Goal: Task Accomplishment & Management: Complete application form

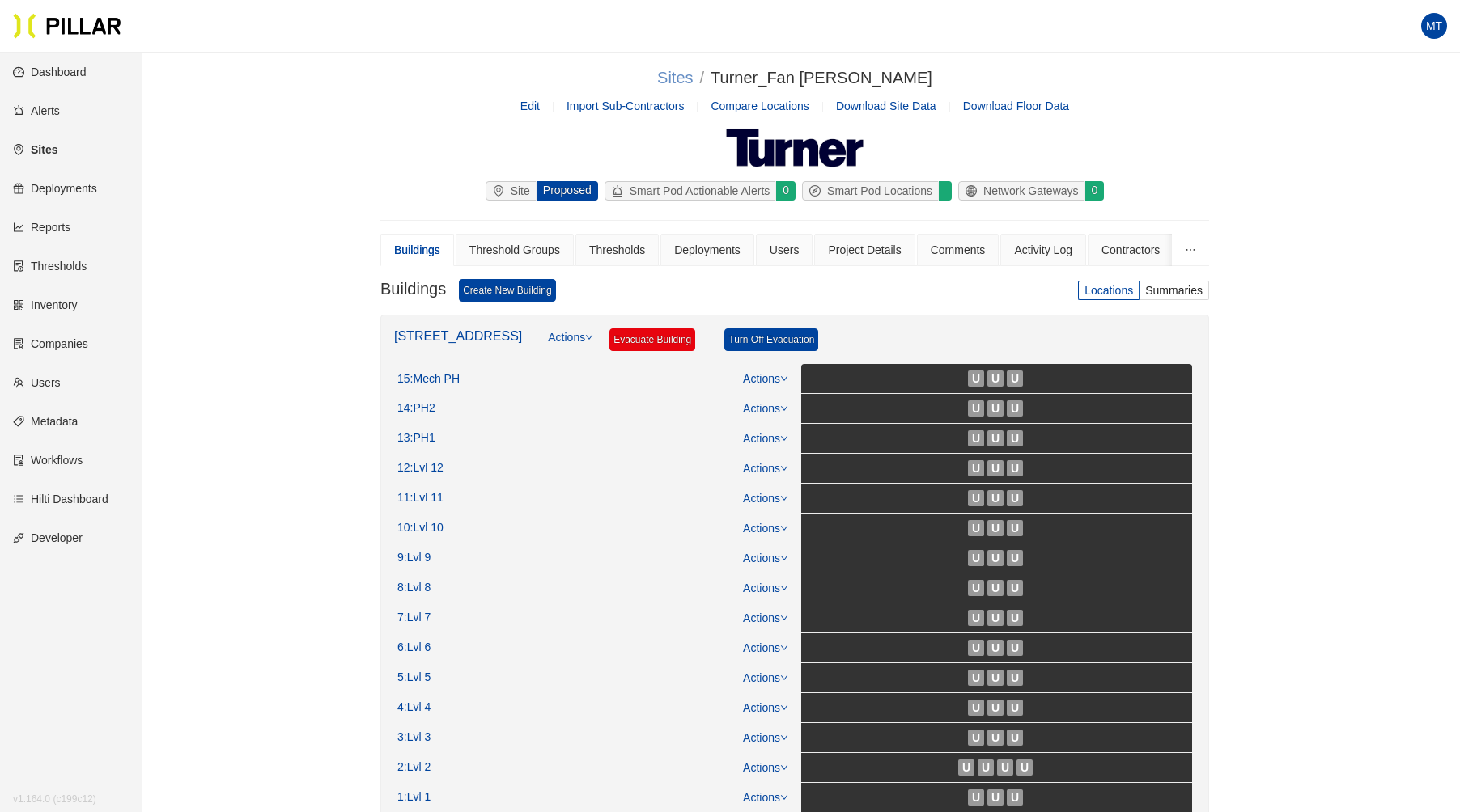
click at [693, 73] on link "Sites" at bounding box center [675, 77] width 36 height 18
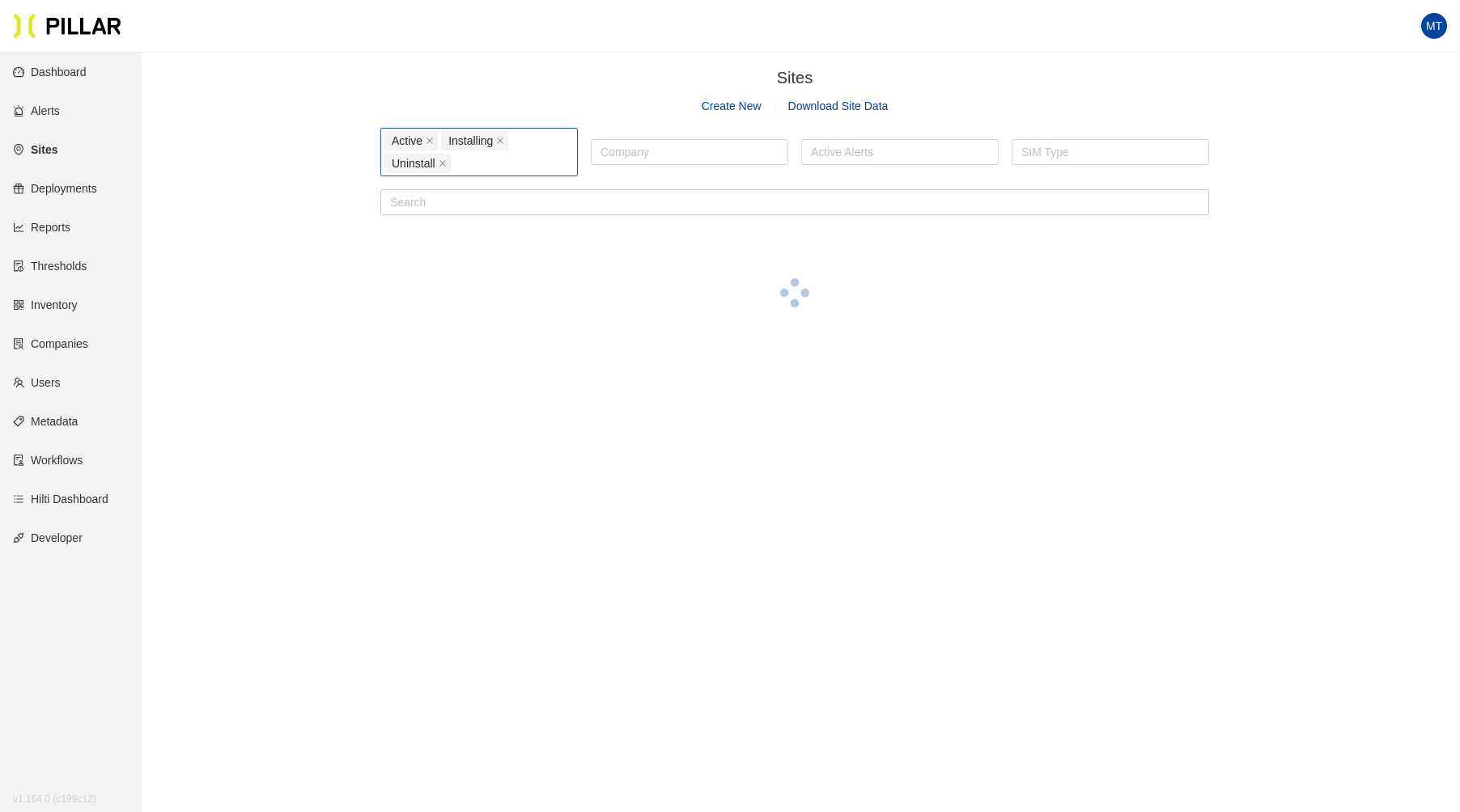
click at [484, 161] on div "Active Installing Uninstall" at bounding box center [478, 151] width 190 height 45
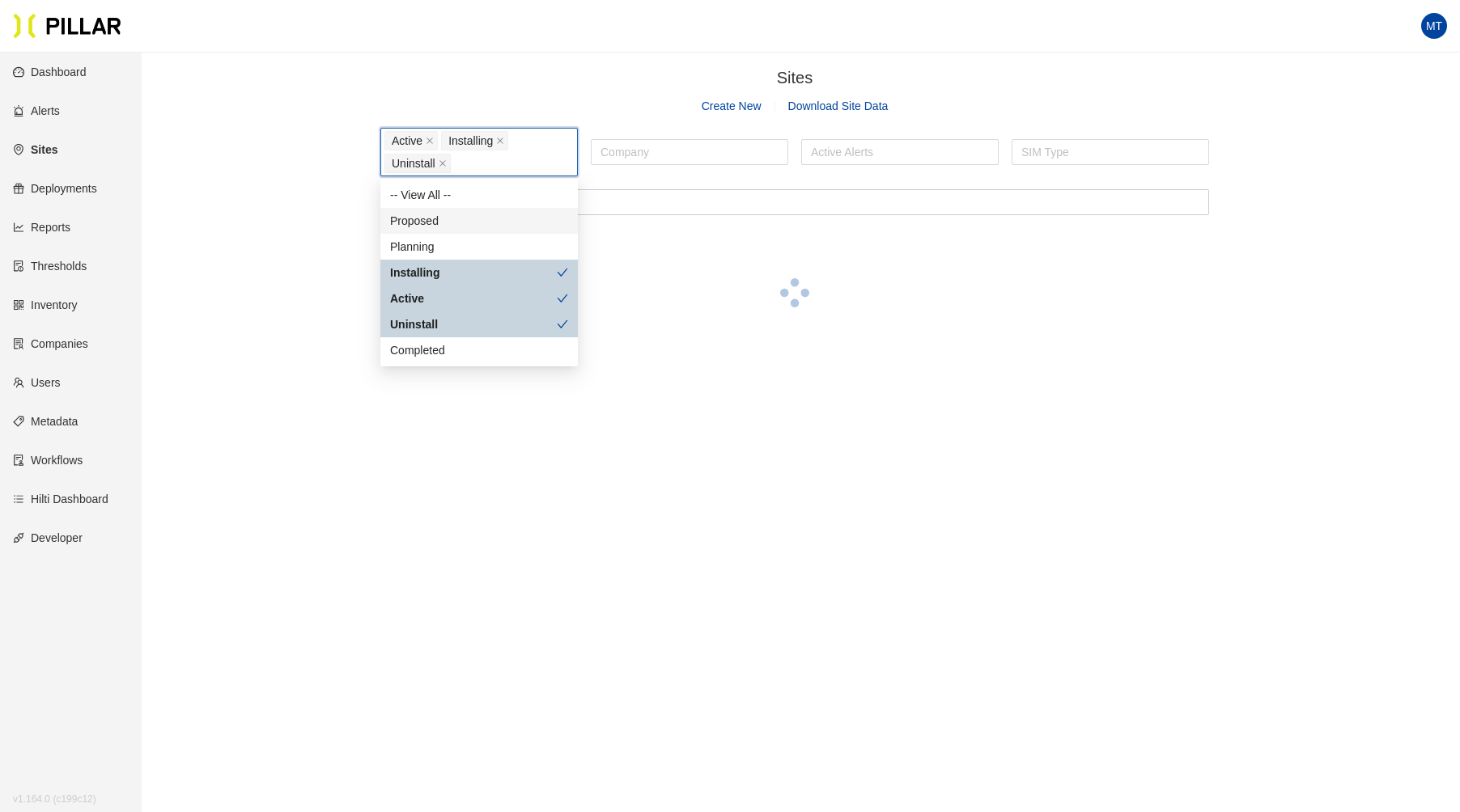
click at [433, 215] on div "Proposed" at bounding box center [479, 221] width 178 height 18
click at [432, 240] on div "Planning" at bounding box center [479, 246] width 178 height 18
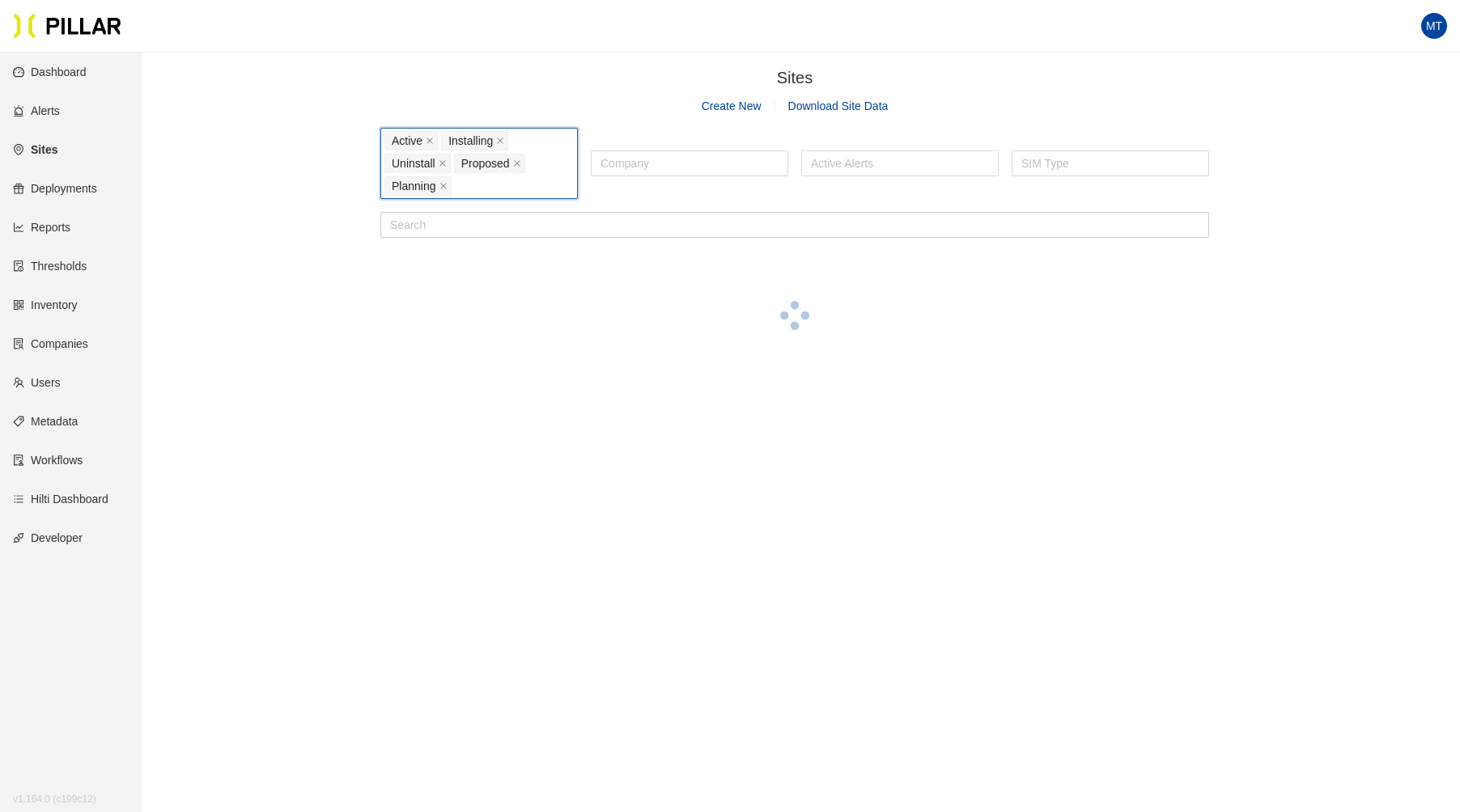
click at [286, 70] on div "Sites / Create New Download Site Data ACTIVE, INSTALLING, UNINSTALL, PROPOSED, …" at bounding box center [795, 225] width 1227 height 319
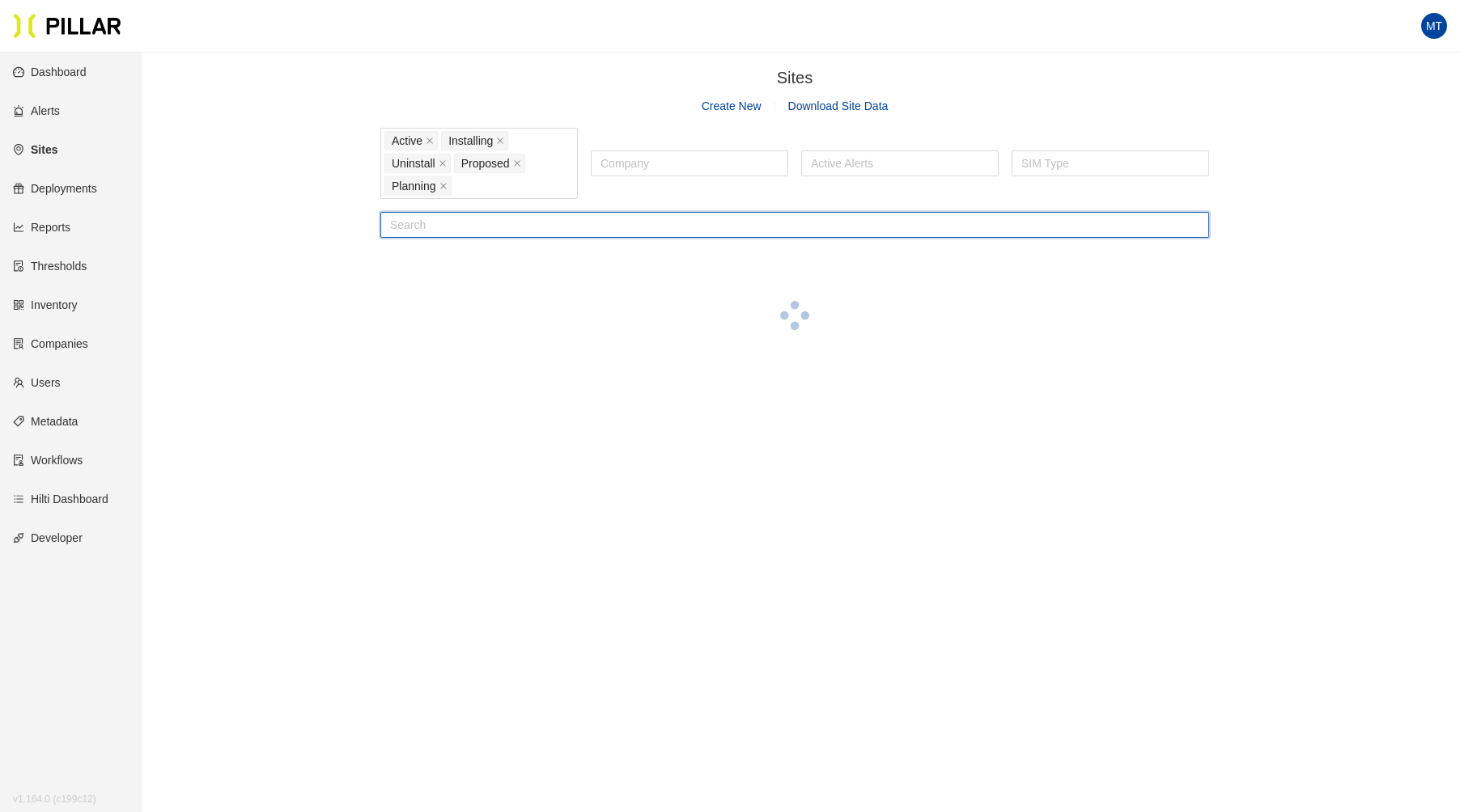
click at [437, 224] on input "text" at bounding box center [795, 225] width 829 height 25
type input "m"
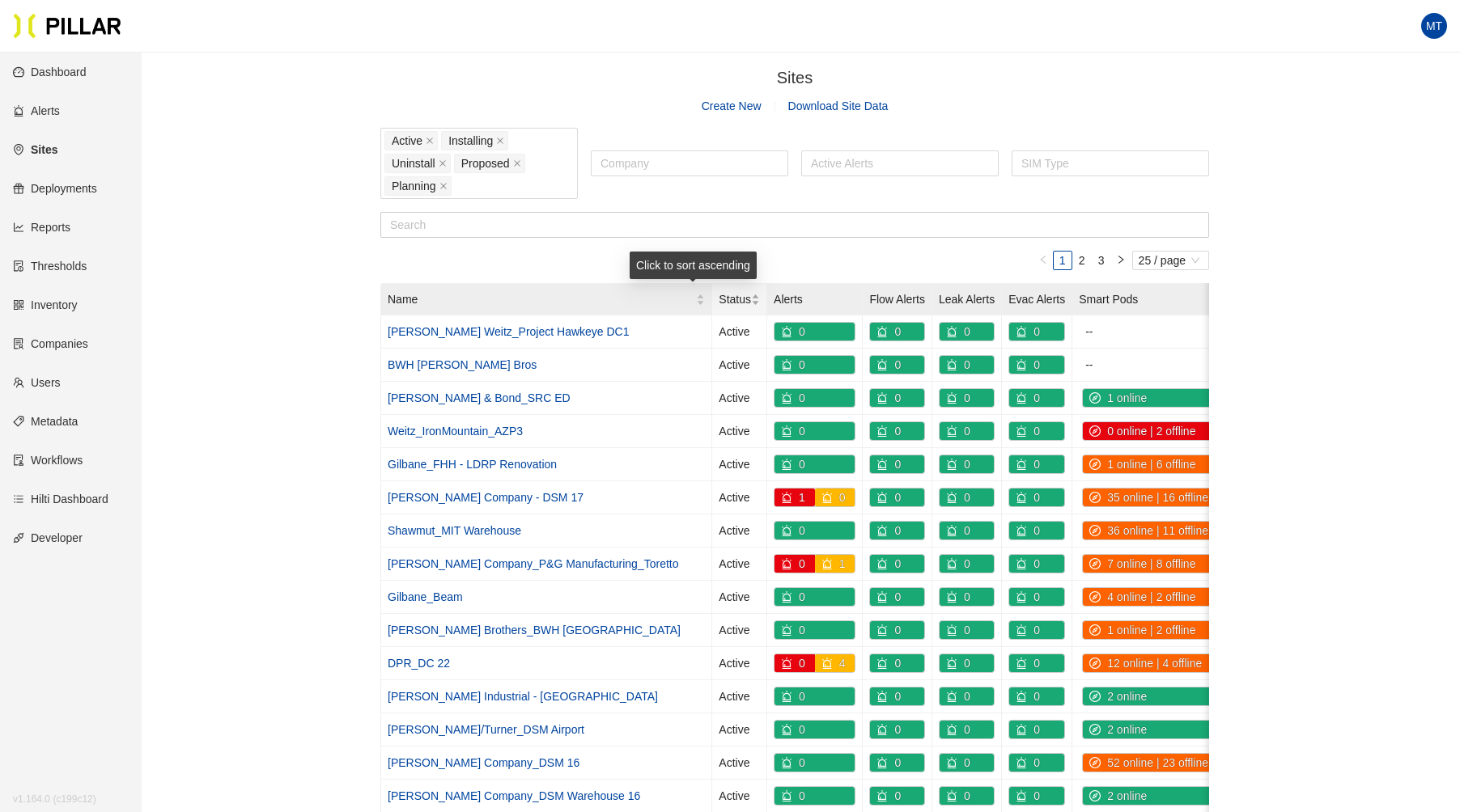
click at [719, 293] on div "Status" at bounding box center [739, 299] width 42 height 18
click at [719, 296] on div "Status" at bounding box center [739, 299] width 42 height 18
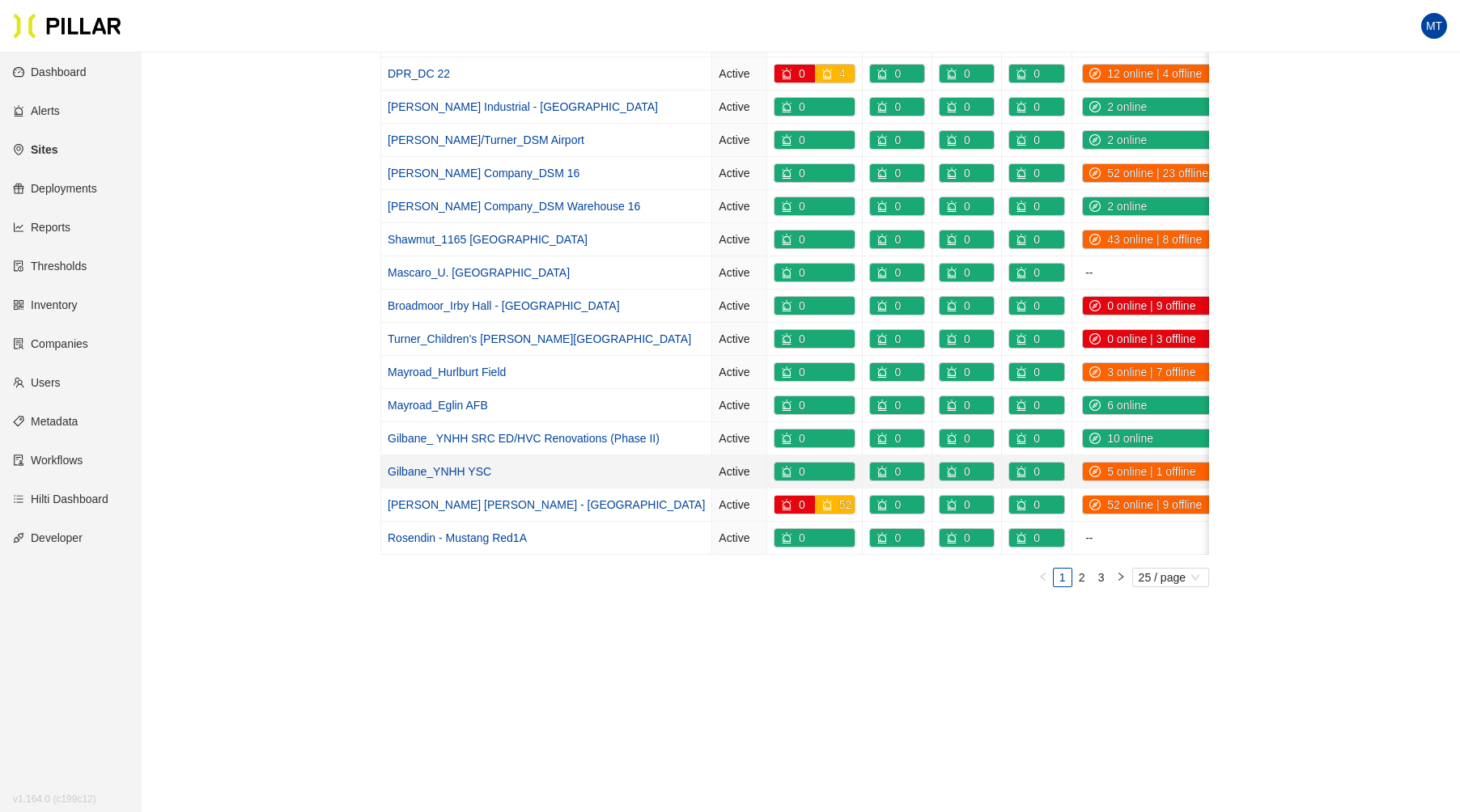
scroll to position [597, 0]
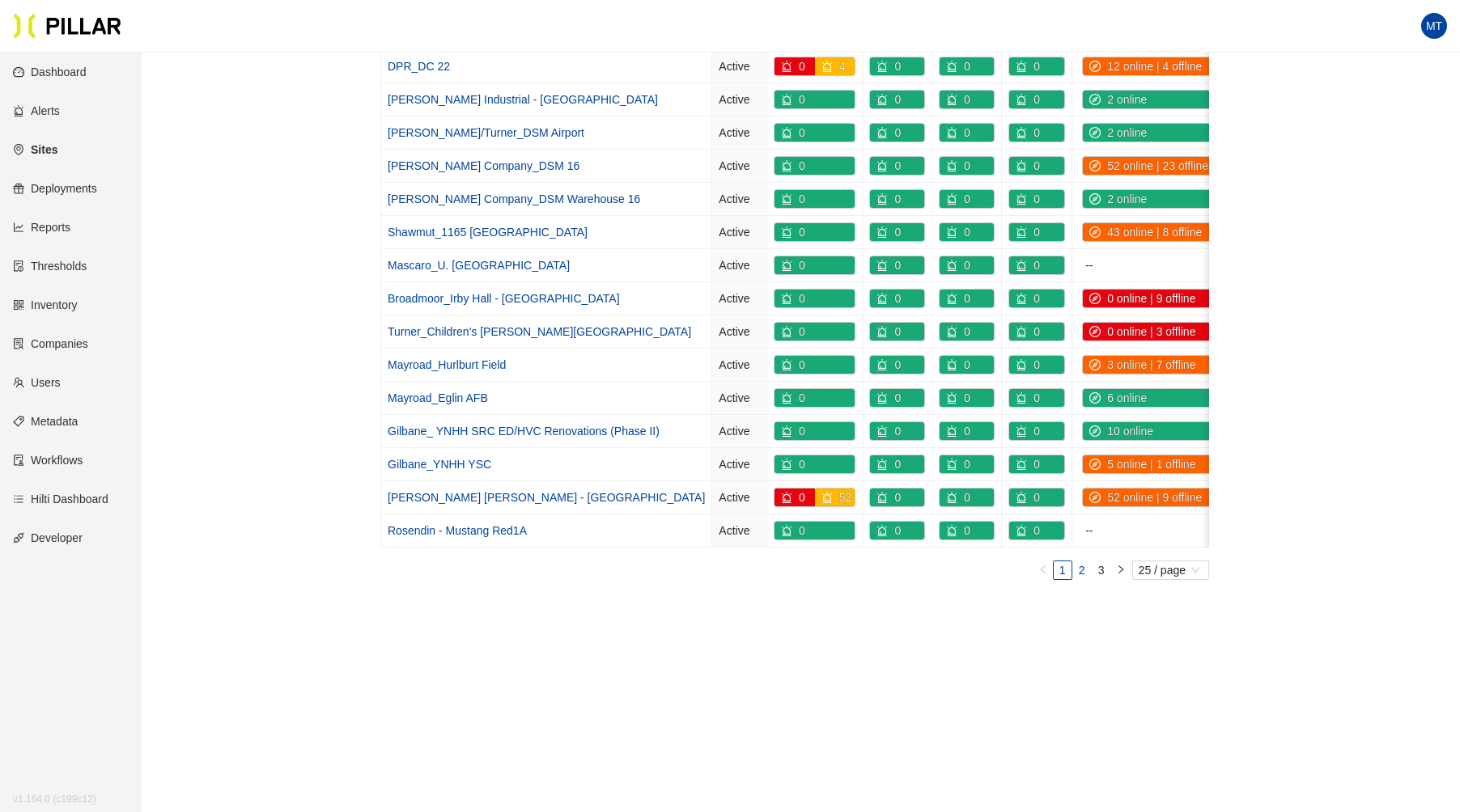
click at [1087, 566] on link "2" at bounding box center [1082, 570] width 18 height 18
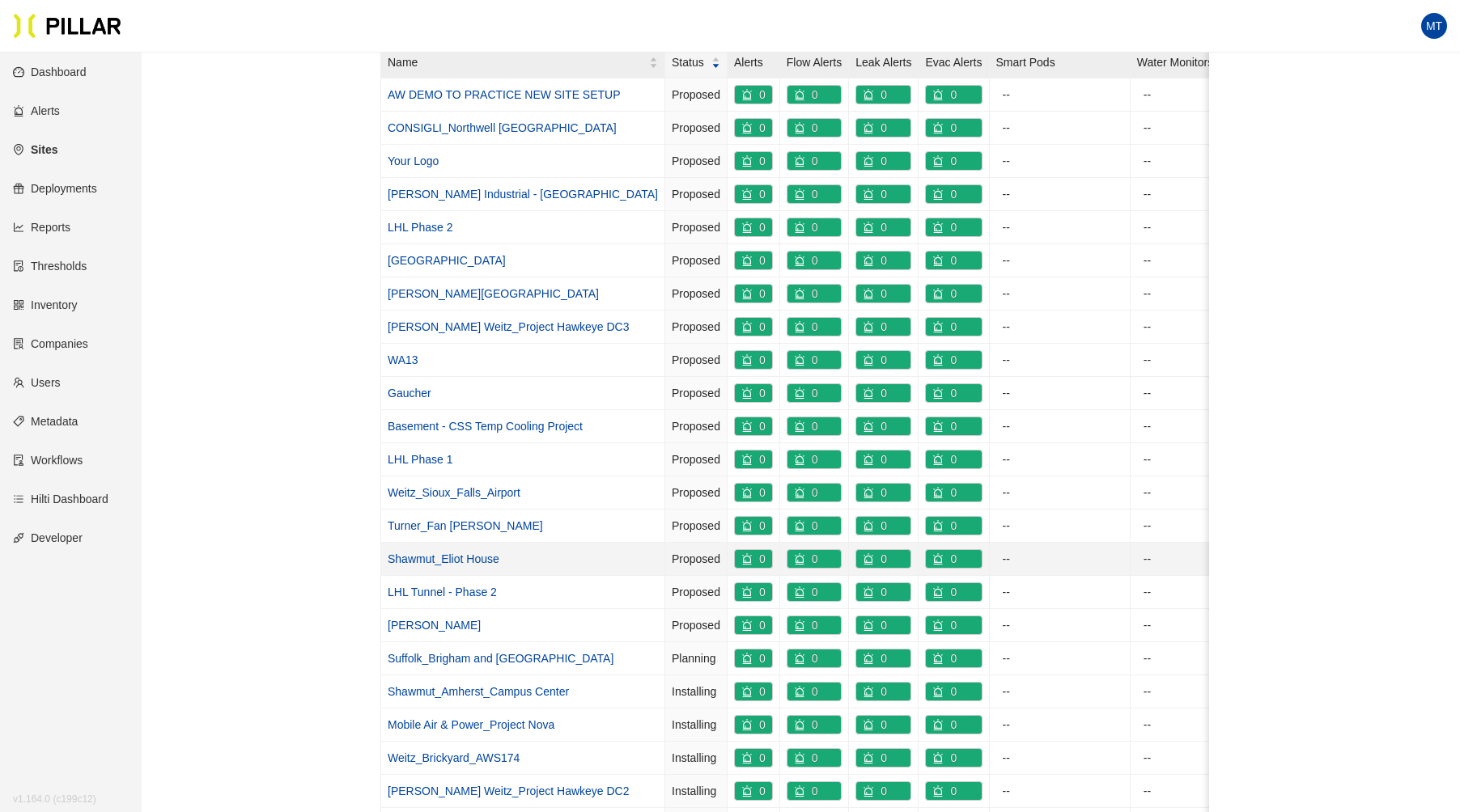
scroll to position [222, 0]
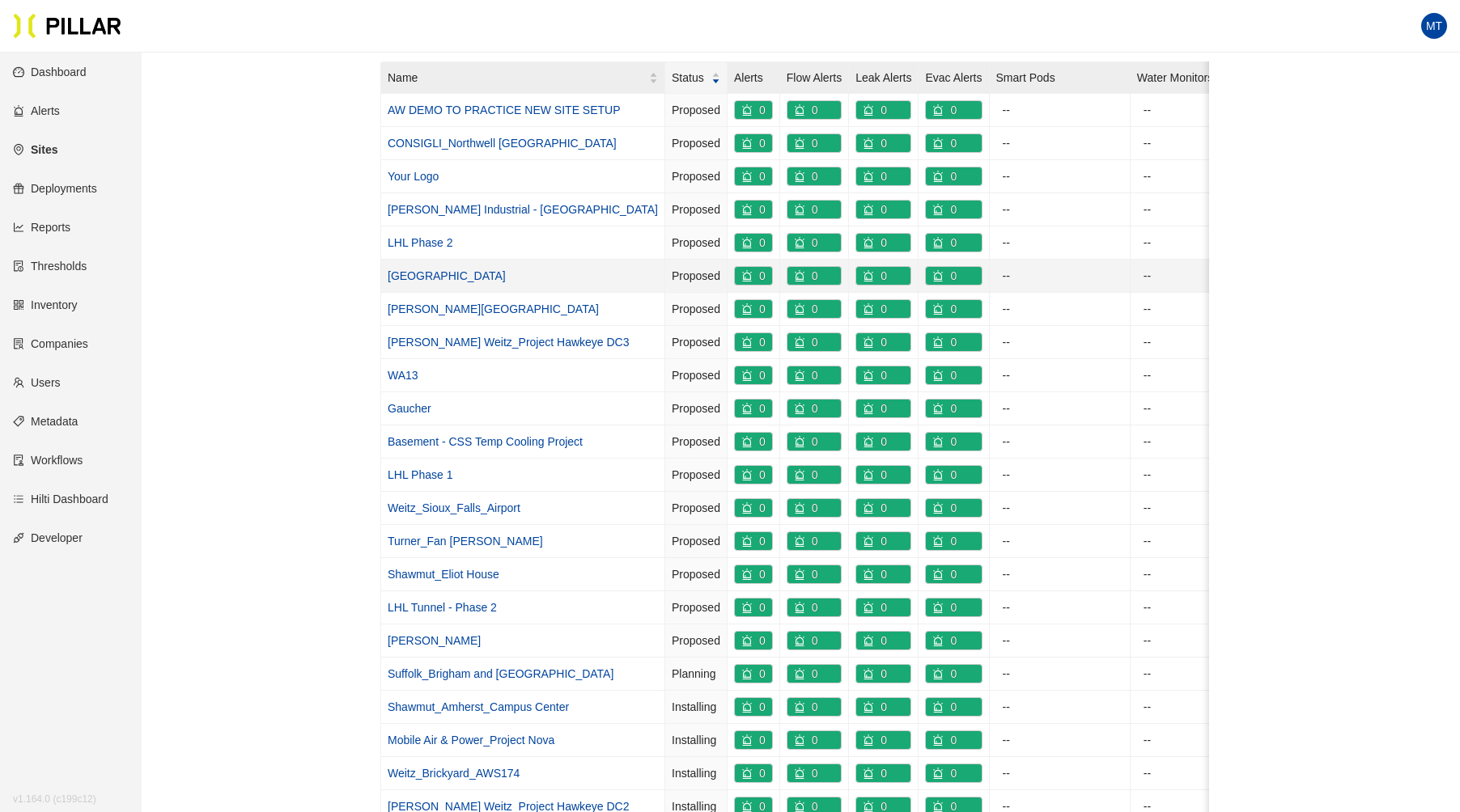
click at [447, 275] on link "[GEOGRAPHIC_DATA]" at bounding box center [446, 275] width 118 height 13
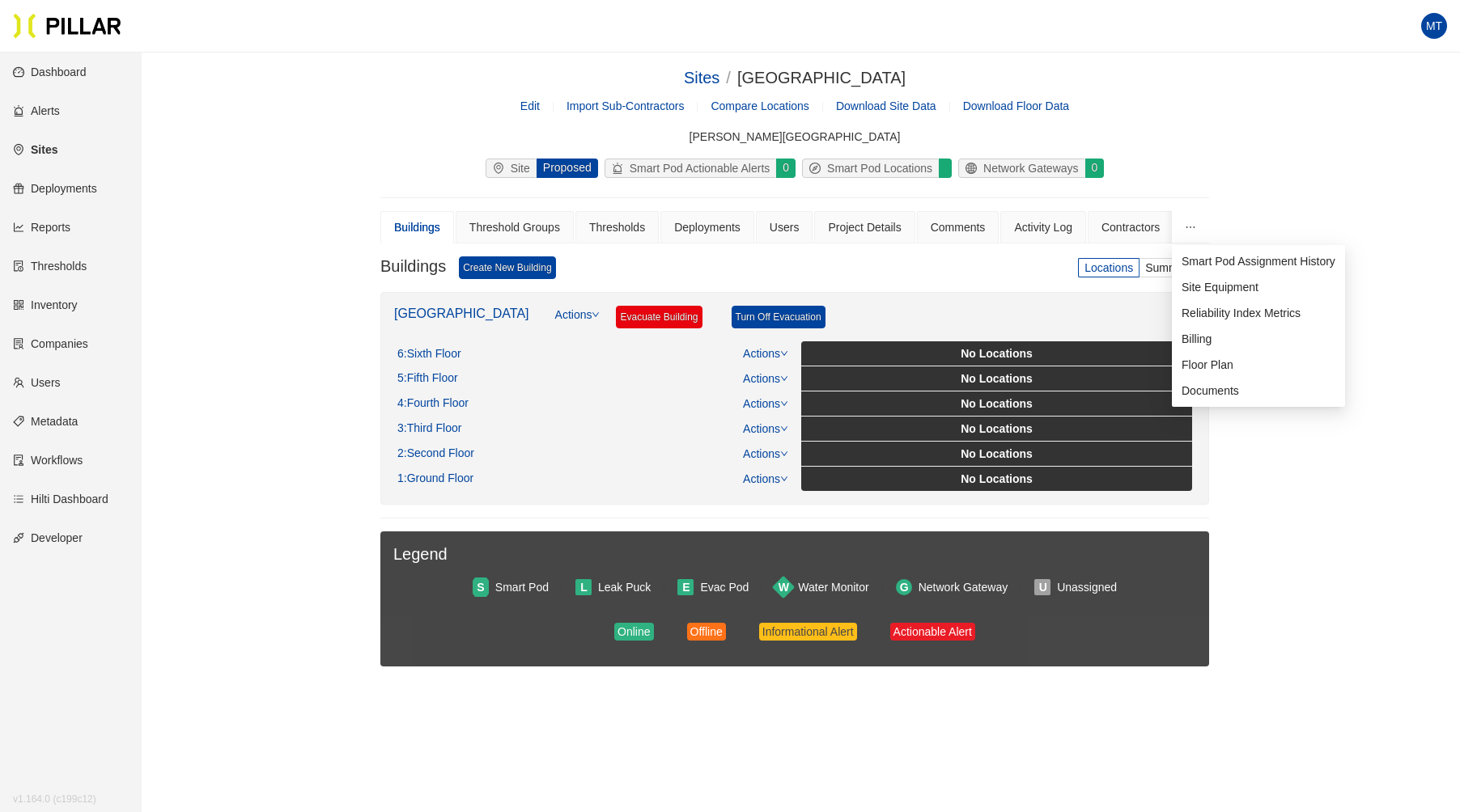
click at [1181, 225] on button "button" at bounding box center [1191, 228] width 37 height 32
click at [523, 105] on link "Edit" at bounding box center [529, 105] width 20 height 13
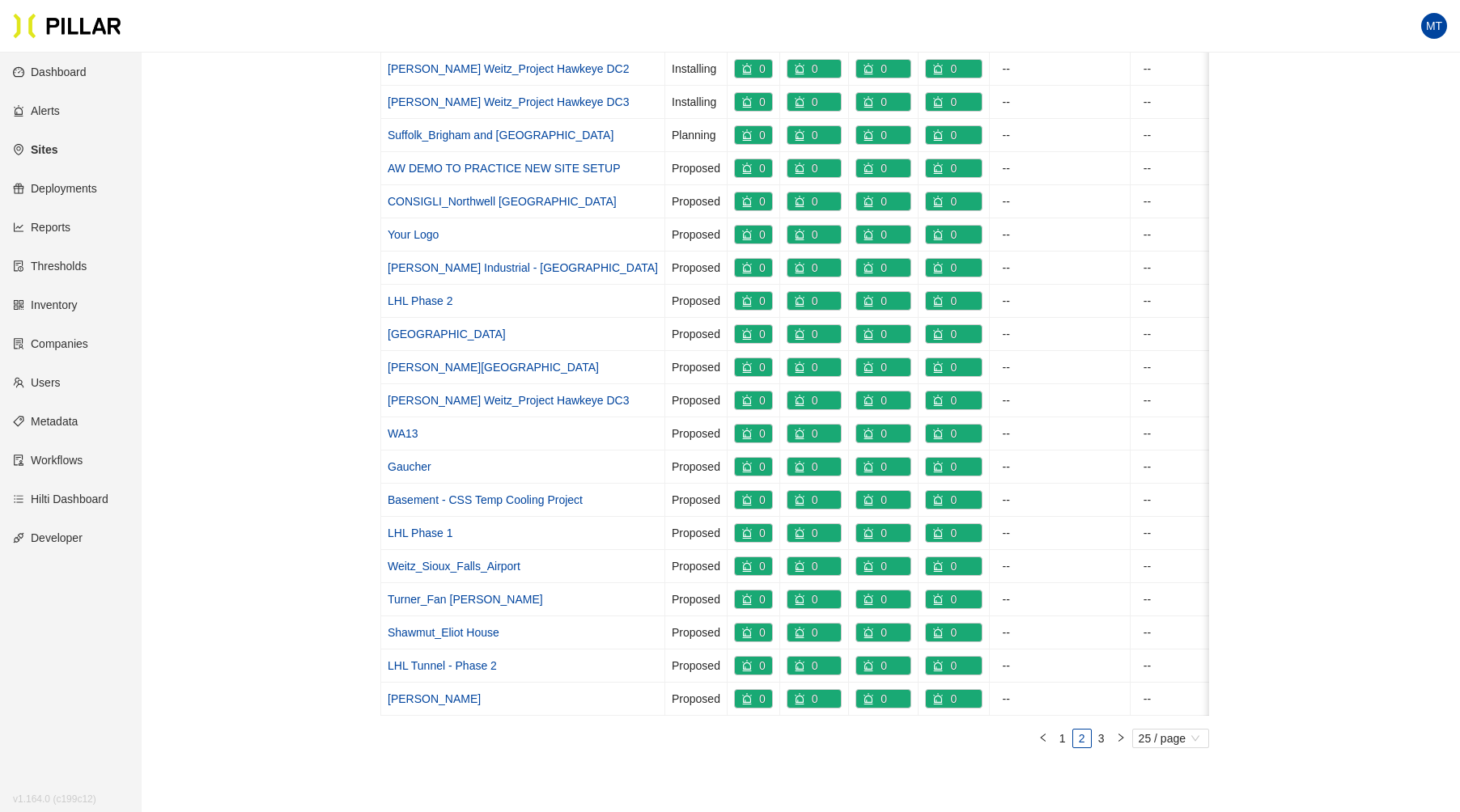
scroll to position [534, 0]
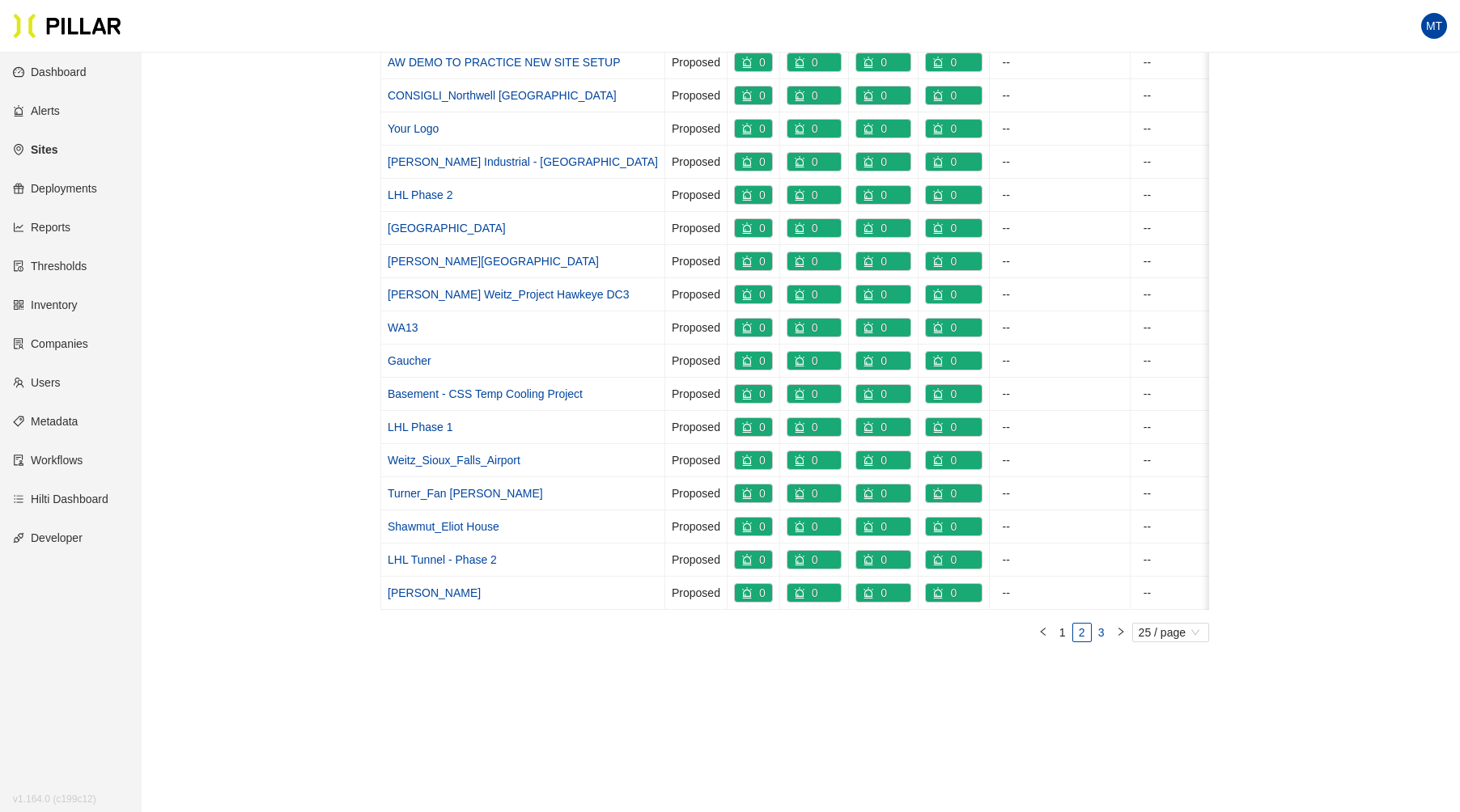
click at [1104, 623] on link "3" at bounding box center [1101, 632] width 18 height 18
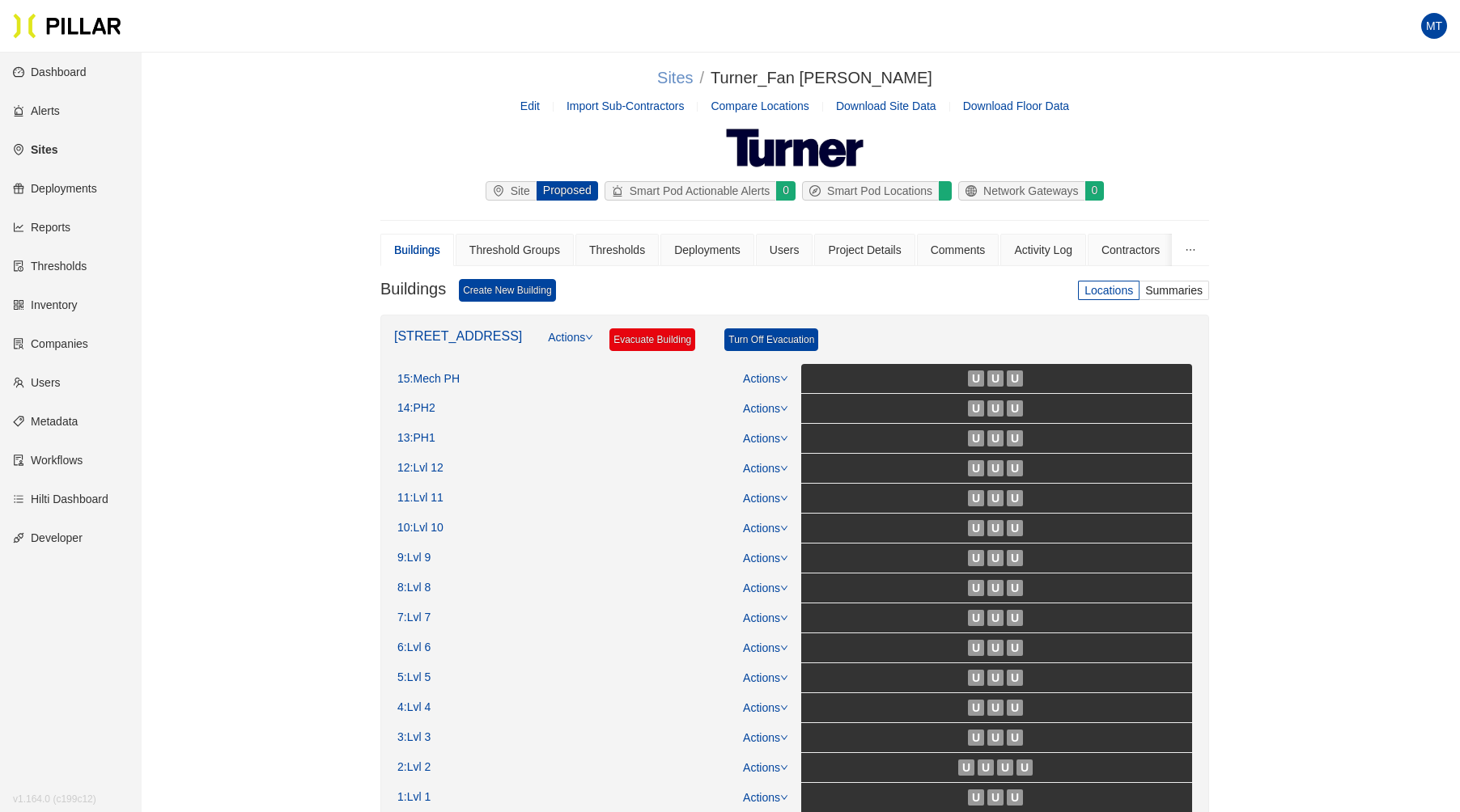
click at [693, 79] on link "Sites" at bounding box center [675, 77] width 36 height 18
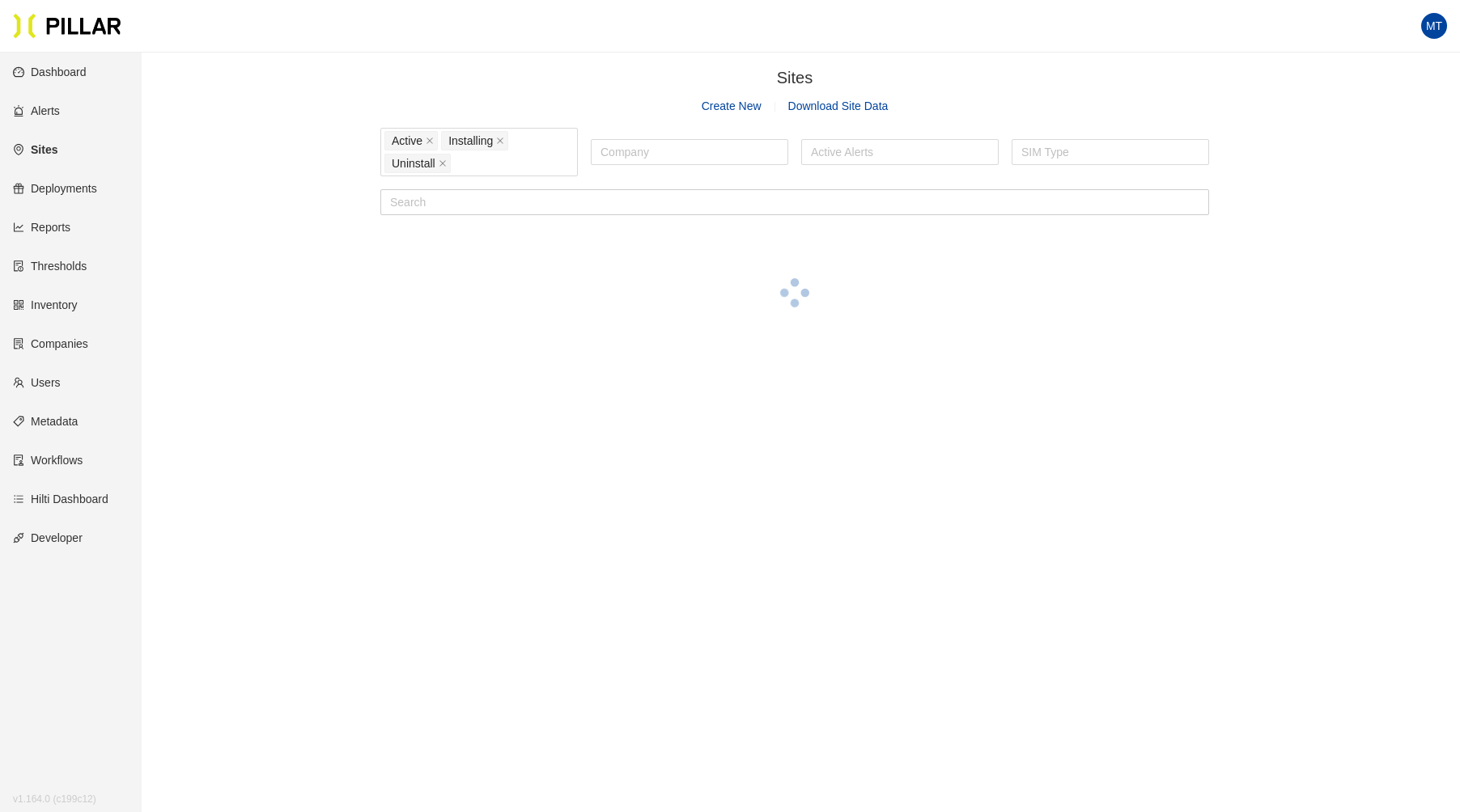
click at [736, 104] on link "Create New" at bounding box center [732, 105] width 59 height 13
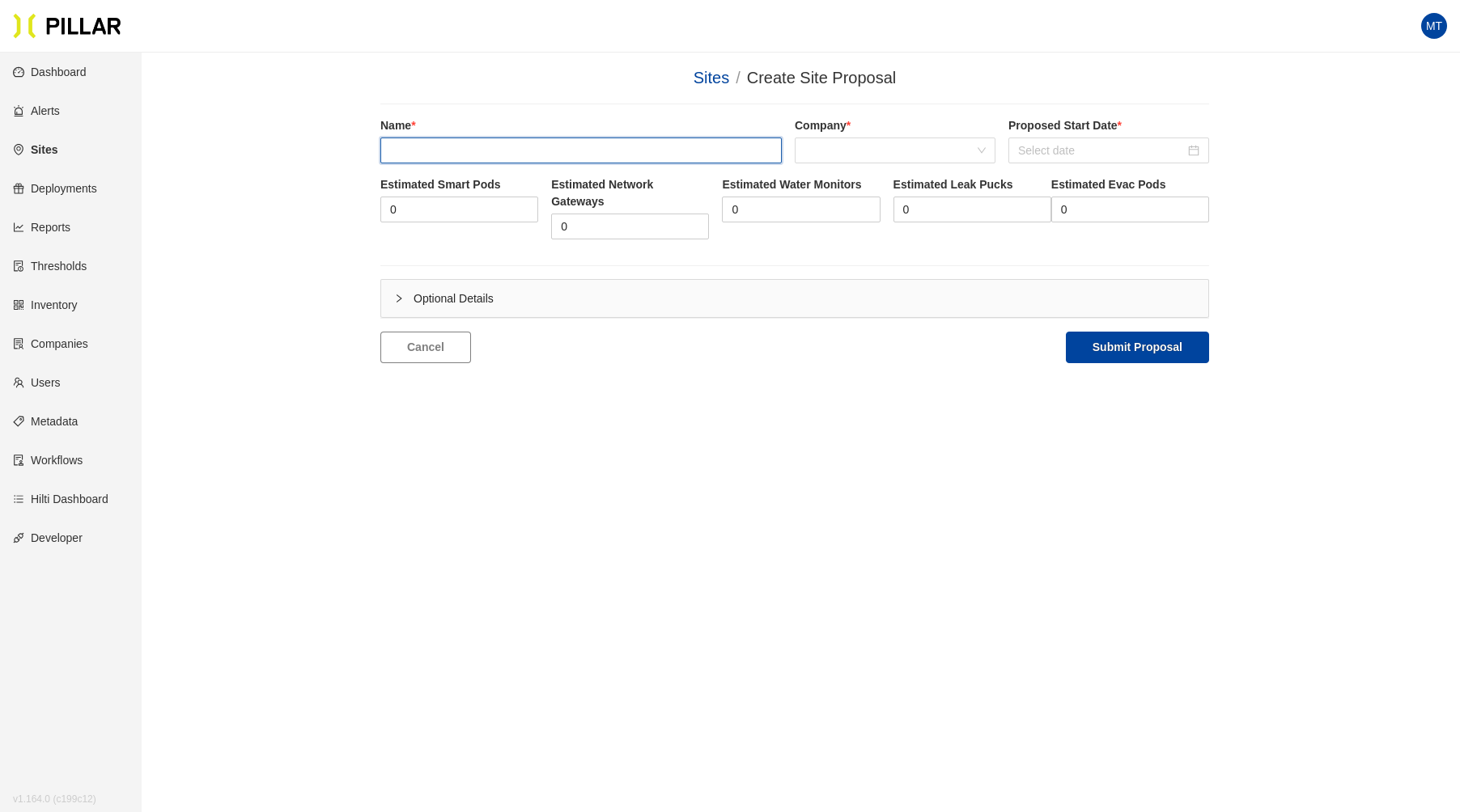
click at [549, 151] on input "text" at bounding box center [581, 150] width 401 height 25
type input "N"
type input "M"
click at [920, 141] on span at bounding box center [895, 150] width 181 height 25
type input "Mobile Air & Power_META_DPR_Hack Tents"
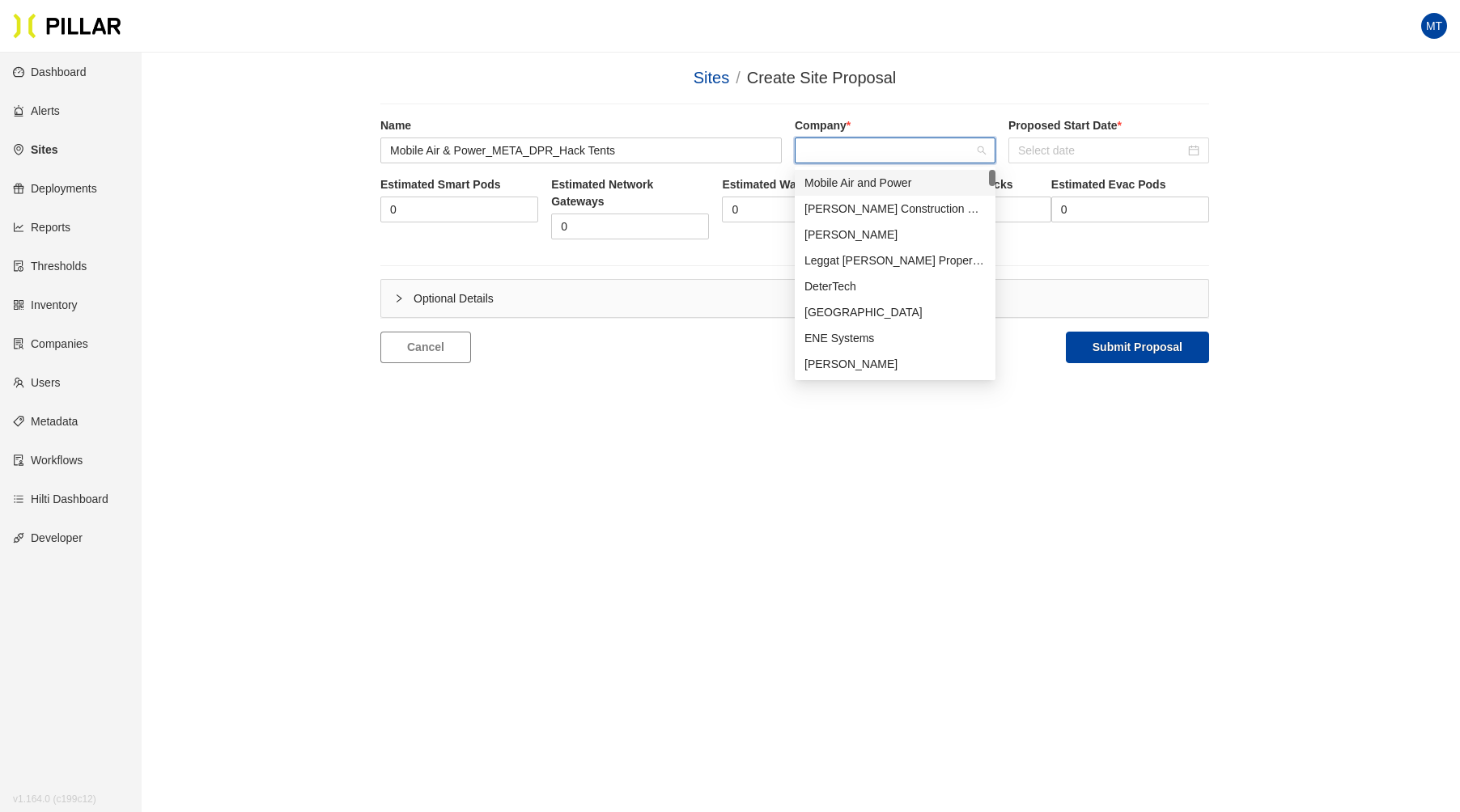
click at [897, 170] on div "Mobile Air and Power" at bounding box center [895, 183] width 201 height 25
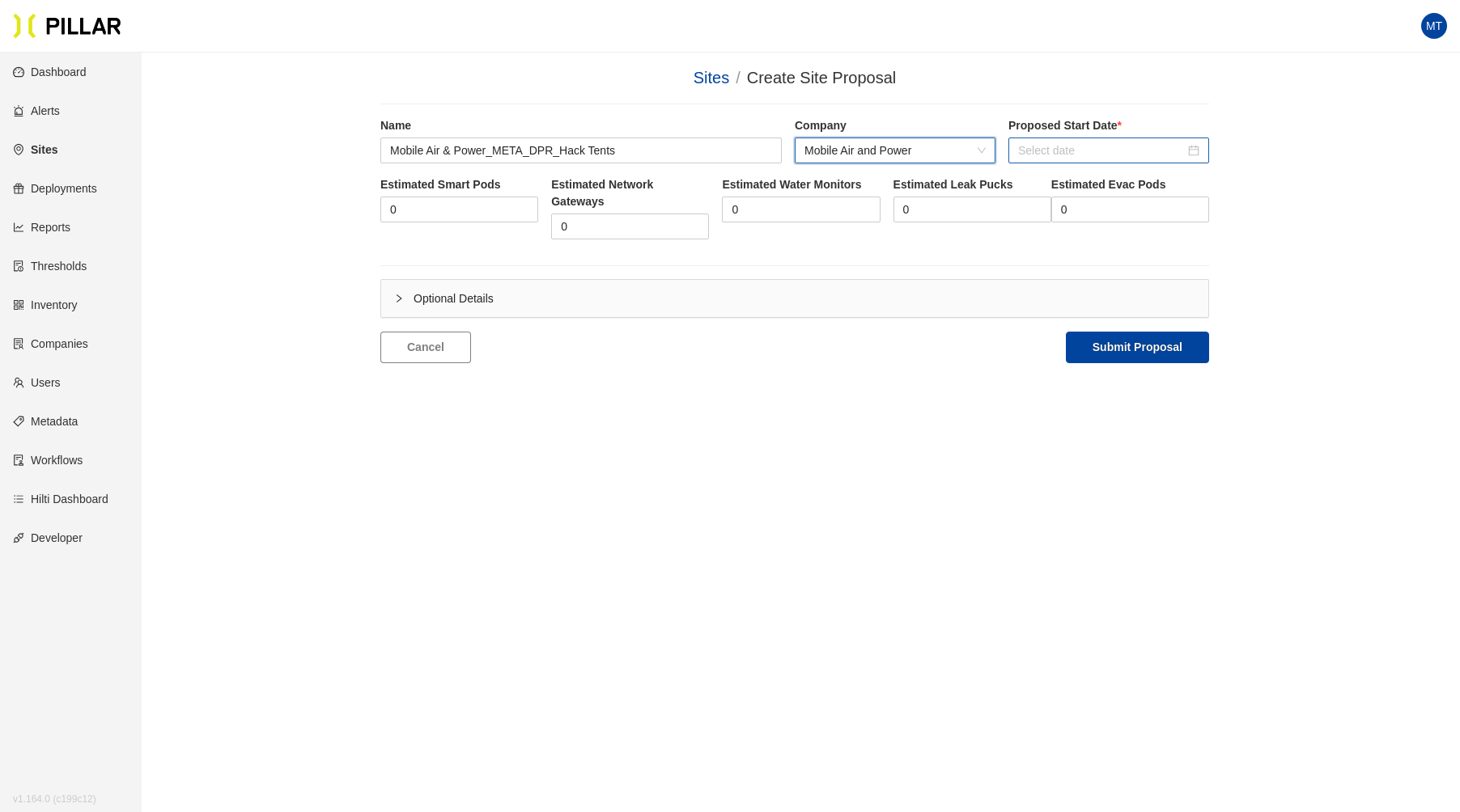
click at [1027, 145] on input at bounding box center [1101, 150] width 167 height 18
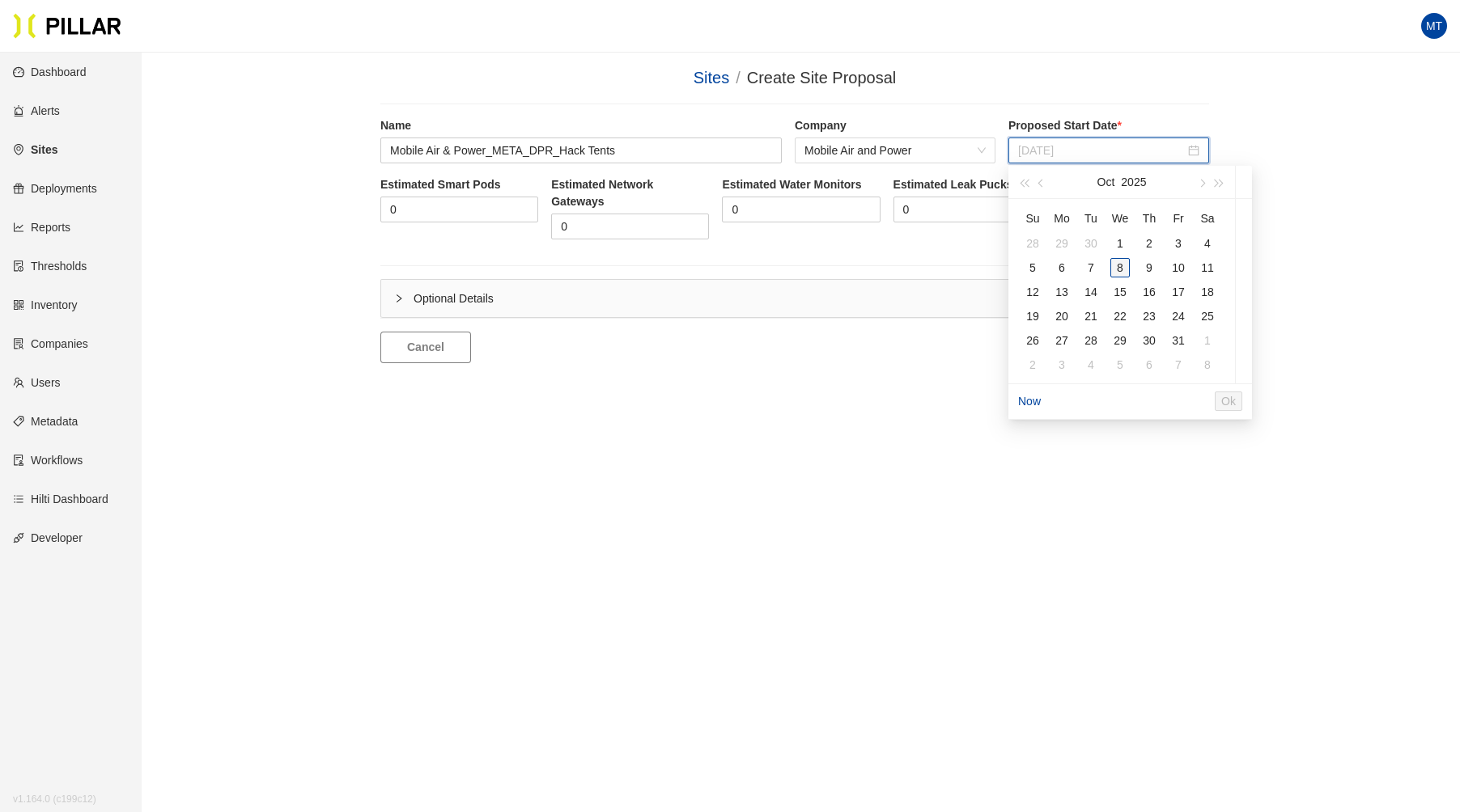
click at [1117, 263] on div "8" at bounding box center [1120, 268] width 20 height 20
click at [1268, 401] on span "Ok" at bounding box center [1260, 401] width 14 height 18
type input "[DATE]"
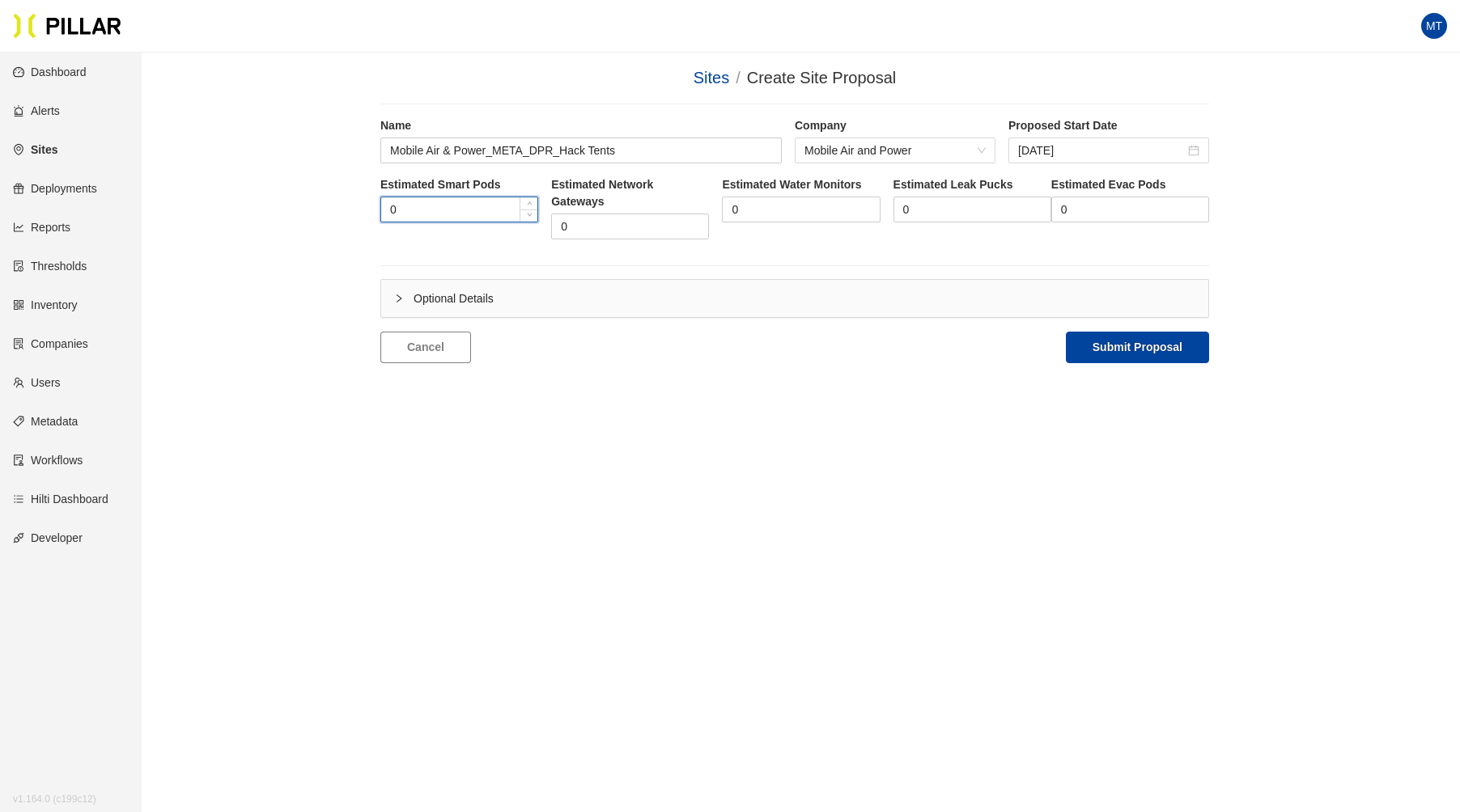
click at [424, 207] on input "0" at bounding box center [460, 209] width 156 height 25
type input "4"
click at [617, 231] on input "0" at bounding box center [630, 226] width 156 height 25
type input "1"
click at [1127, 343] on button "Submit Proposal" at bounding box center [1137, 347] width 144 height 31
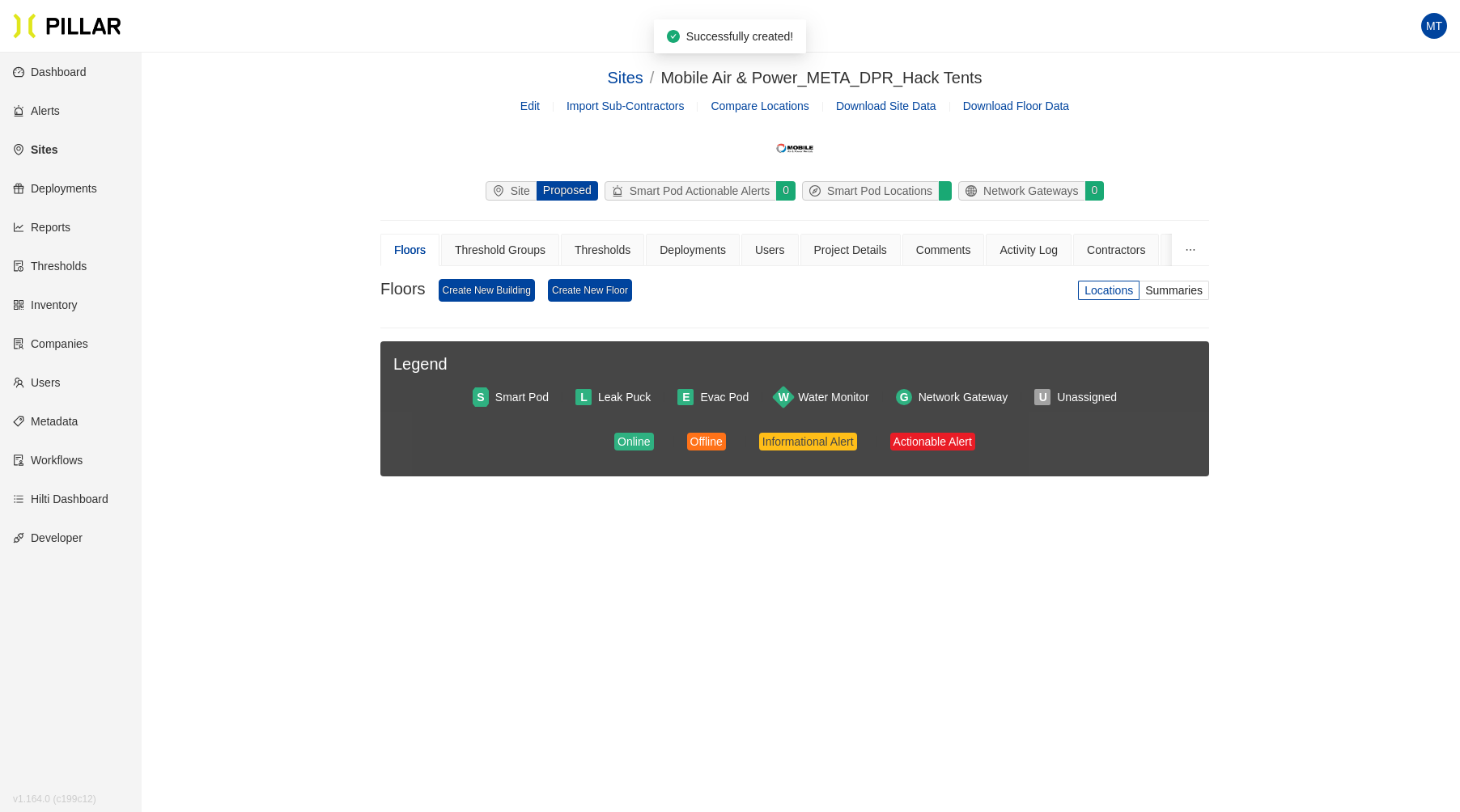
click at [535, 104] on link "Edit" at bounding box center [529, 105] width 20 height 13
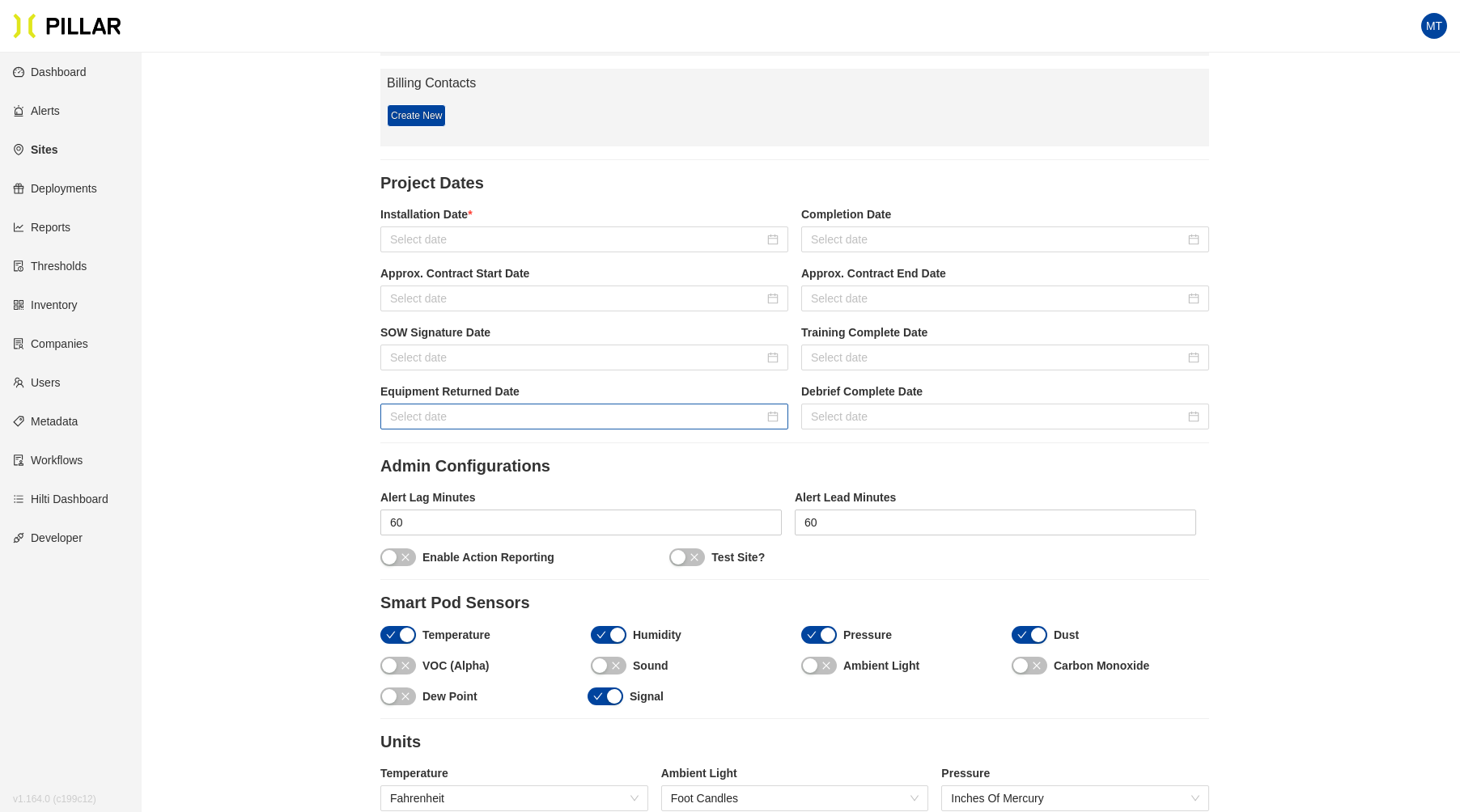
scroll to position [1514, 0]
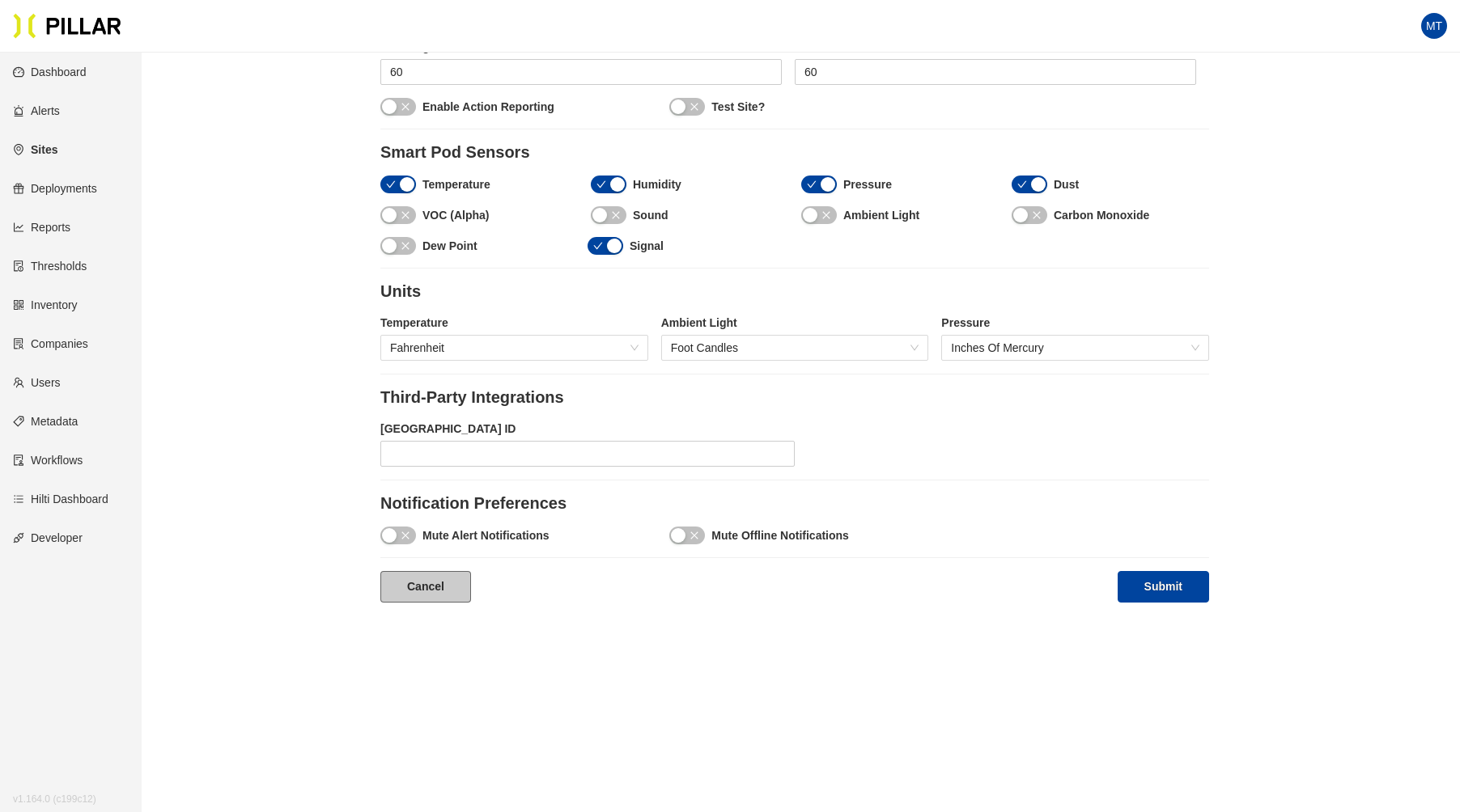
click at [403, 571] on link "Cancel" at bounding box center [426, 586] width 91 height 31
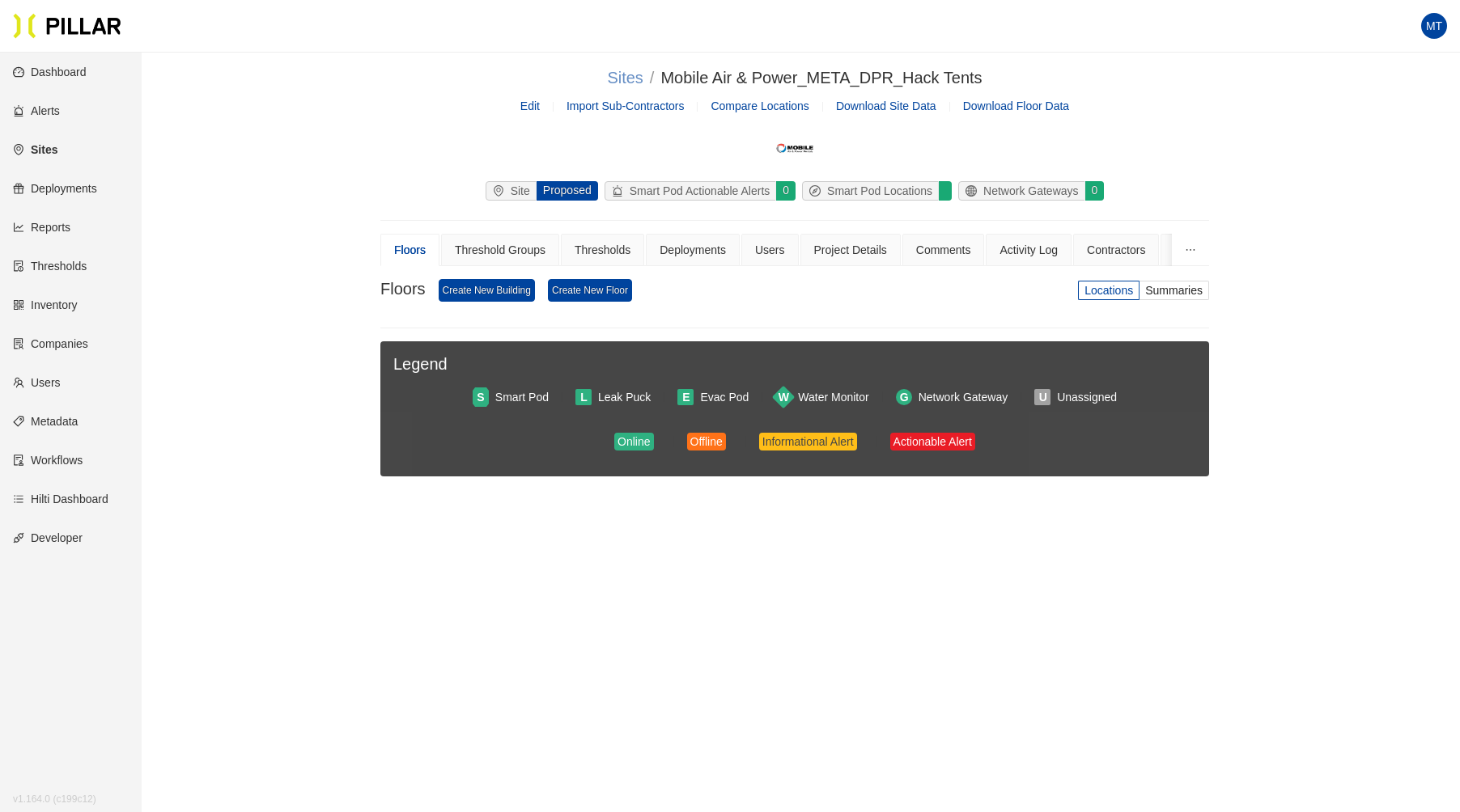
click at [625, 76] on link "Sites" at bounding box center [625, 77] width 36 height 18
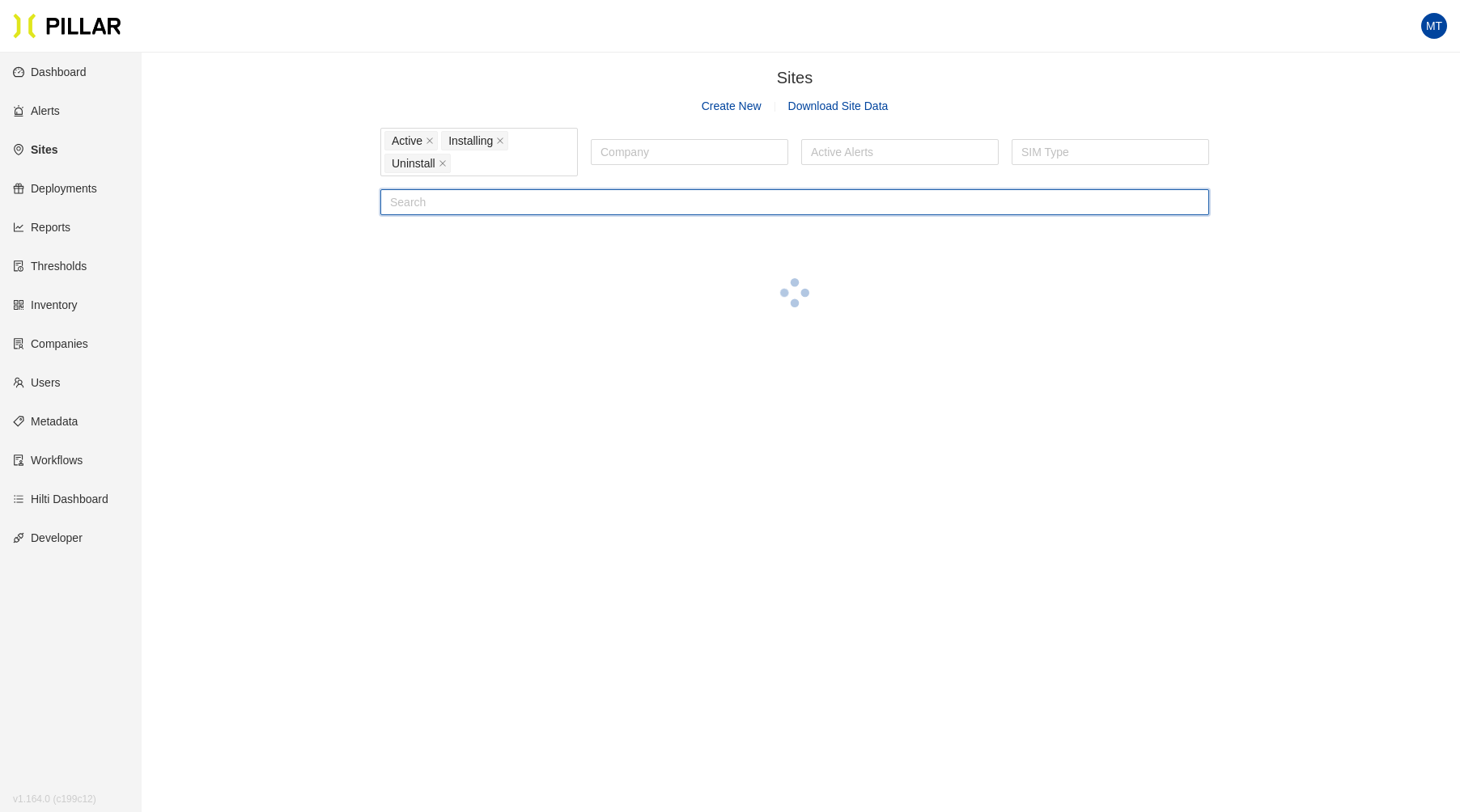
click at [545, 209] on input "text" at bounding box center [795, 202] width 829 height 25
click at [531, 166] on div "Active Installing Uninstall" at bounding box center [478, 151] width 190 height 45
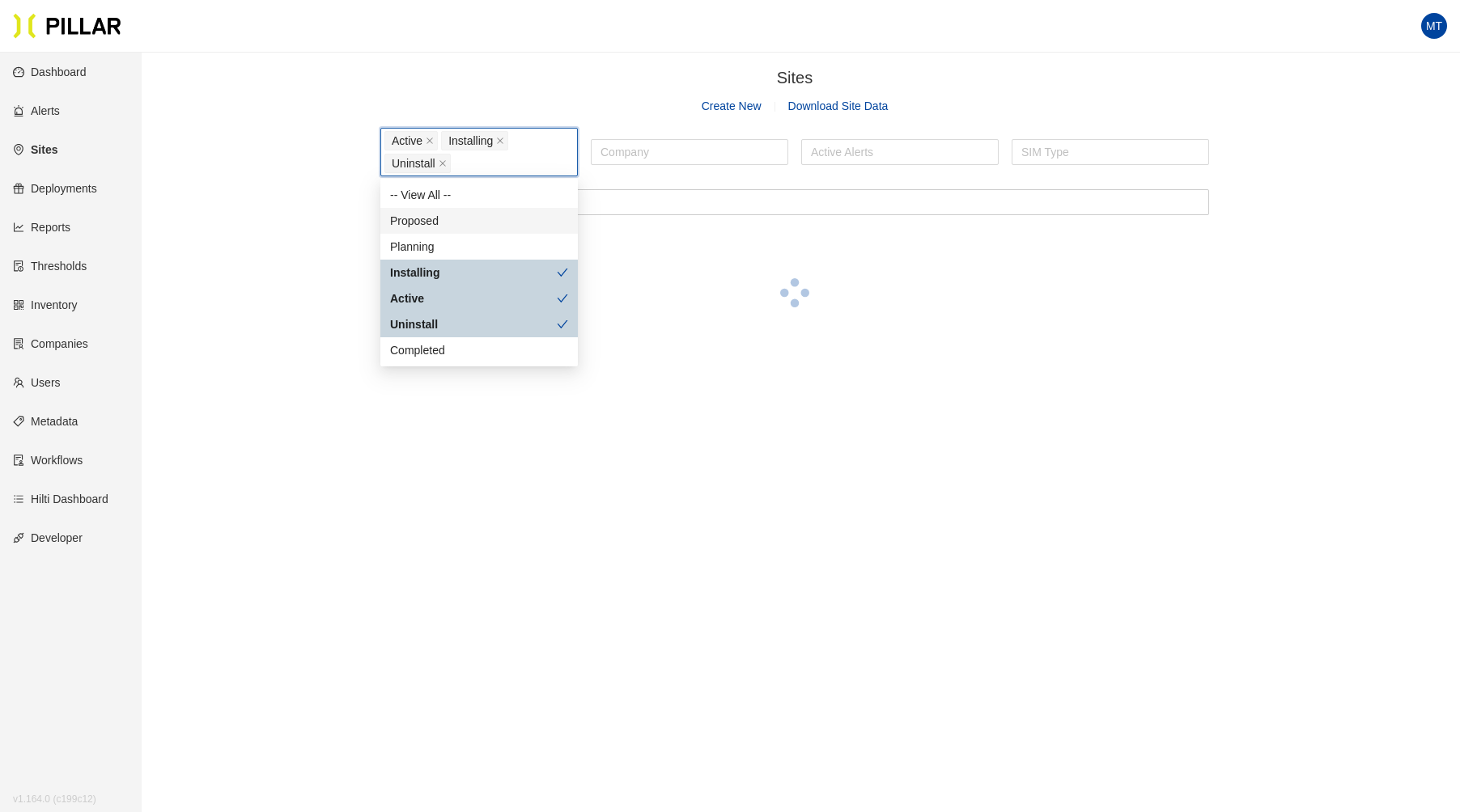
click at [471, 217] on div "Proposed" at bounding box center [479, 221] width 178 height 18
click at [450, 240] on div "Planning" at bounding box center [479, 246] width 178 height 18
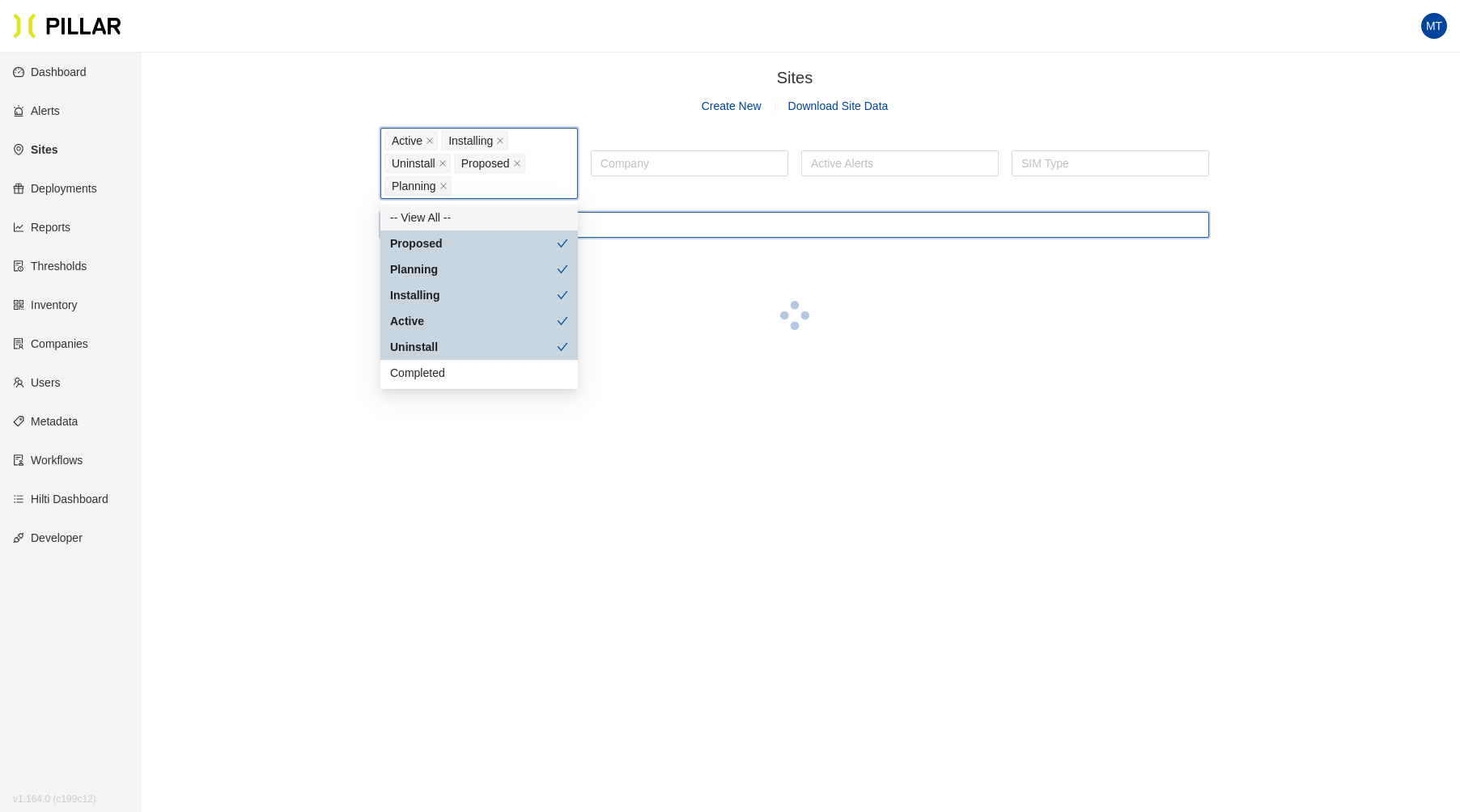
click at [620, 222] on input "text" at bounding box center [795, 225] width 829 height 25
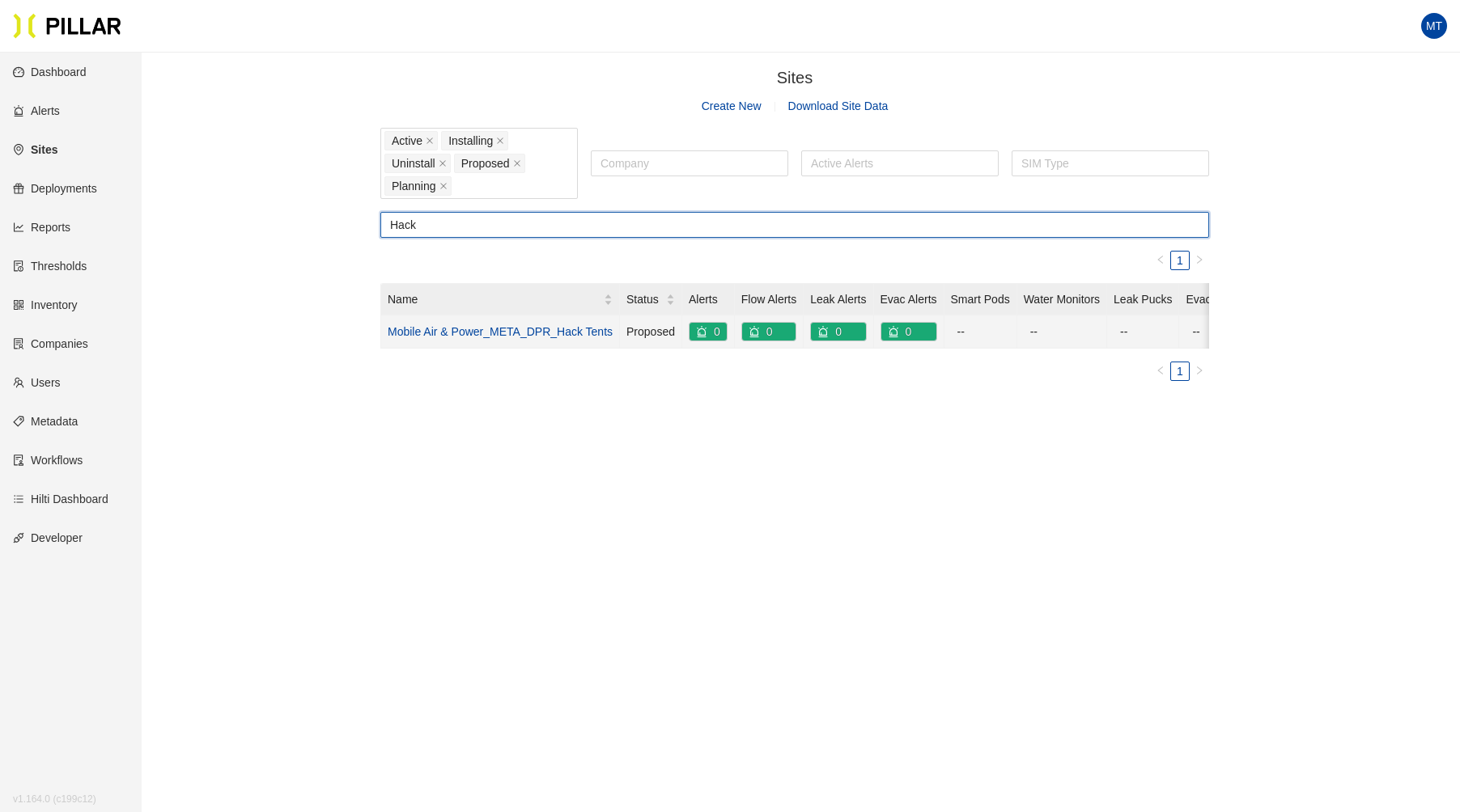
type input "Hack"
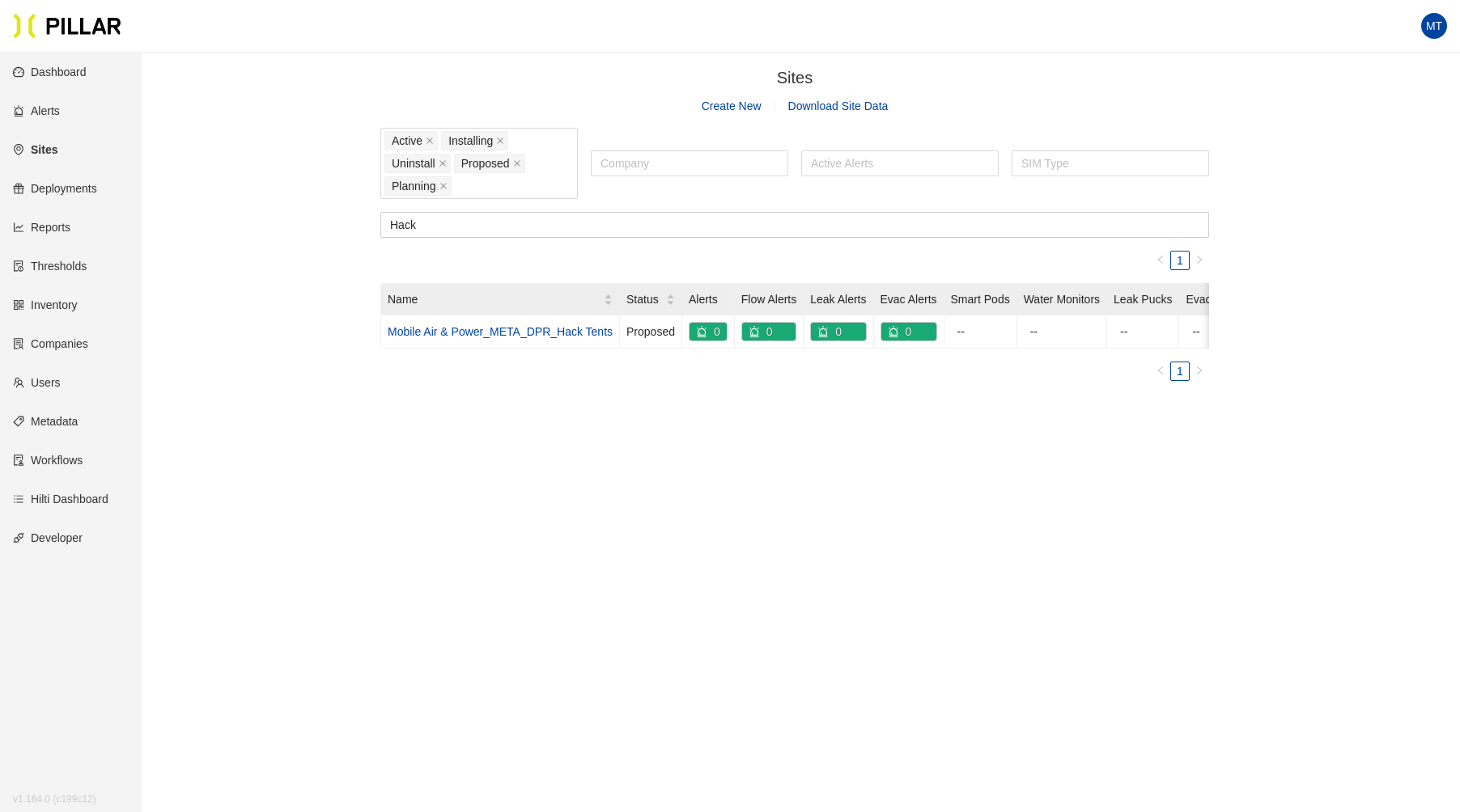
click at [566, 330] on link "Mobile Air & Power_META_DPR_Hack Tents" at bounding box center [500, 331] width 225 height 13
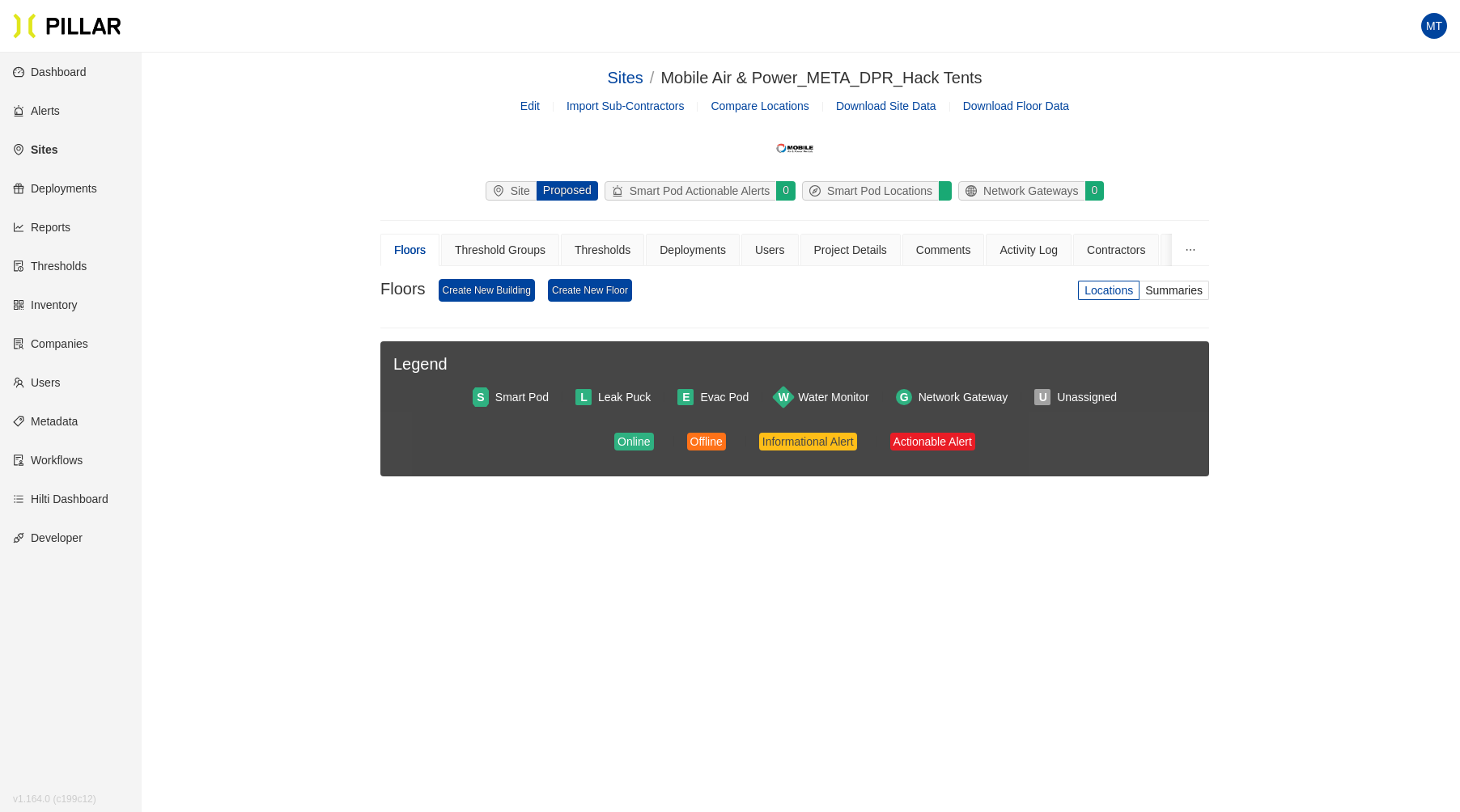
click at [535, 107] on link "Edit" at bounding box center [529, 105] width 20 height 13
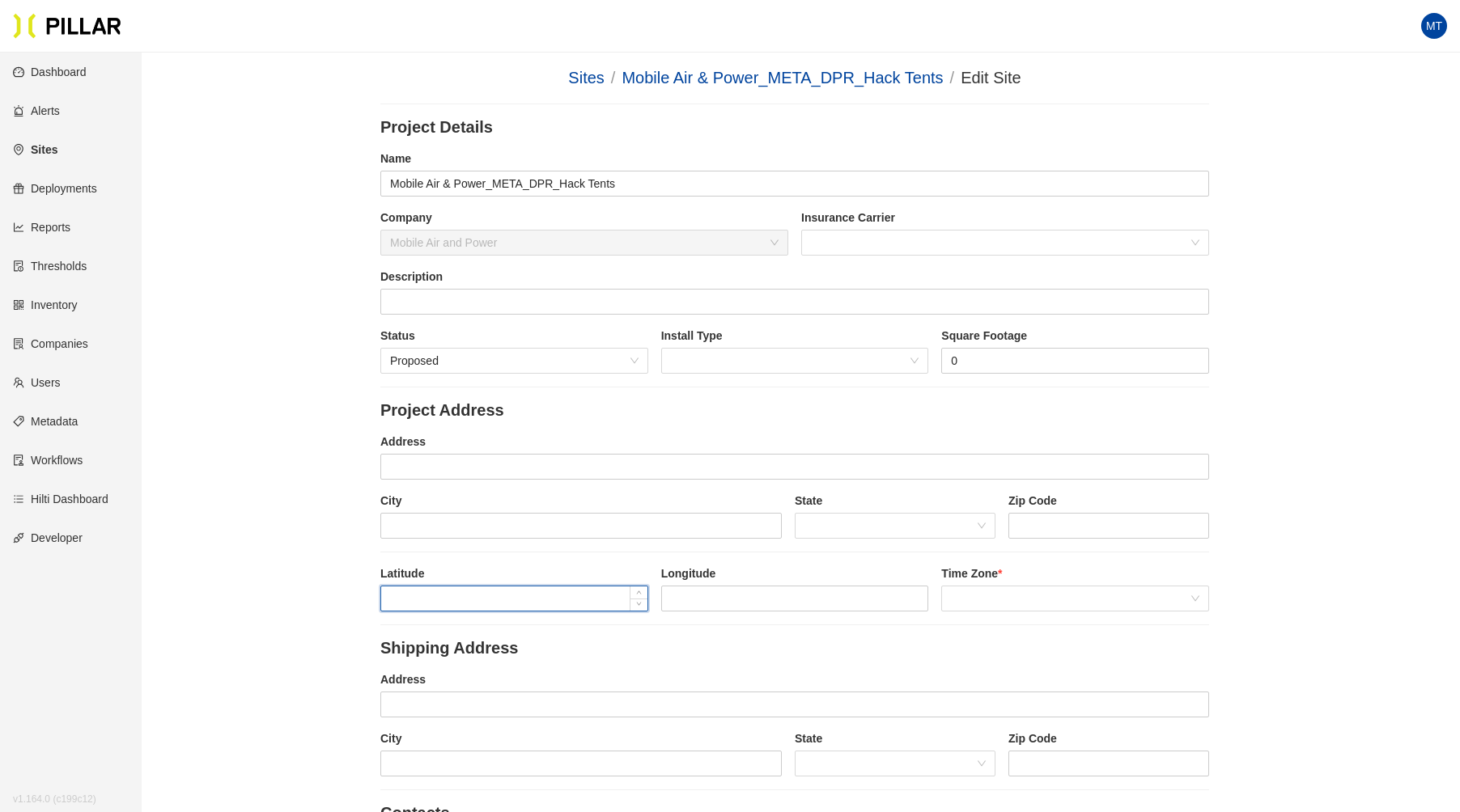
click at [463, 592] on input at bounding box center [514, 598] width 266 height 25
paste input "32.467758, -91.620421"
drag, startPoint x: 552, startPoint y: 598, endPoint x: 450, endPoint y: 599, distance: 102.0
click at [450, 599] on input "32.467758, -91.620421" at bounding box center [514, 598] width 266 height 25
type input "32.467758,"
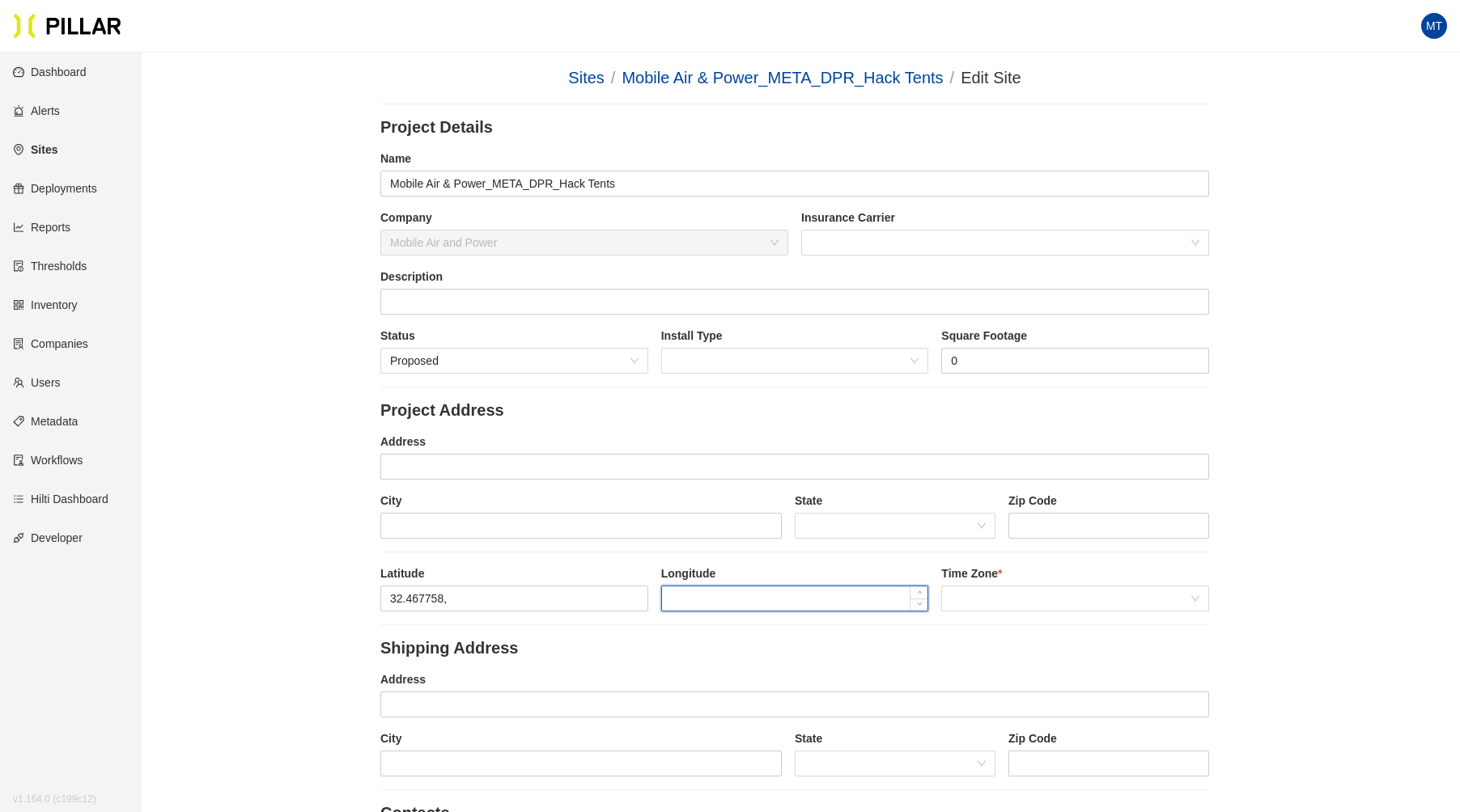
click at [715, 589] on input at bounding box center [795, 598] width 266 height 25
paste input "-91.620421"
type input "-91.620421"
click at [486, 594] on input "32.467758," at bounding box center [514, 598] width 266 height 25
click at [999, 589] on span at bounding box center [1075, 598] width 248 height 25
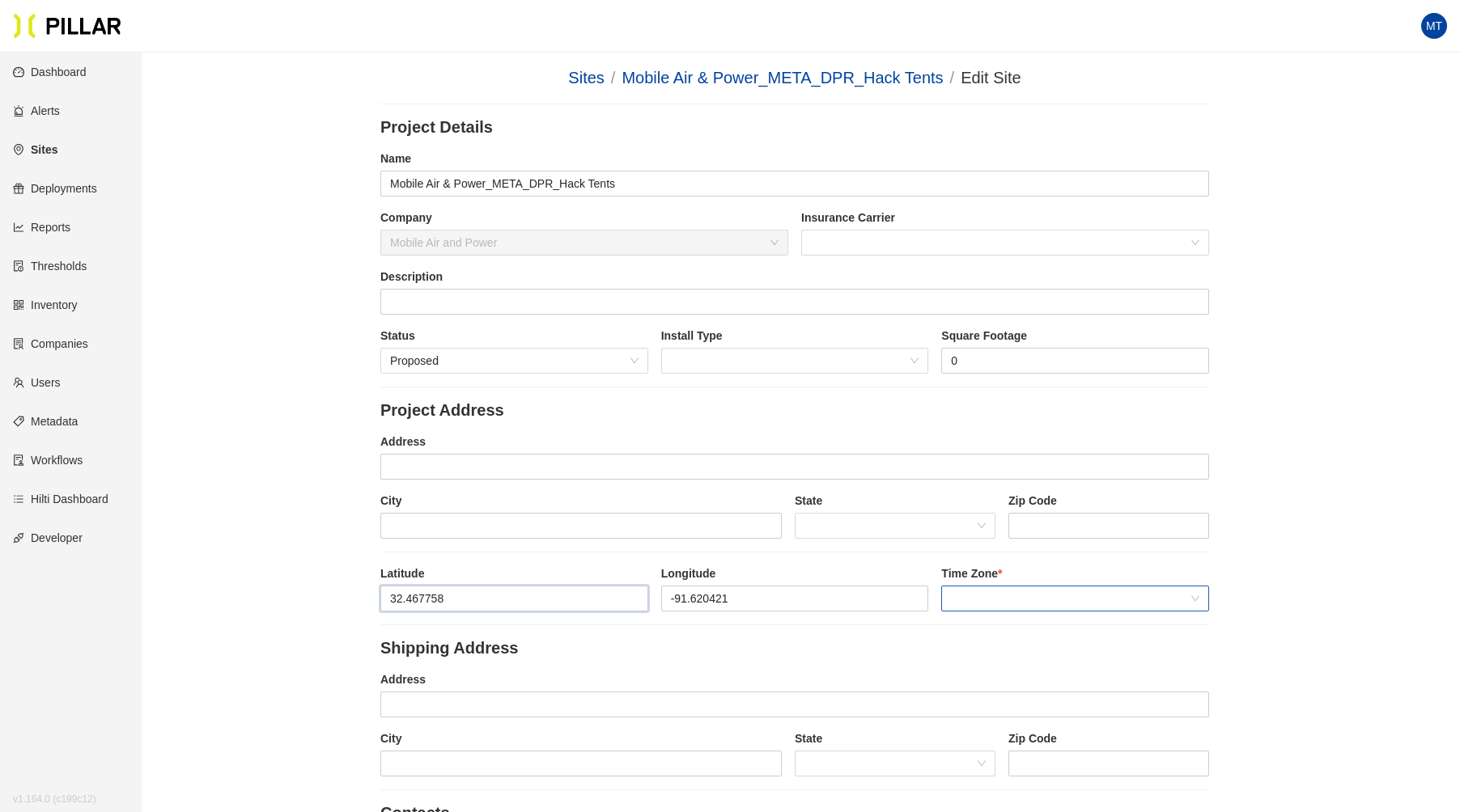
type input "32.467758"
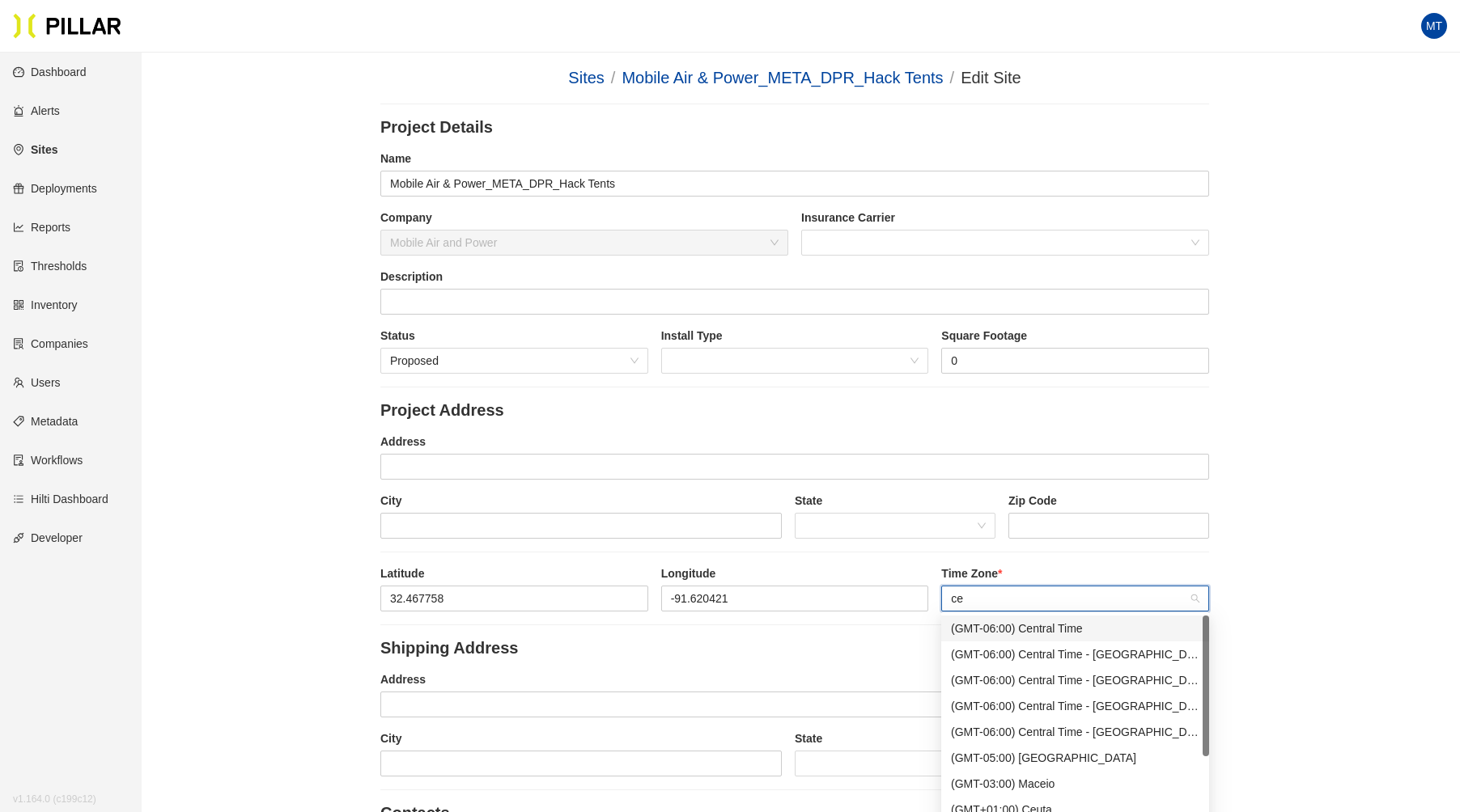
type input "cen"
click at [1027, 620] on div "(GMT-06:00) Central Time" at bounding box center [1075, 628] width 248 height 18
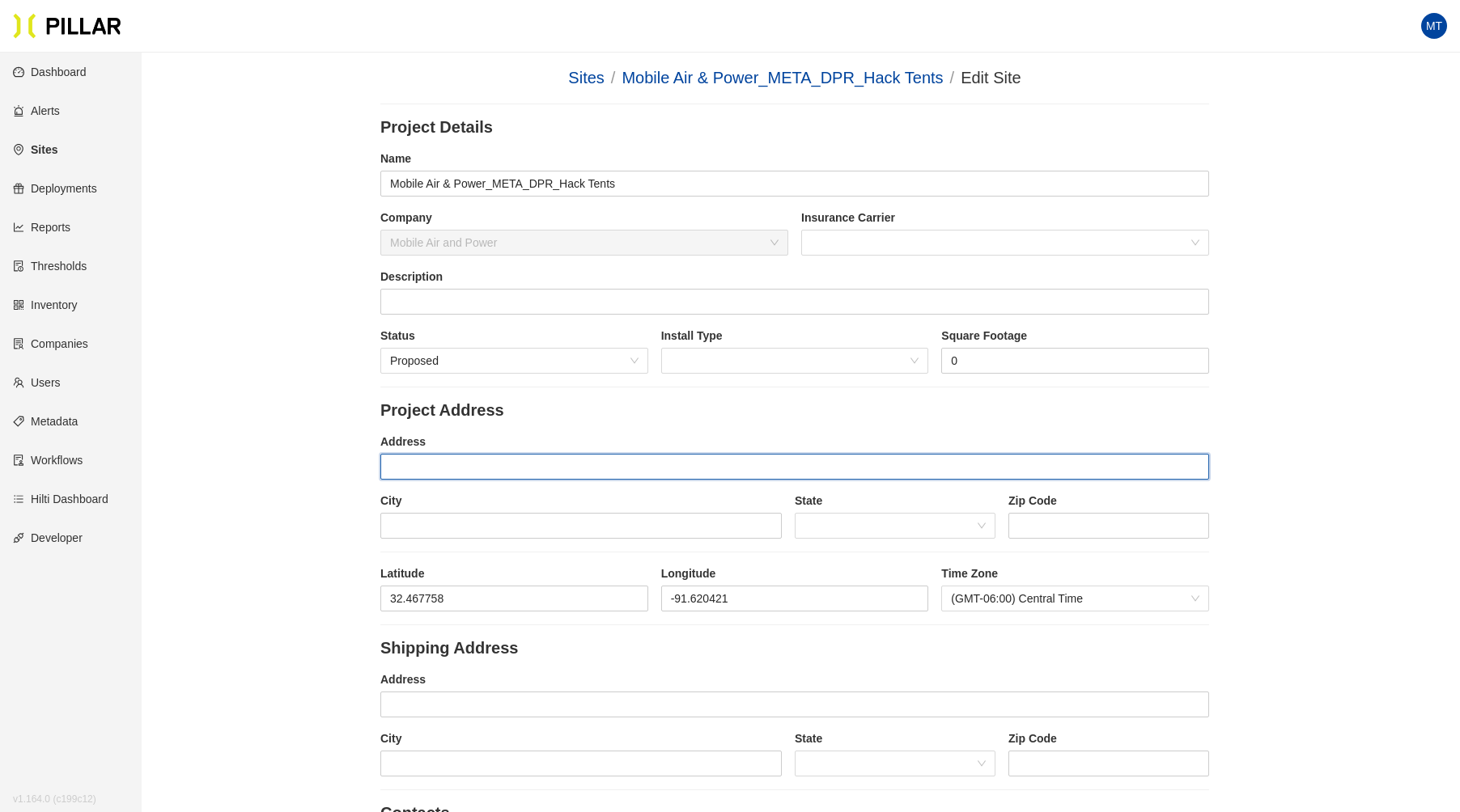
click at [508, 465] on input "text" at bounding box center [795, 466] width 829 height 25
type input "H"
type input "2238 US 80"
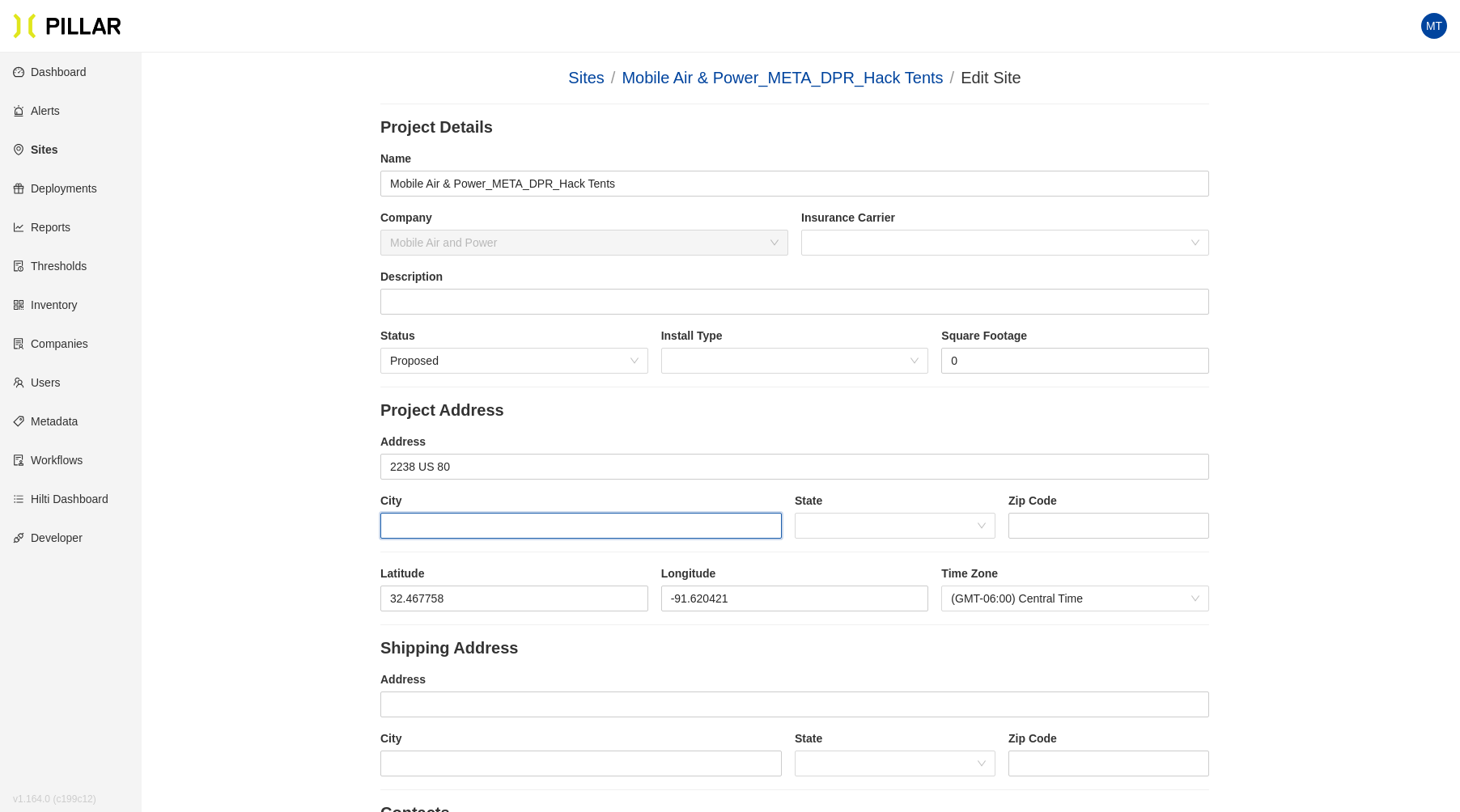
click at [467, 531] on input "text" at bounding box center [581, 526] width 401 height 25
type input "Rayville"
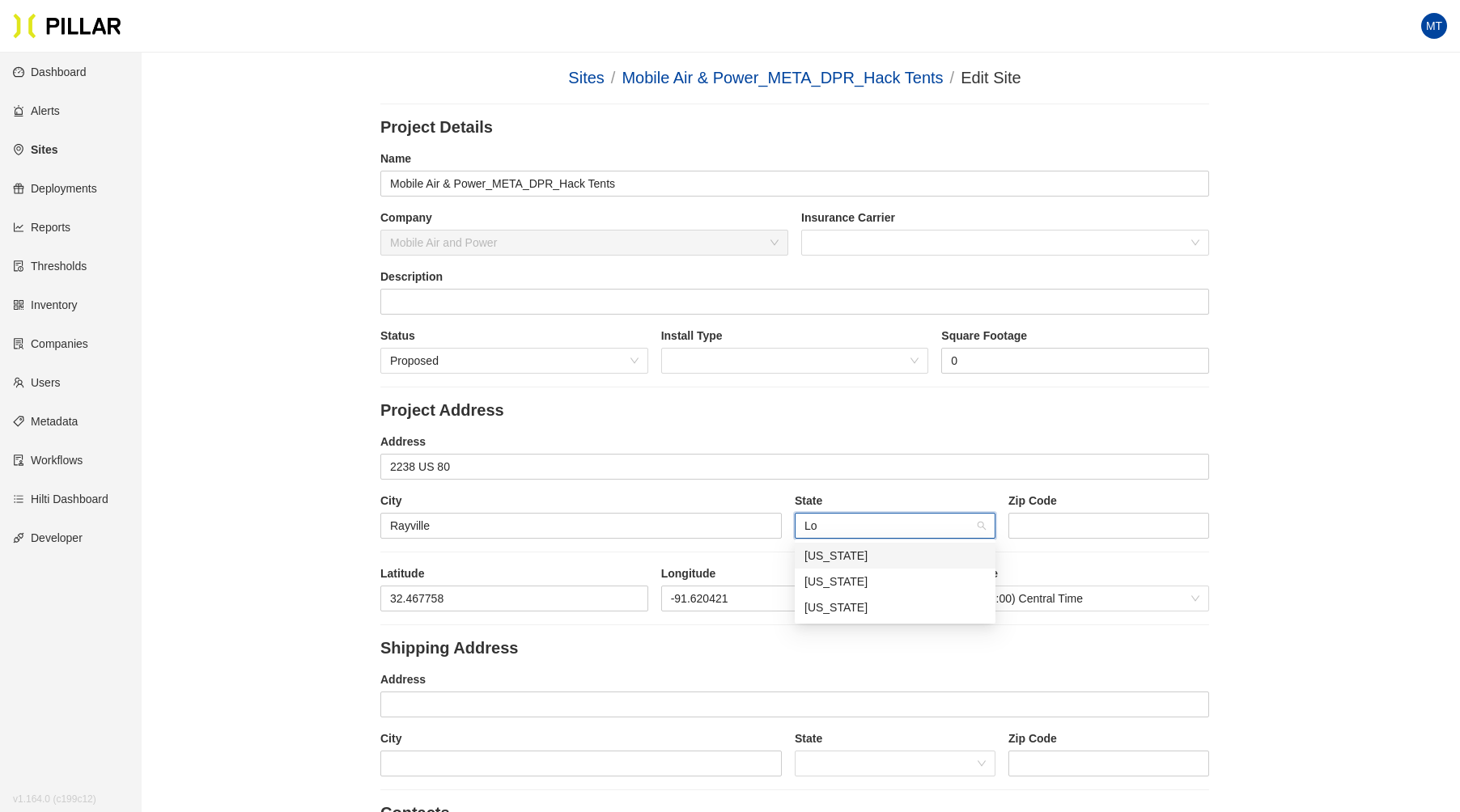
type input "[PERSON_NAME]"
click at [877, 550] on div "[US_STATE]" at bounding box center [895, 555] width 181 height 18
click at [1013, 530] on input "string" at bounding box center [1109, 526] width 201 height 25
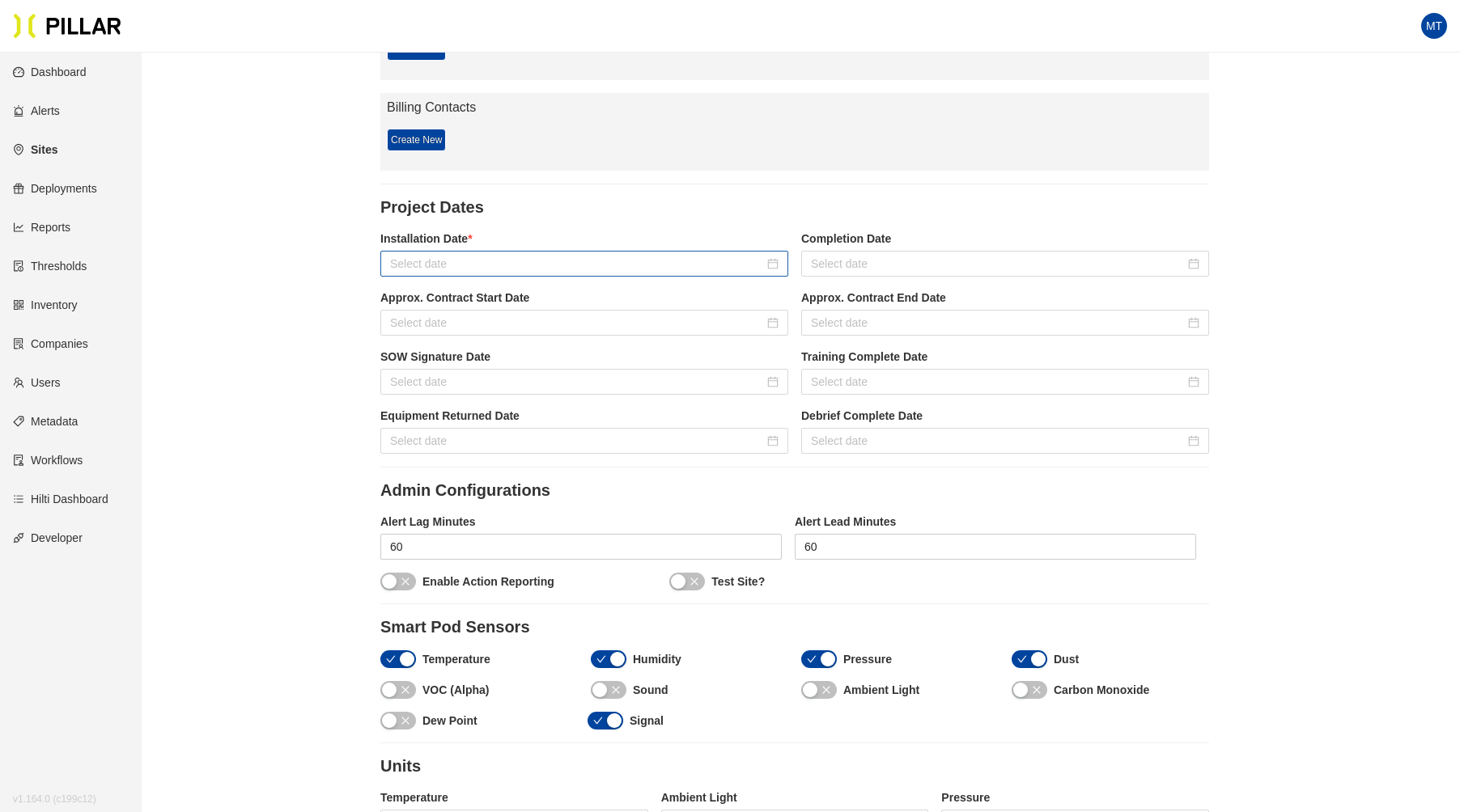
scroll to position [1050, 0]
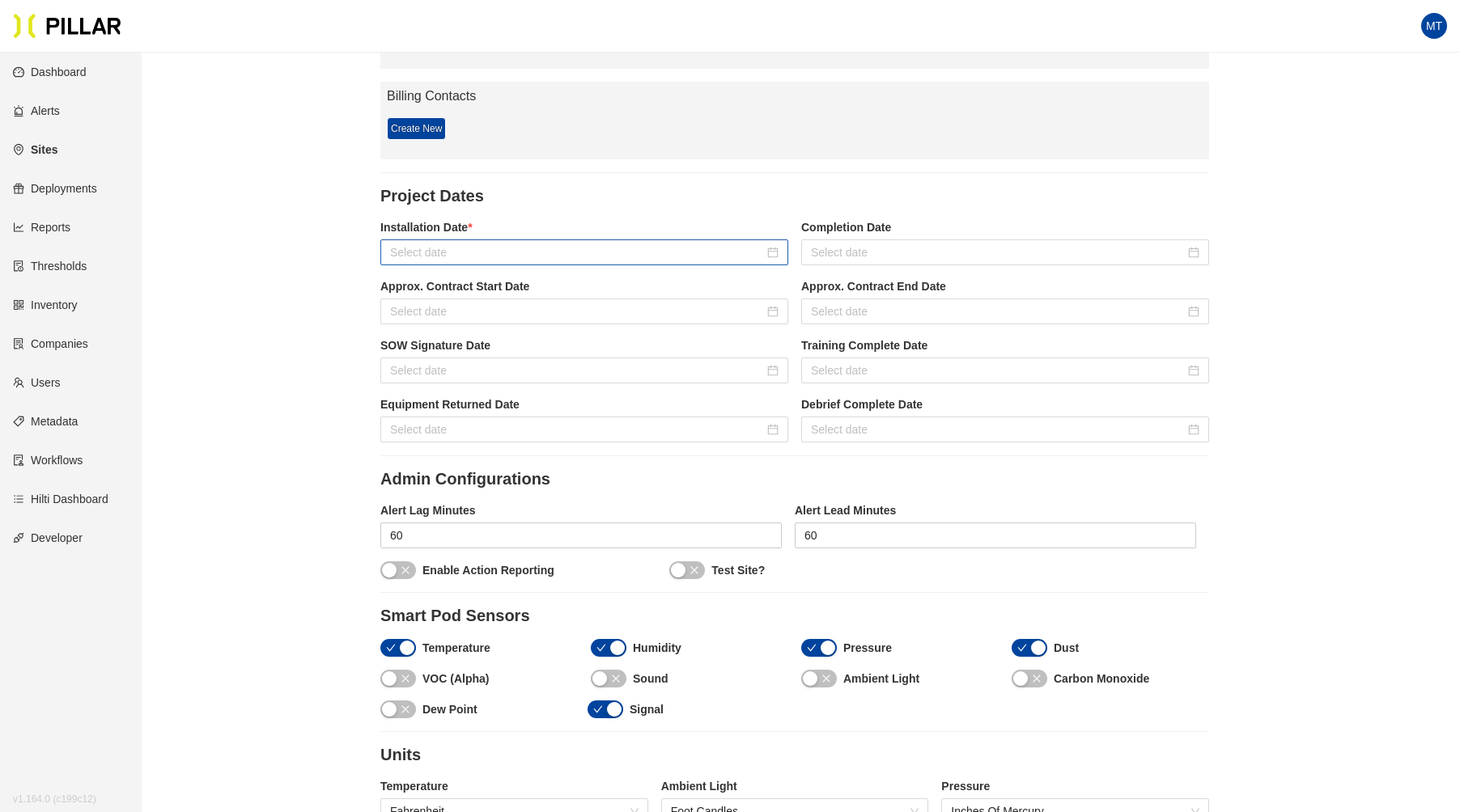
type input "71269"
click at [546, 255] on input at bounding box center [577, 252] width 374 height 18
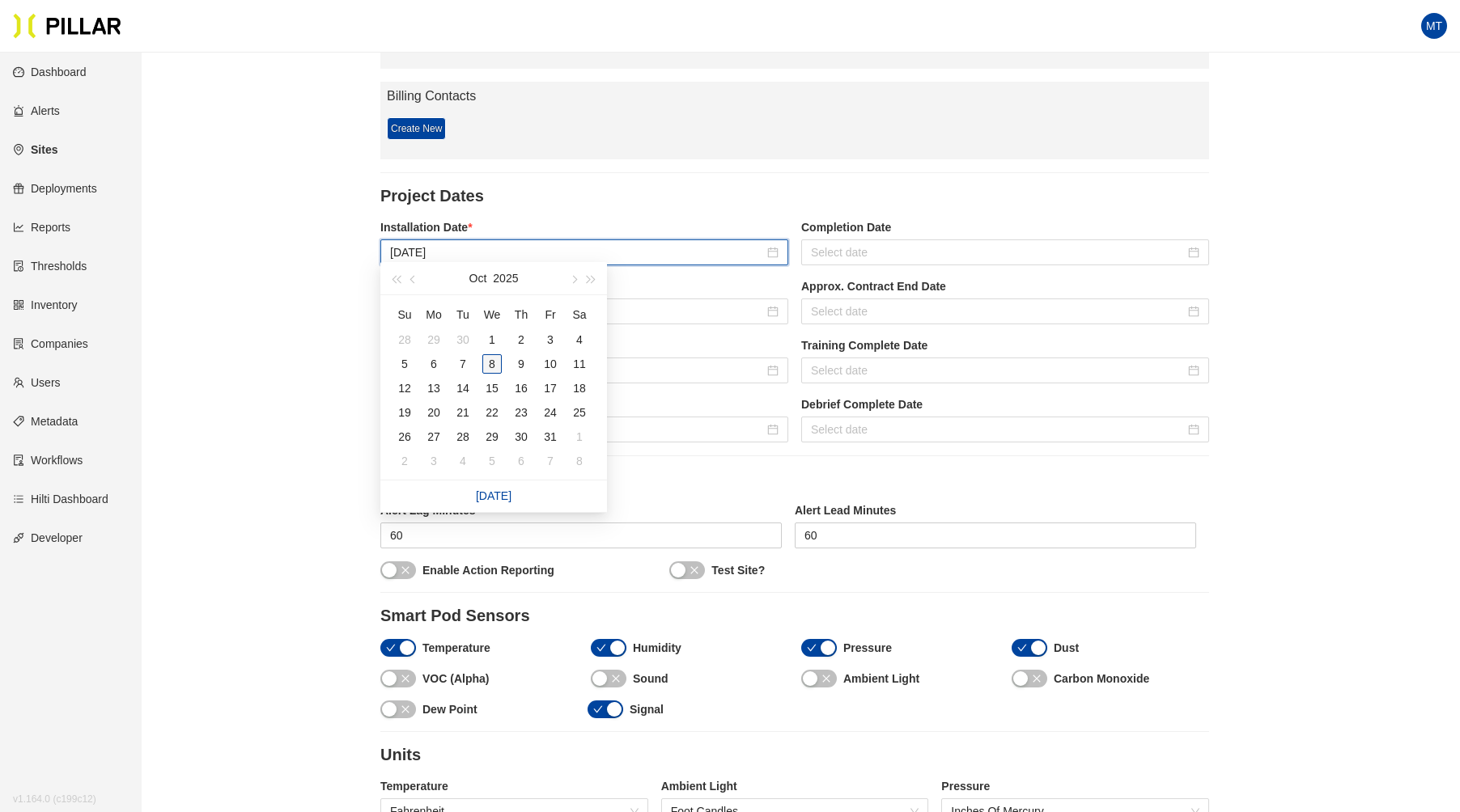
type input "[DATE]"
click at [494, 356] on div "8" at bounding box center [492, 364] width 20 height 20
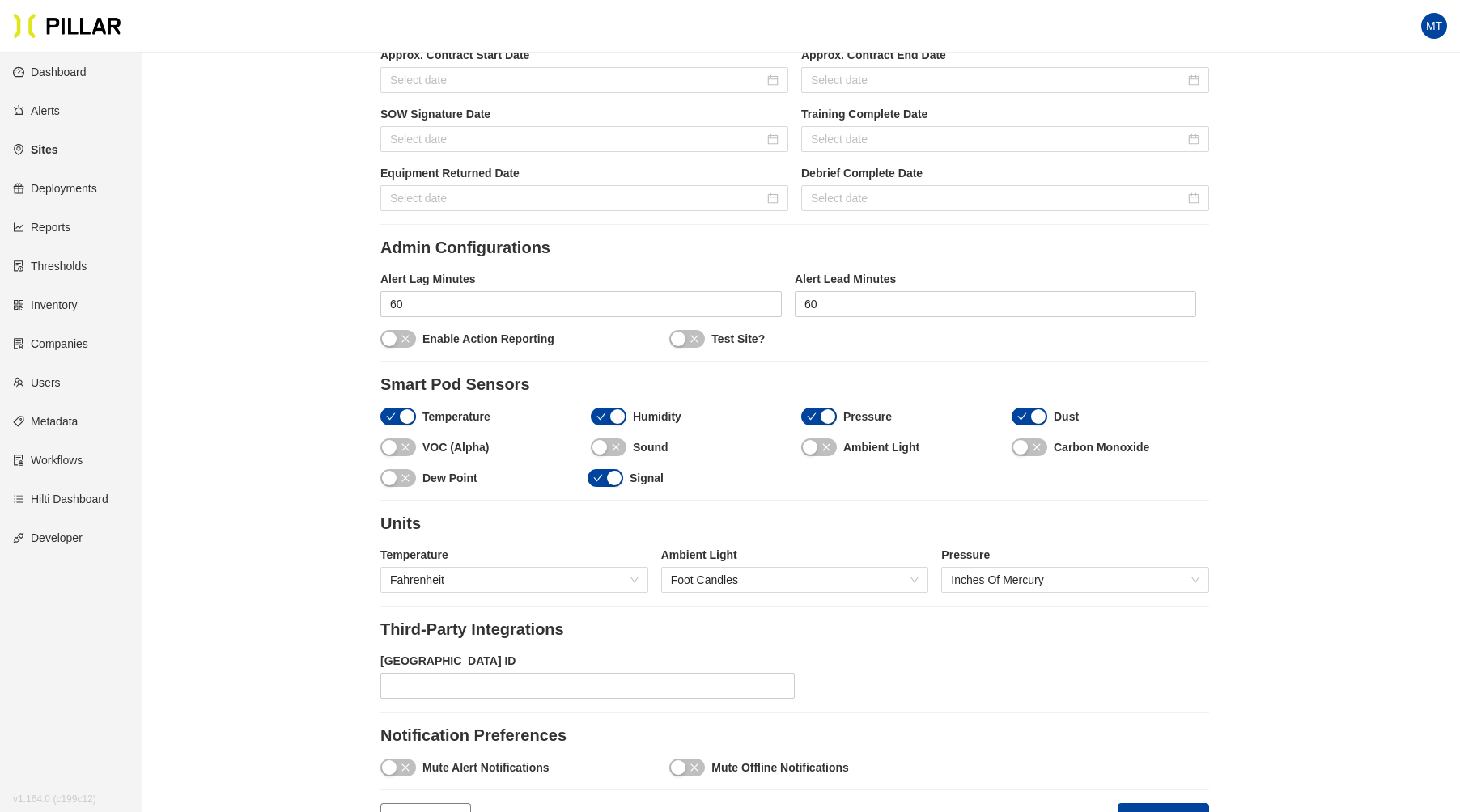
scroll to position [1283, 0]
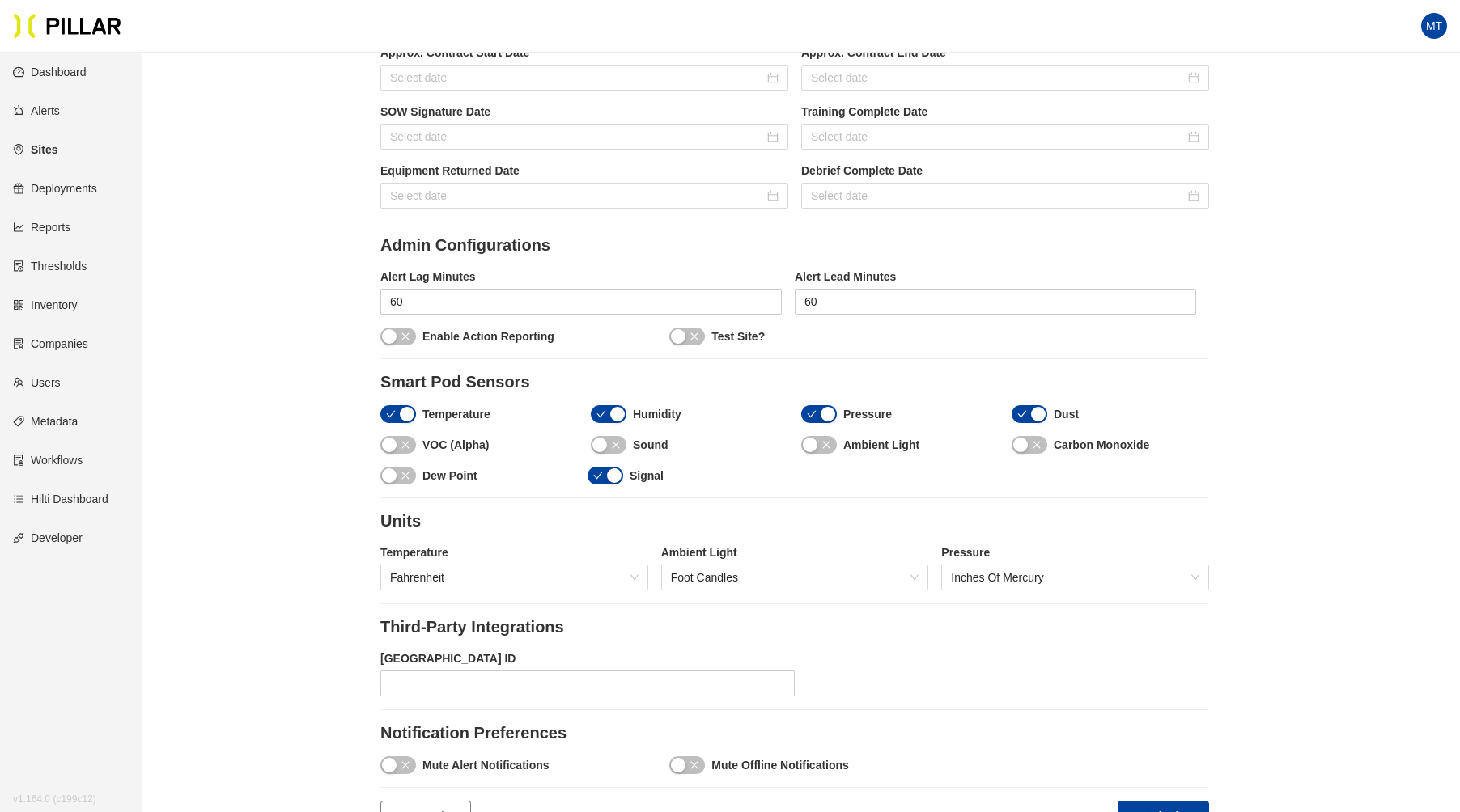
click at [818, 437] on button "button" at bounding box center [819, 444] width 36 height 18
click at [1036, 440] on icon "close" at bounding box center [1036, 444] width 9 height 9
click at [1172, 801] on button "Submit" at bounding box center [1163, 816] width 92 height 31
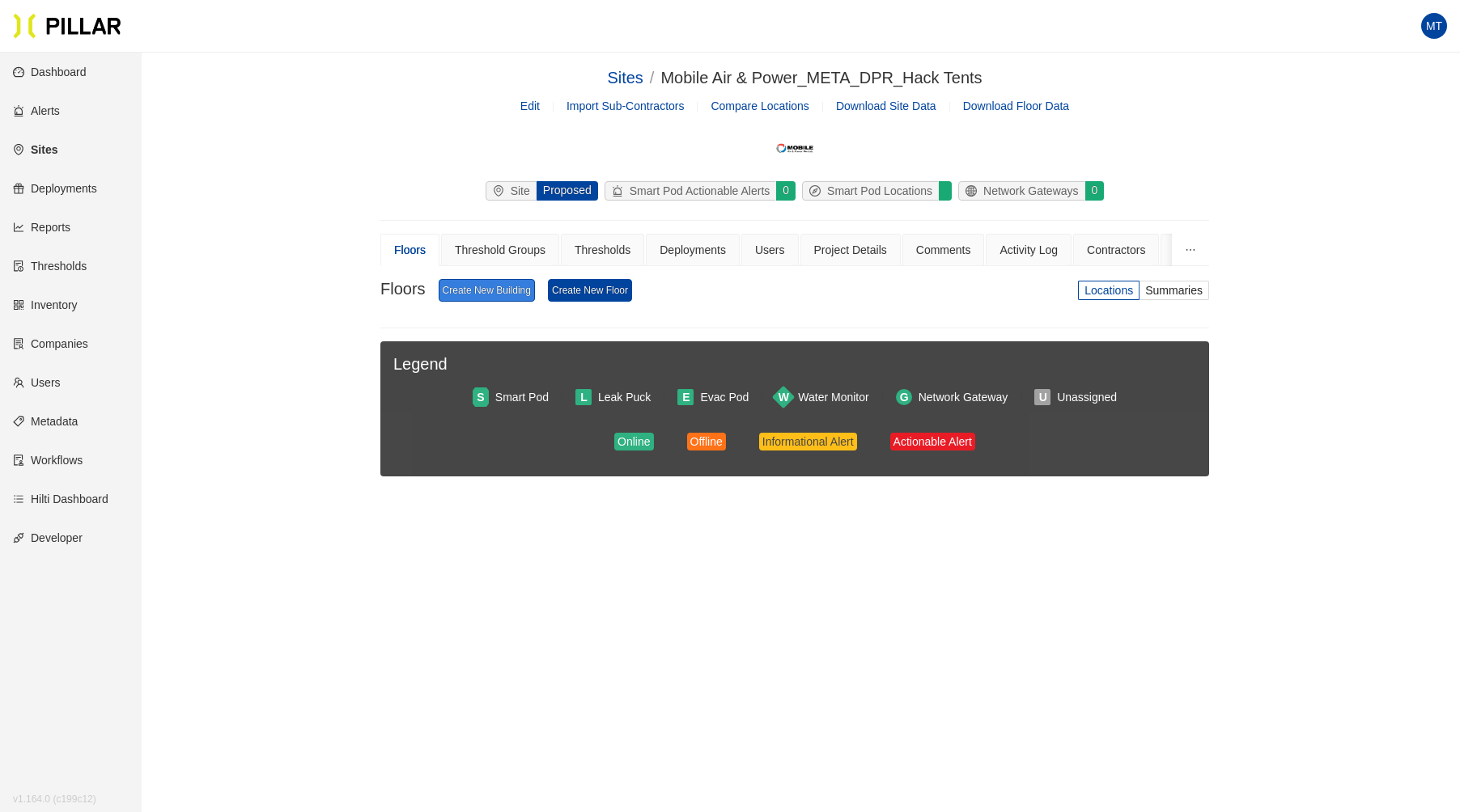
click at [512, 290] on link "Create New Building" at bounding box center [486, 290] width 96 height 23
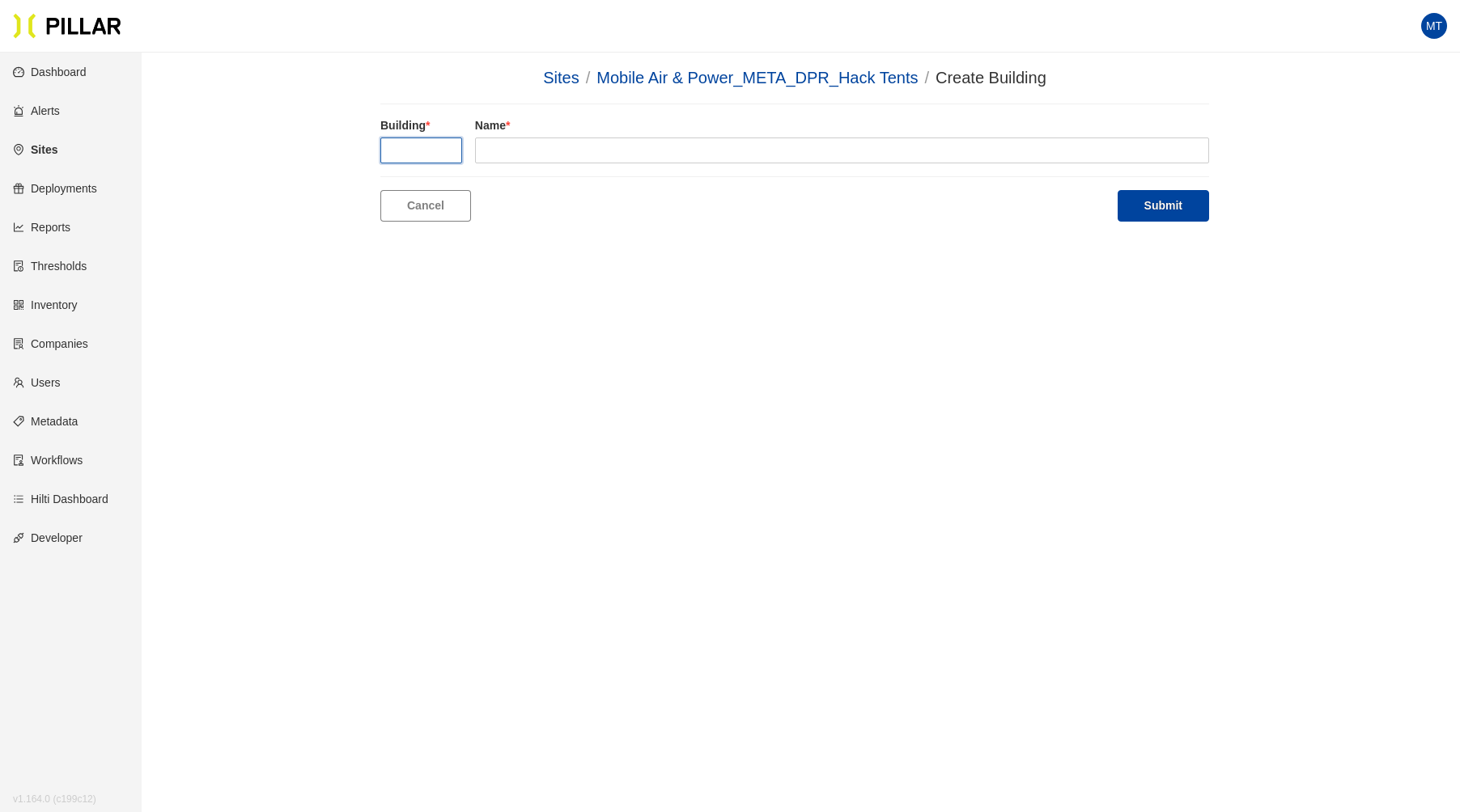
click at [416, 149] on input "text" at bounding box center [422, 150] width 82 height 25
type input "1"
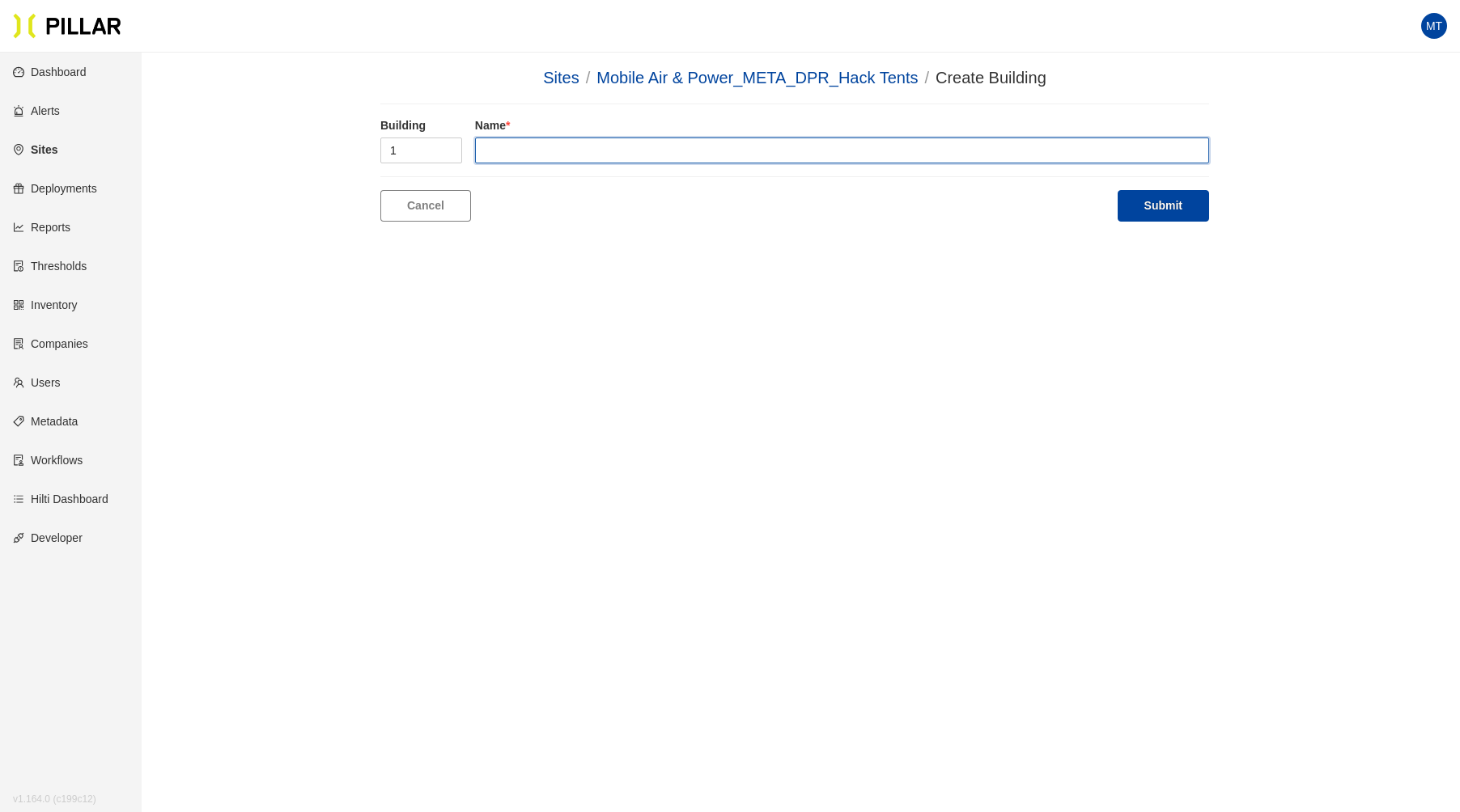
click at [529, 144] on input "text" at bounding box center [842, 150] width 734 height 25
type input "Hack Tent 1"
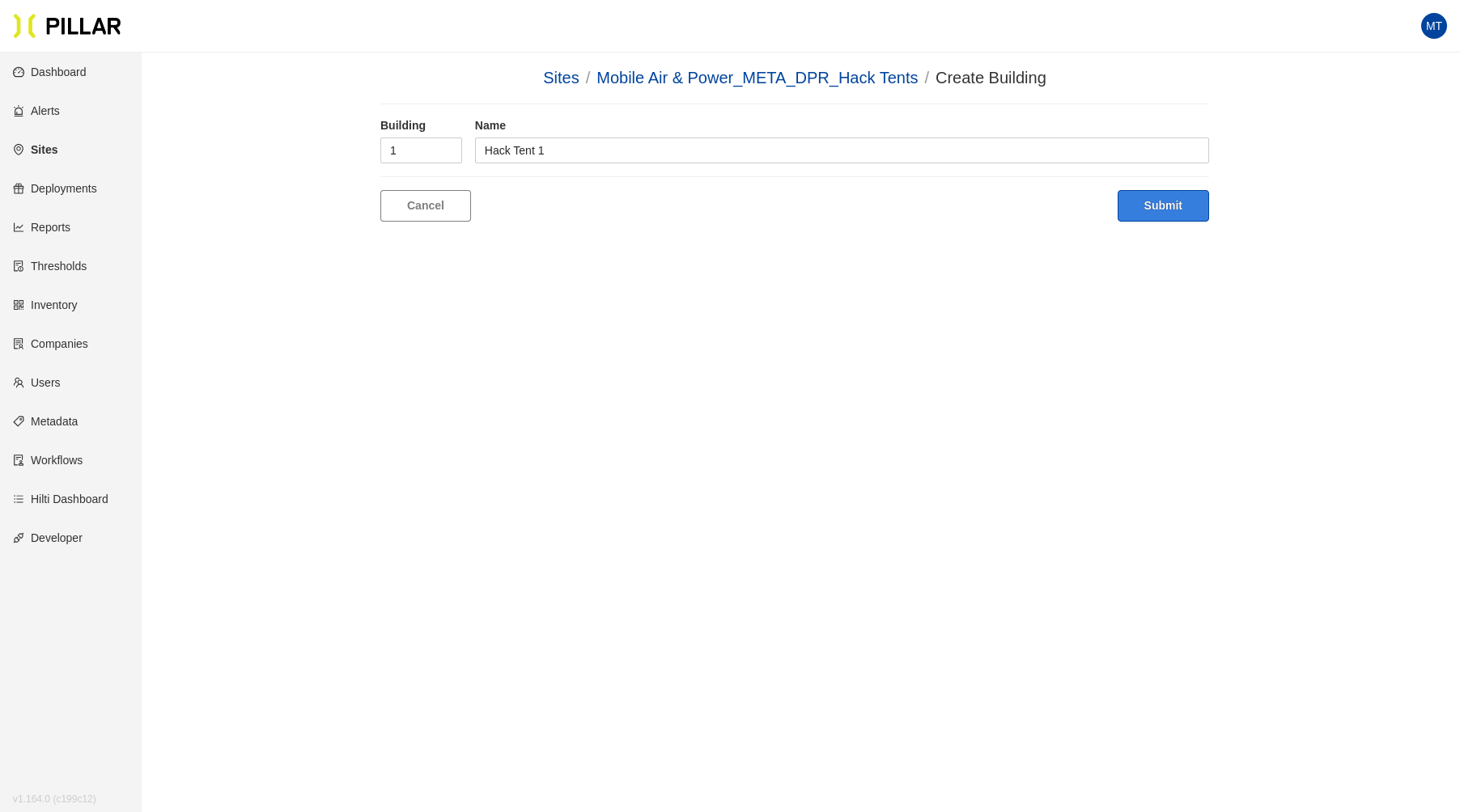
click at [1148, 206] on button "Submit" at bounding box center [1163, 206] width 92 height 31
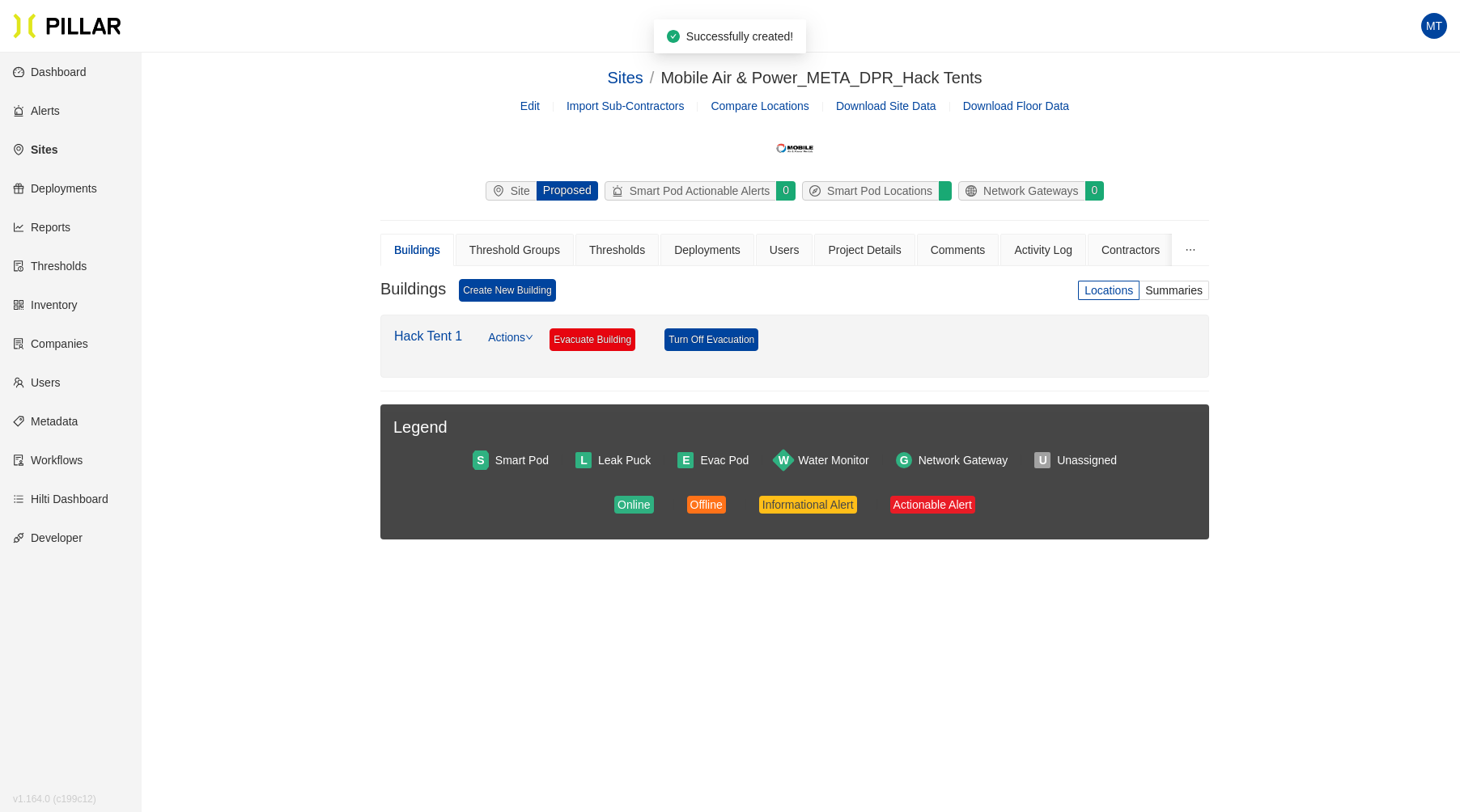
click at [531, 330] on link "Actions" at bounding box center [510, 347] width 45 height 36
click at [537, 382] on link "Create Floor" at bounding box center [529, 380] width 63 height 18
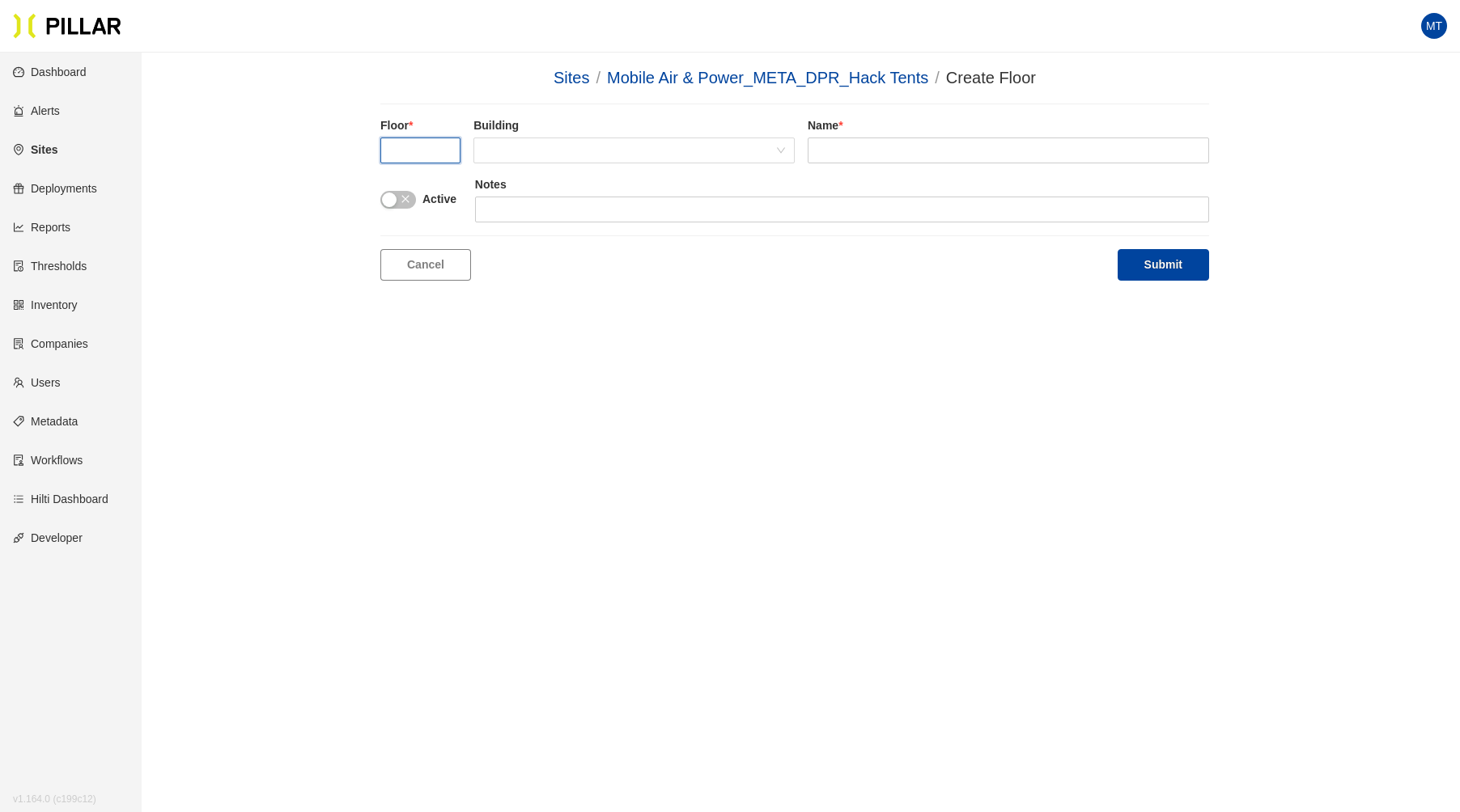
click at [403, 150] on input "text" at bounding box center [421, 150] width 80 height 25
click at [529, 147] on span at bounding box center [634, 150] width 302 height 25
type input "1"
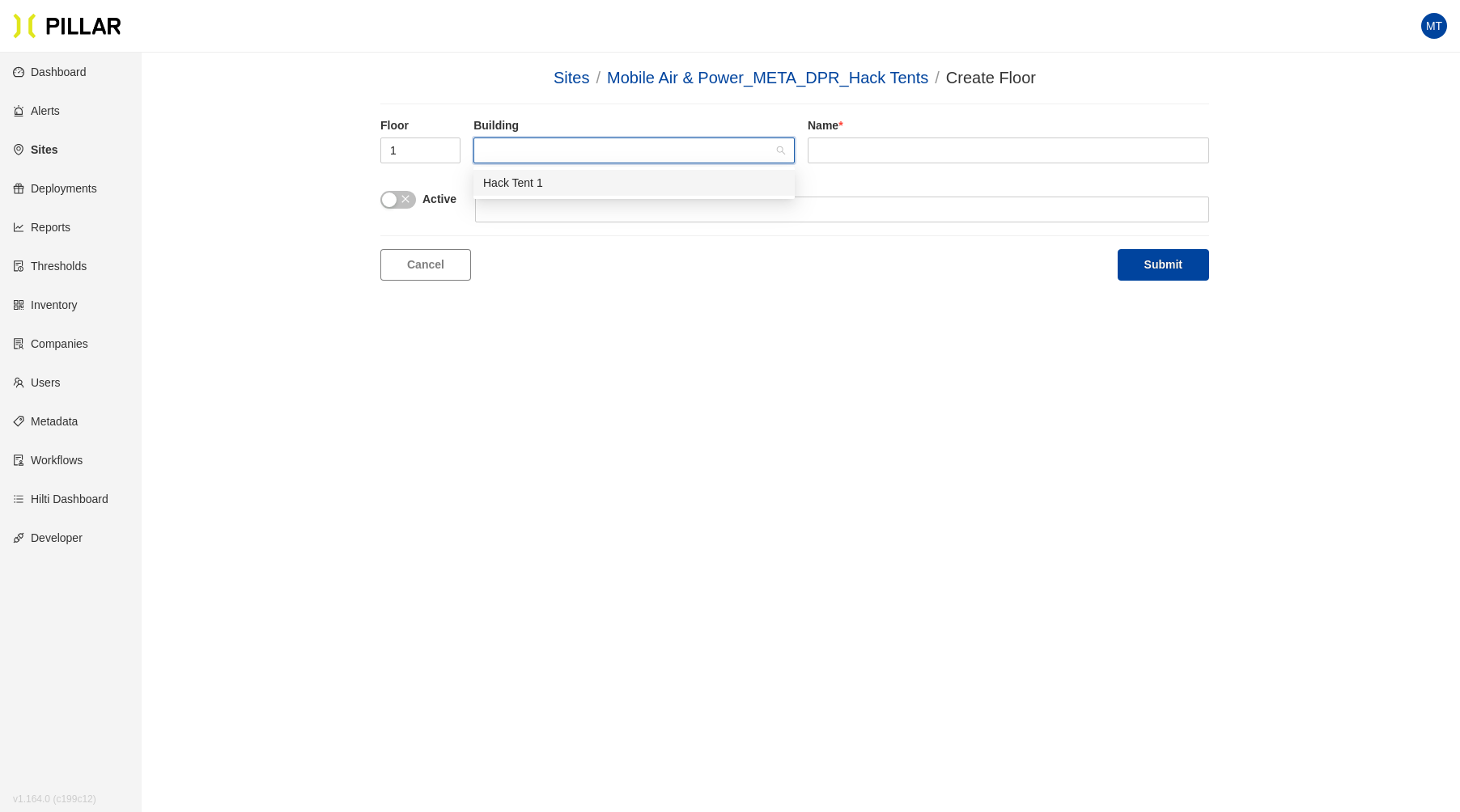
click at [523, 177] on div "Hack Tent 1" at bounding box center [634, 183] width 302 height 18
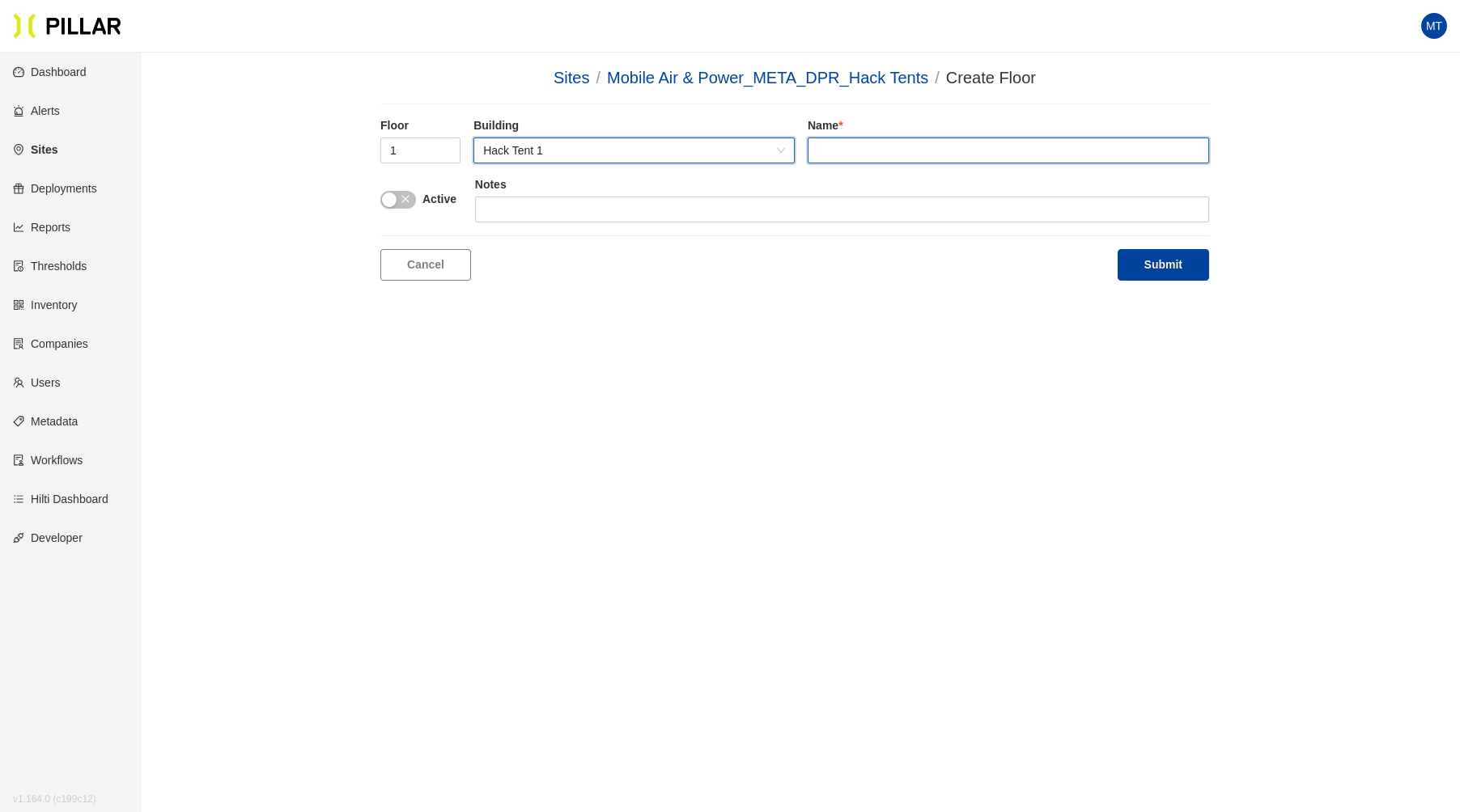
click at [819, 143] on input "text" at bounding box center [1008, 150] width 401 height 25
type input "Main Floor"
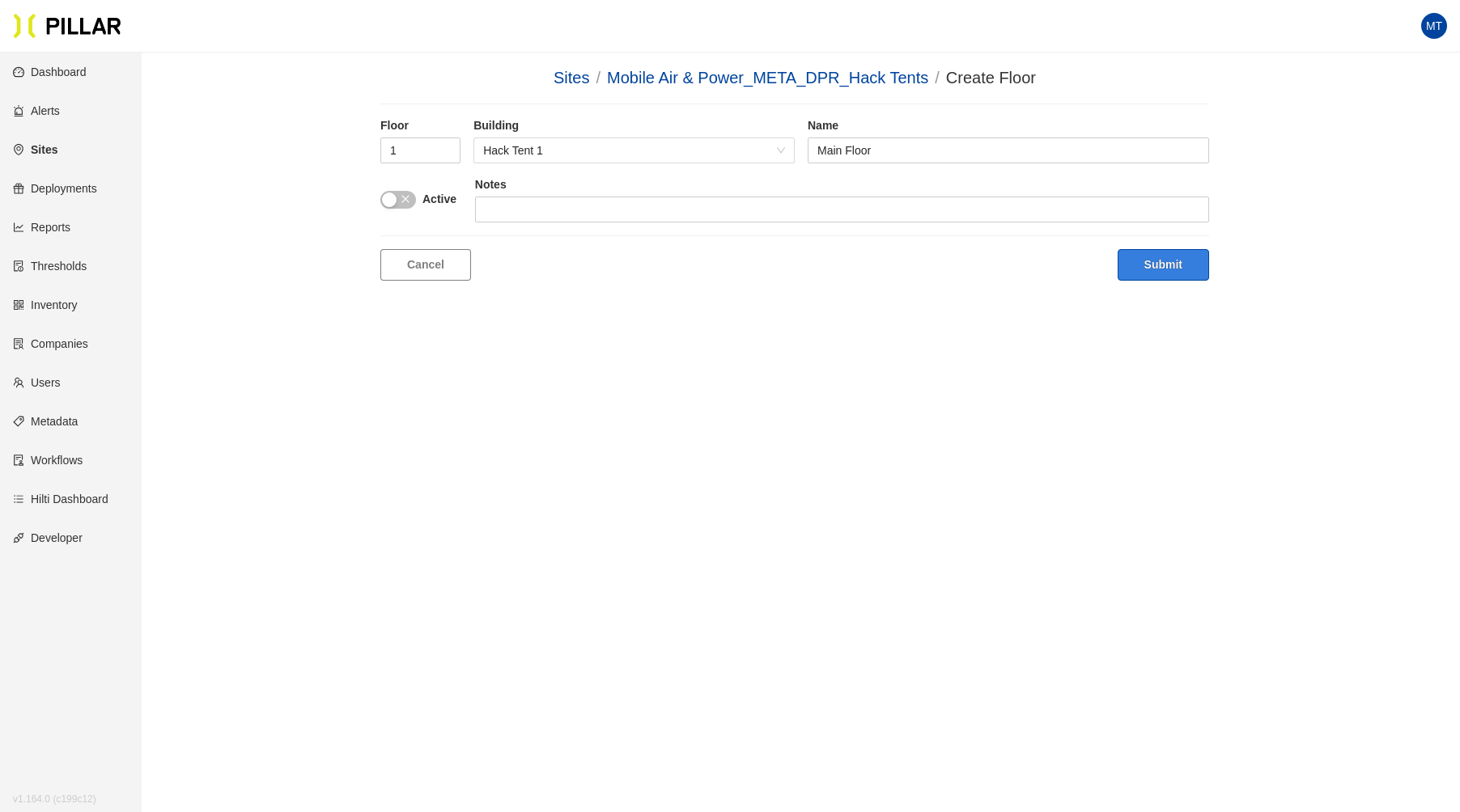
click at [1167, 267] on button "Submit" at bounding box center [1163, 264] width 92 height 31
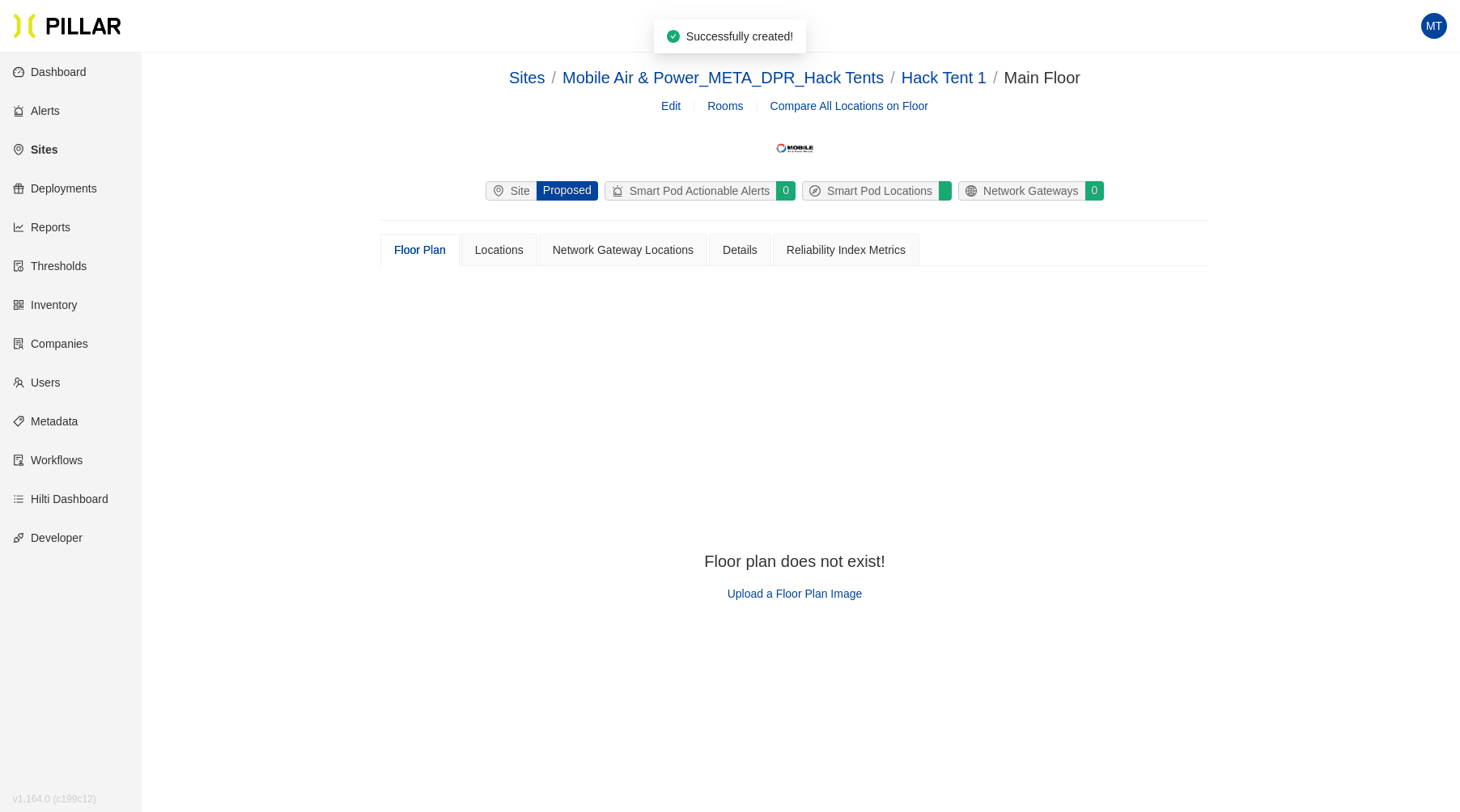
click at [819, 601] on div "Upload a Floor Plan Image" at bounding box center [795, 594] width 180 height 18
click at [825, 595] on span "Upload a Floor Plan Image" at bounding box center [795, 593] width 135 height 13
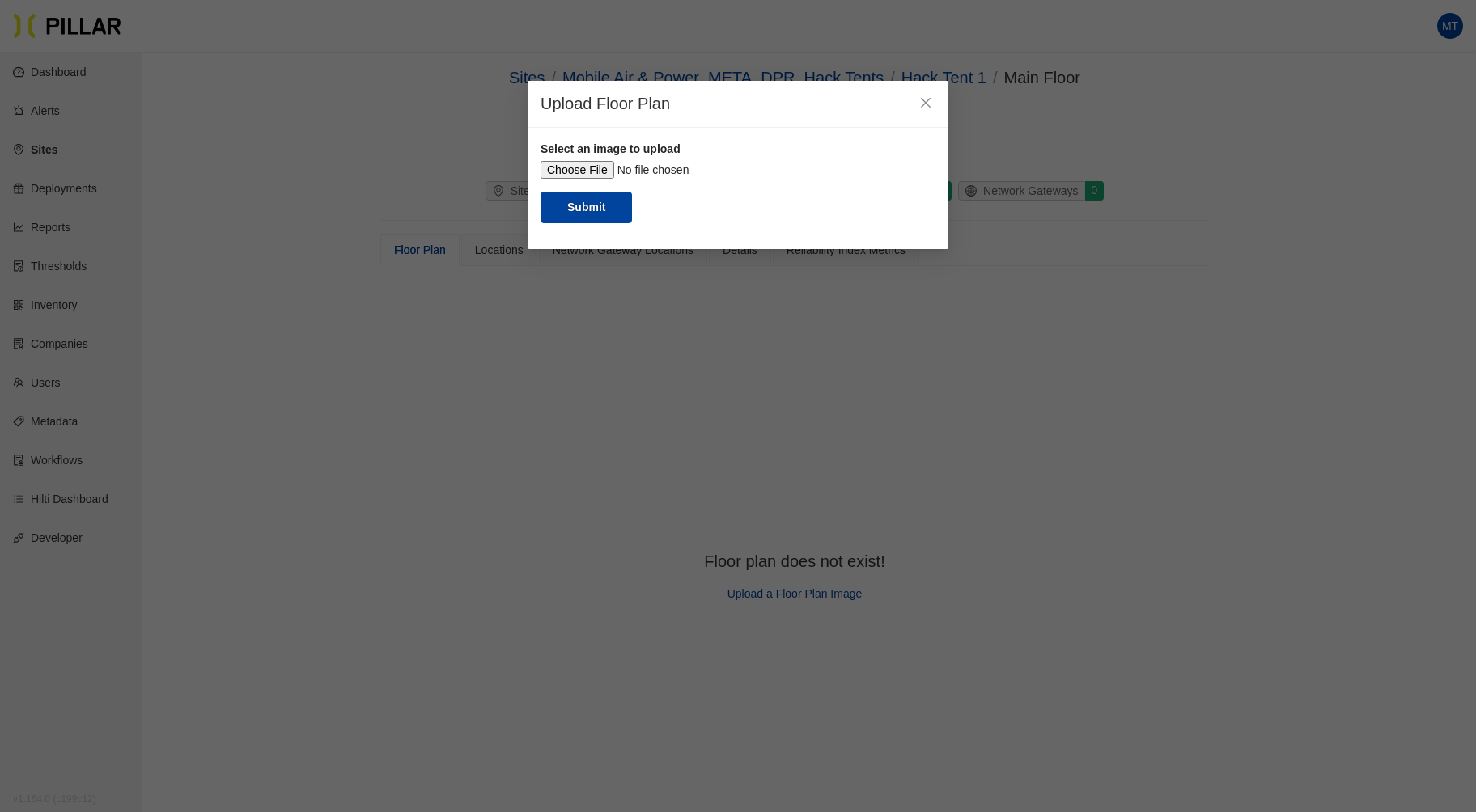
click at [607, 169] on input "file" at bounding box center [738, 170] width 395 height 18
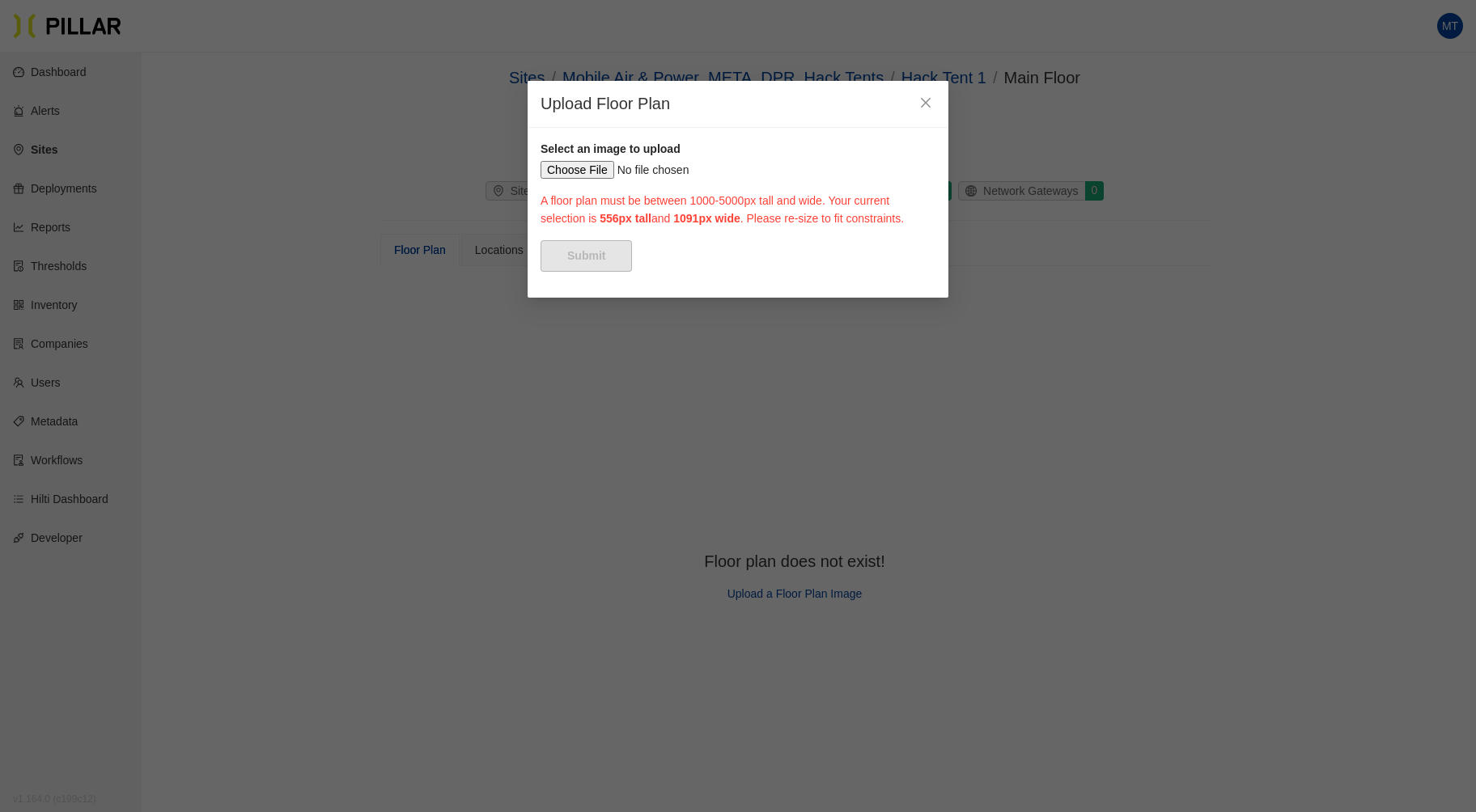
drag, startPoint x: 642, startPoint y: 238, endPoint x: 586, endPoint y: 195, distance: 70.6
click at [932, 165] on div at bounding box center [936, 161] width 8 height 8
drag, startPoint x: 834, startPoint y: 317, endPoint x: 987, endPoint y: 395, distance: 171.7
click at [987, 395] on div "Upload Floor Plan Select an image to upload A floor plan must be between 1000-5…" at bounding box center [738, 406] width 1476 height 812
click at [930, 102] on icon "close" at bounding box center [925, 102] width 13 height 13
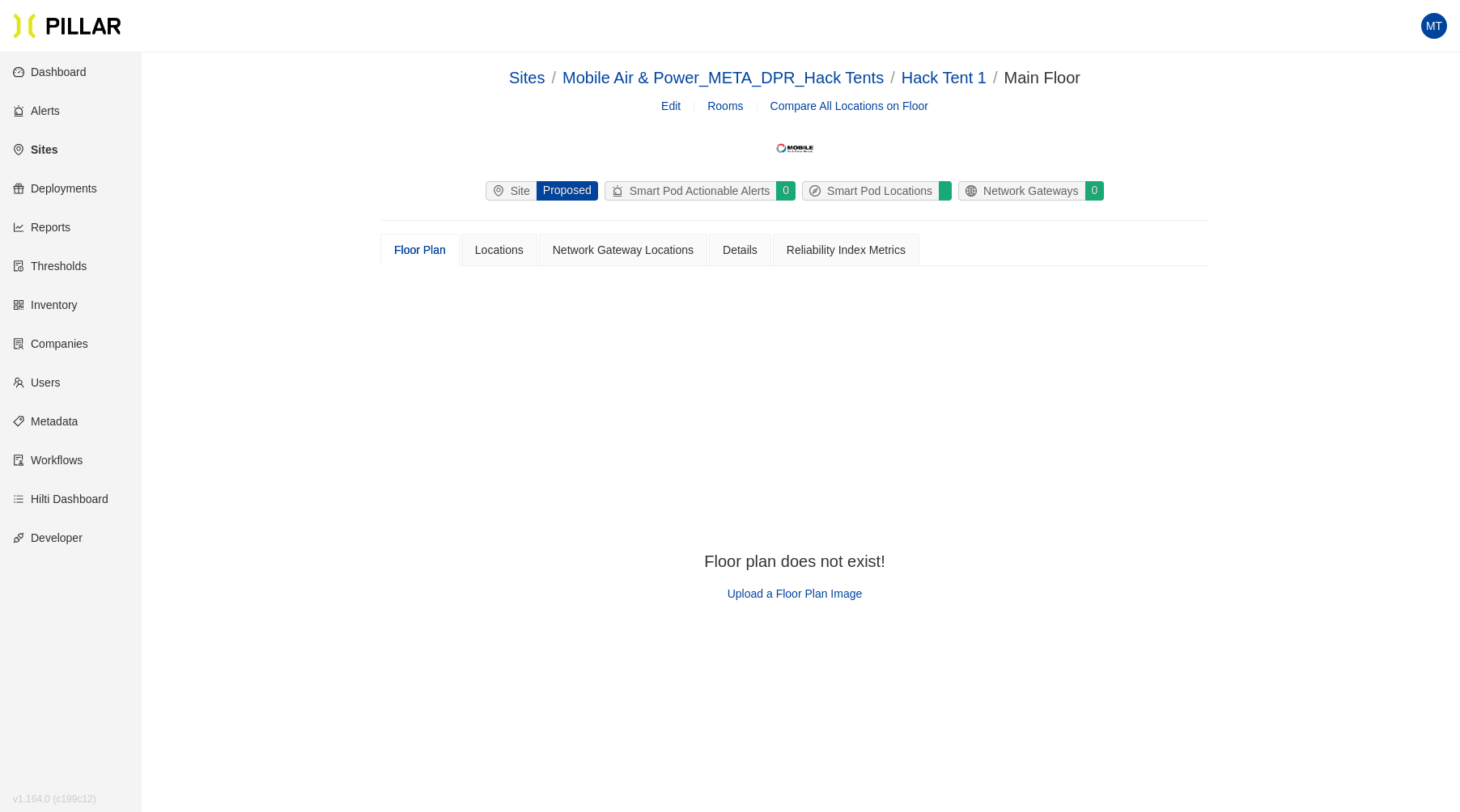
click at [782, 587] on span "Upload a Floor Plan Image" at bounding box center [795, 593] width 135 height 13
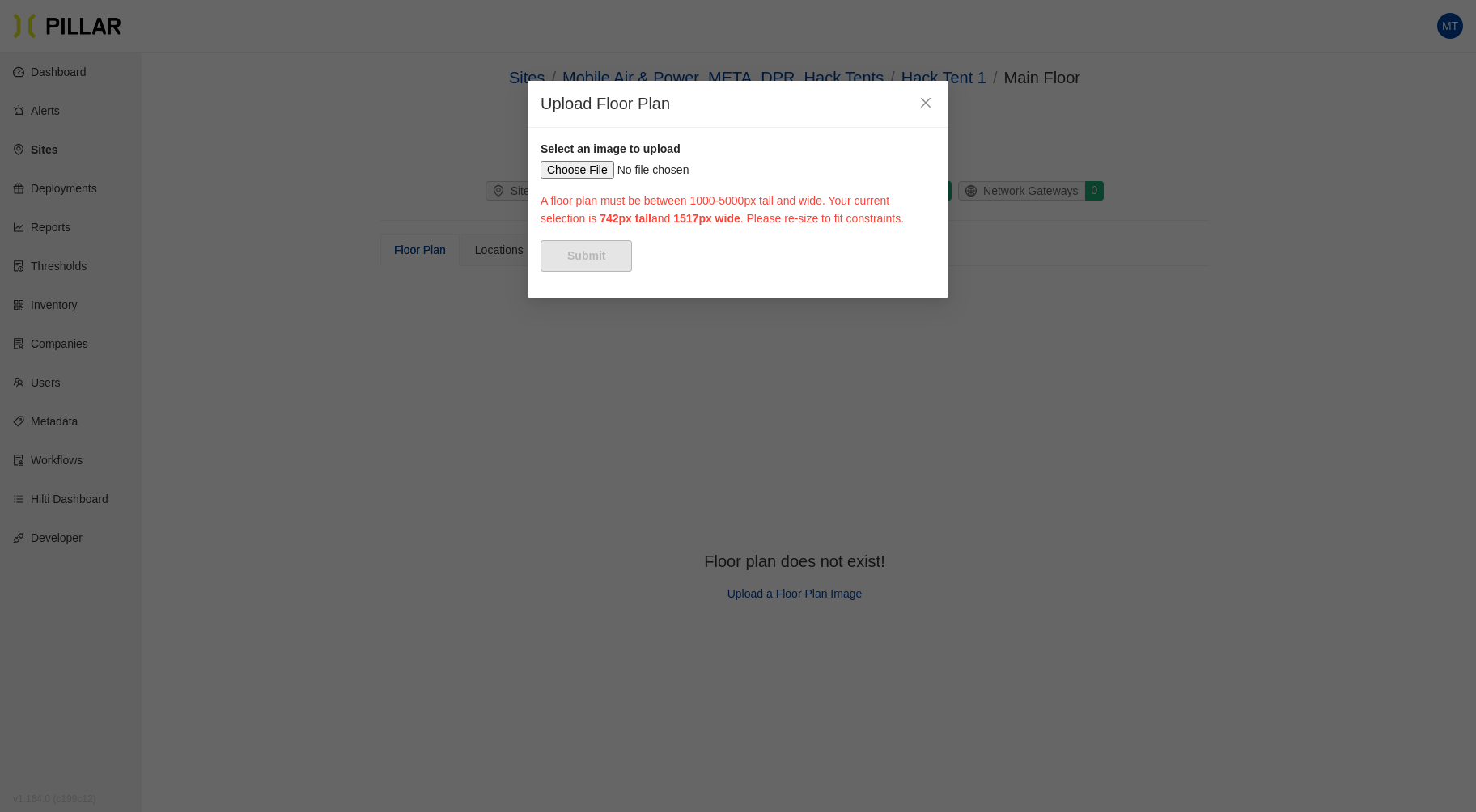
click at [587, 170] on input "file" at bounding box center [738, 170] width 395 height 18
type input "C:\fakepath\large plans.jpg"
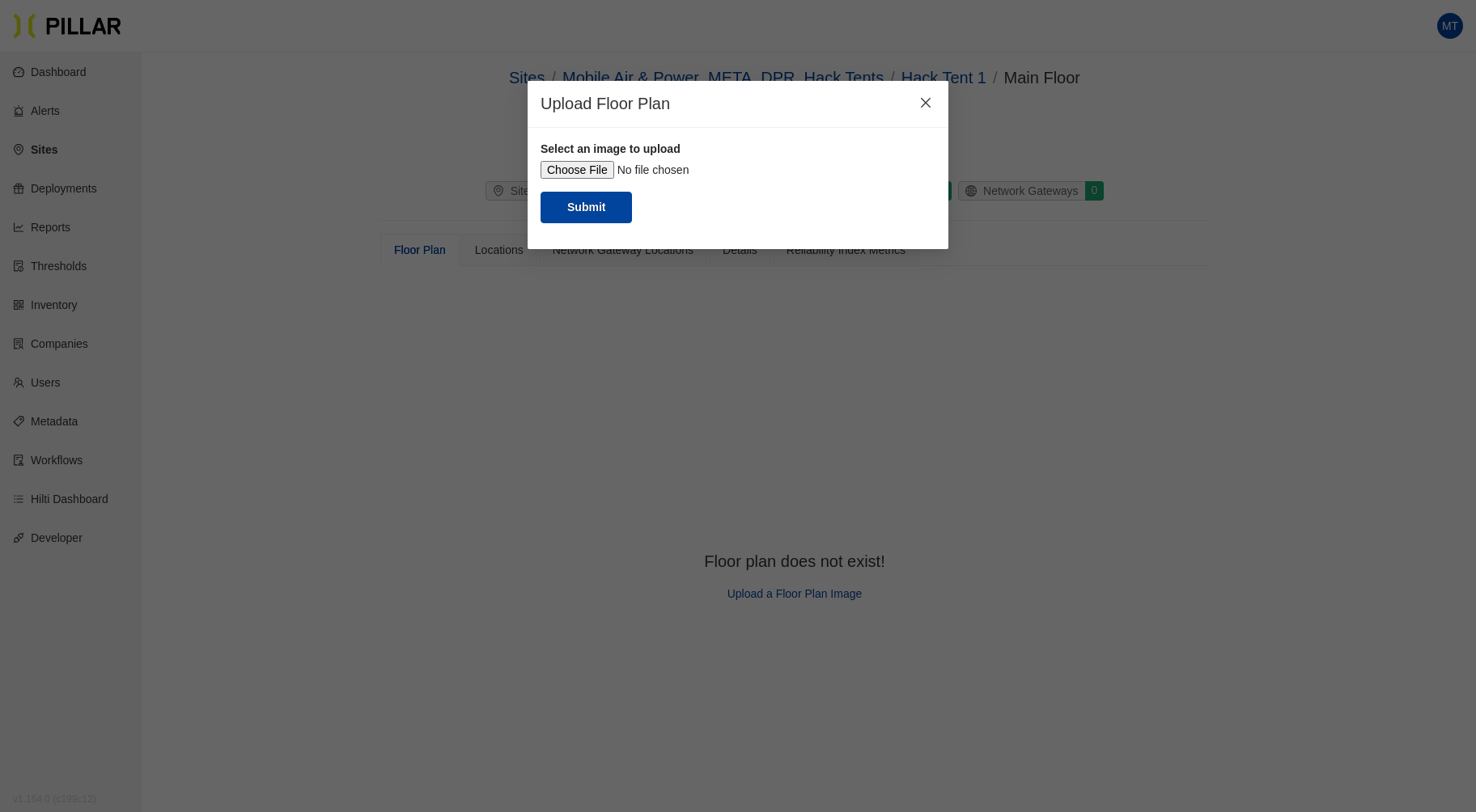
click at [925, 100] on icon "close" at bounding box center [925, 102] width 9 height 9
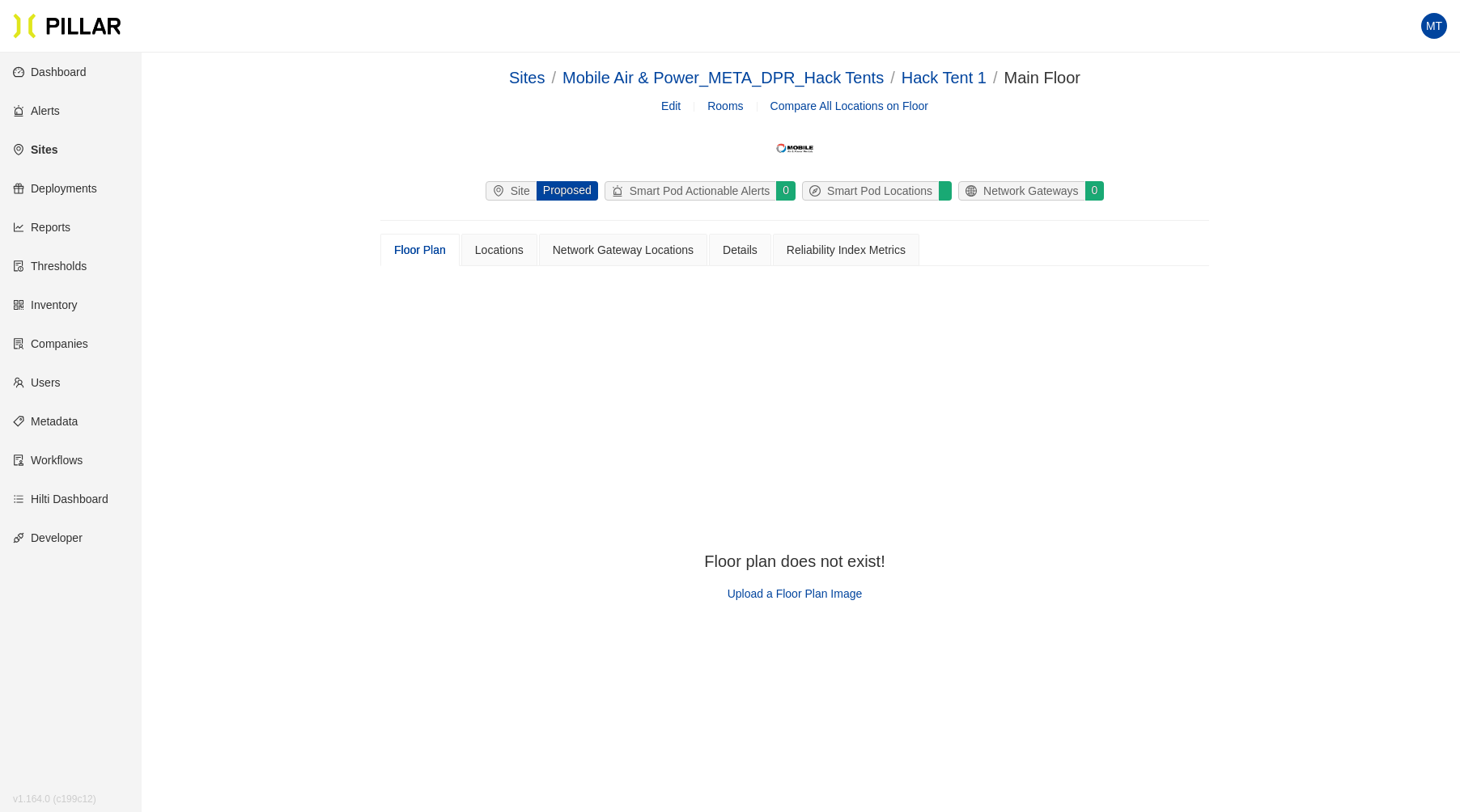
click at [935, 65] on div "Sites / Mobile Air & Power_META_DPR_Hack Tents / Hack Tent 1 / Main Floor /" at bounding box center [795, 78] width 571 height 25
click at [935, 72] on link "Hack Tent 1" at bounding box center [944, 77] width 85 height 18
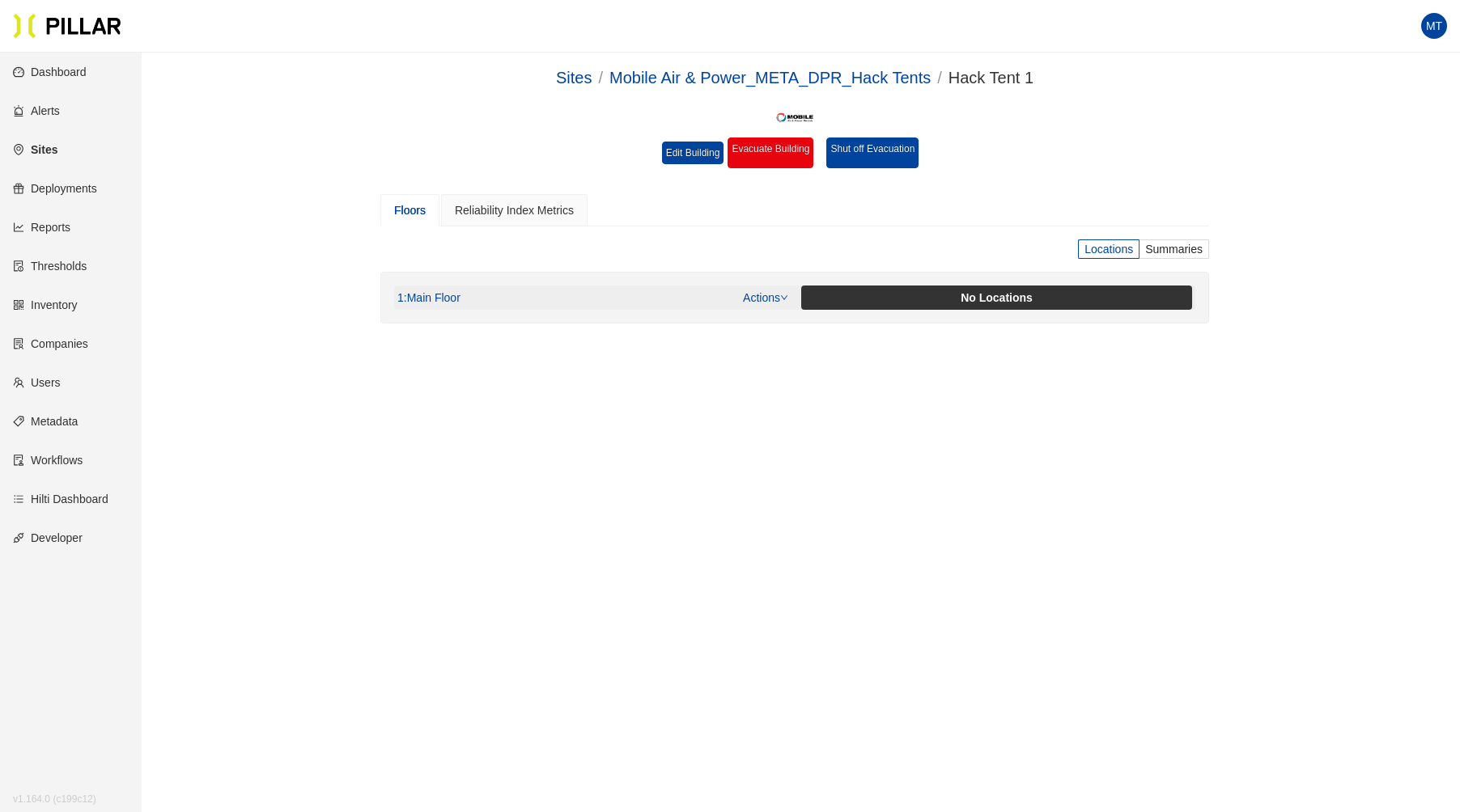
click at [776, 293] on link "Actions" at bounding box center [765, 297] width 45 height 13
click at [776, 319] on link "View/Edit Floor Plan" at bounding box center [801, 322] width 102 height 18
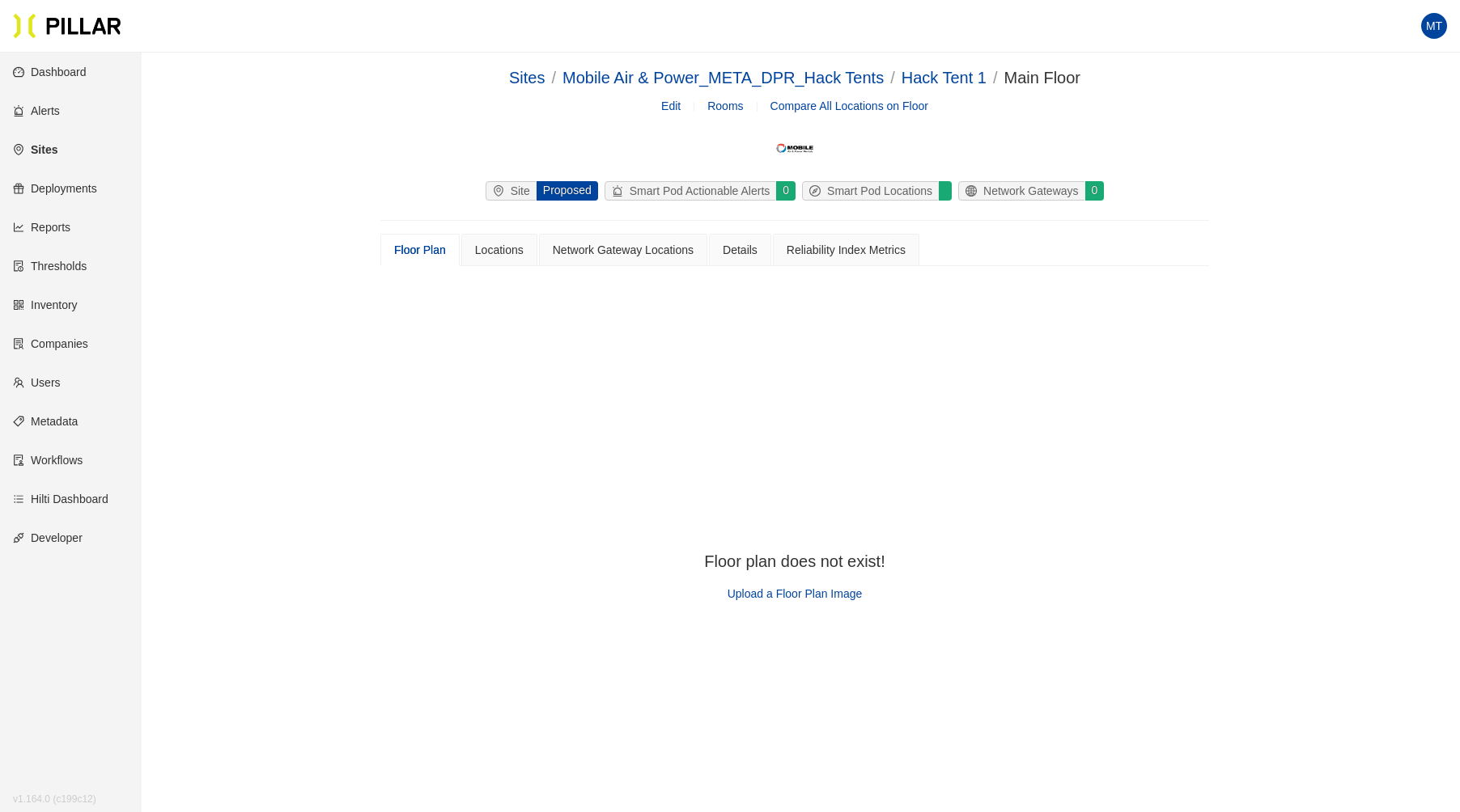
click at [778, 597] on span "Upload a Floor Plan Image" at bounding box center [795, 593] width 135 height 13
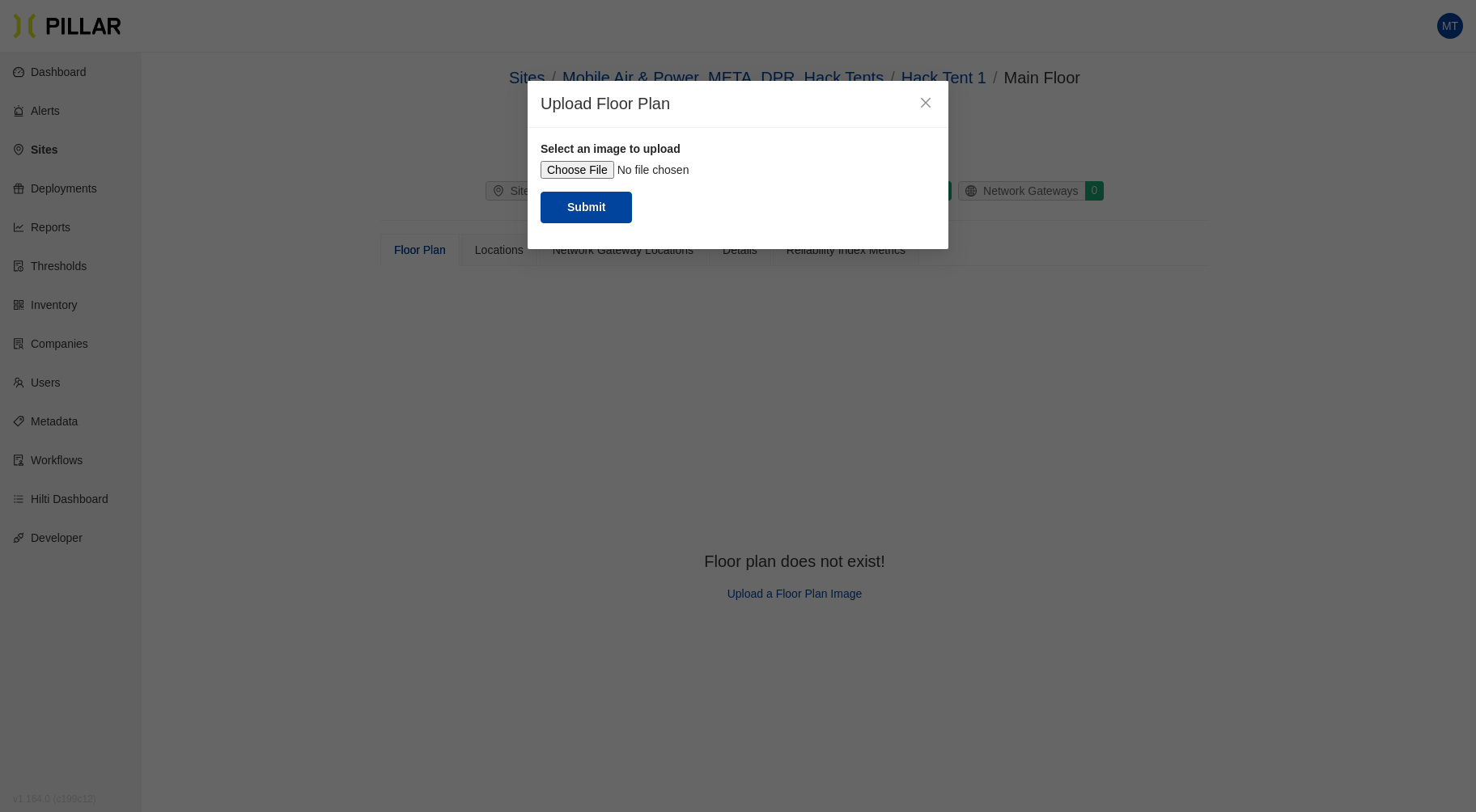
click at [579, 173] on input "file" at bounding box center [738, 170] width 395 height 18
type input "C:\fakepath\large plans.jpg"
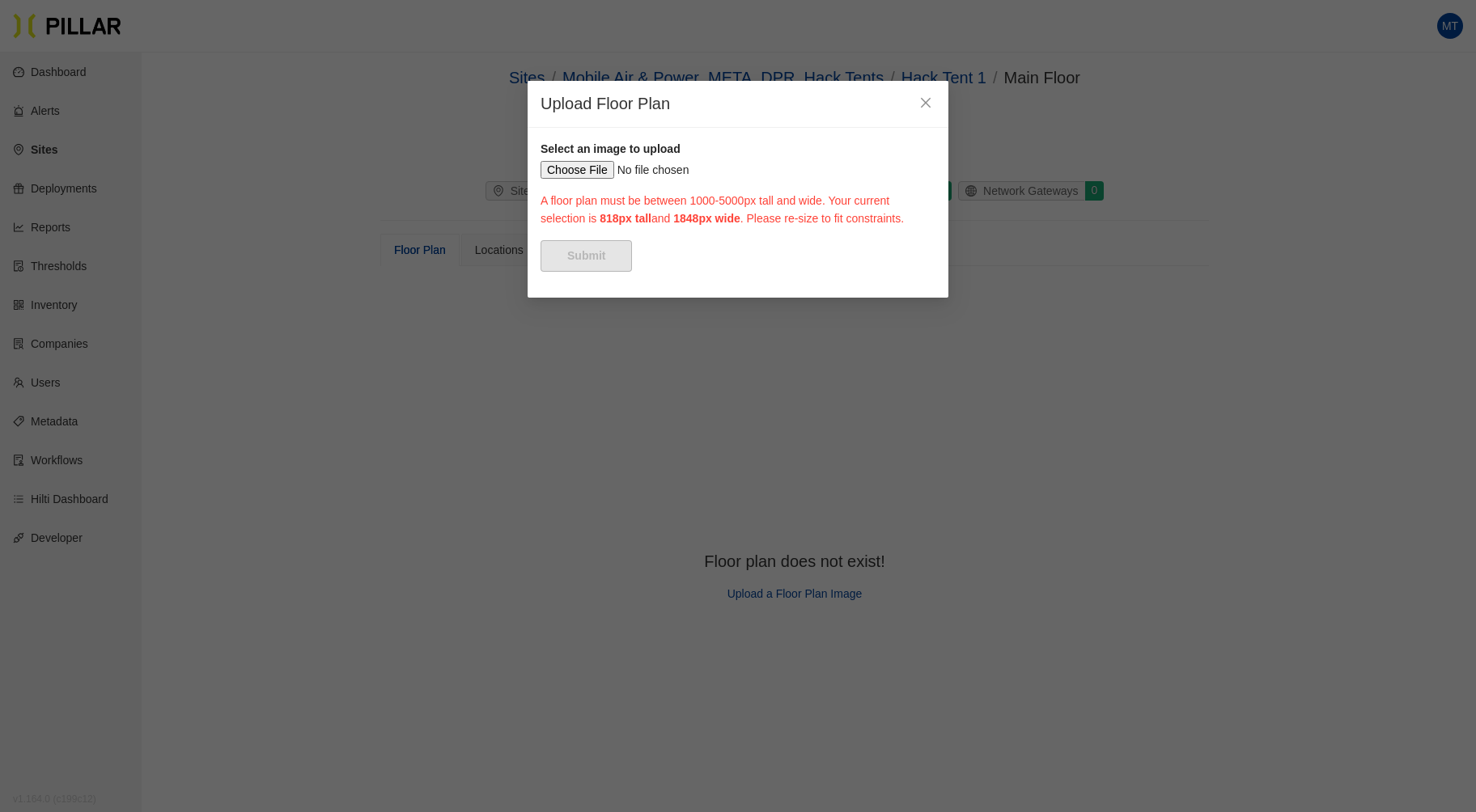
drag, startPoint x: 627, startPoint y: 228, endPoint x: 528, endPoint y: 191, distance: 105.7
click at [528, 191] on div "Select an image to upload A floor plan must be between 1000-5000px tall and wid…" at bounding box center [738, 212] width 421 height 170
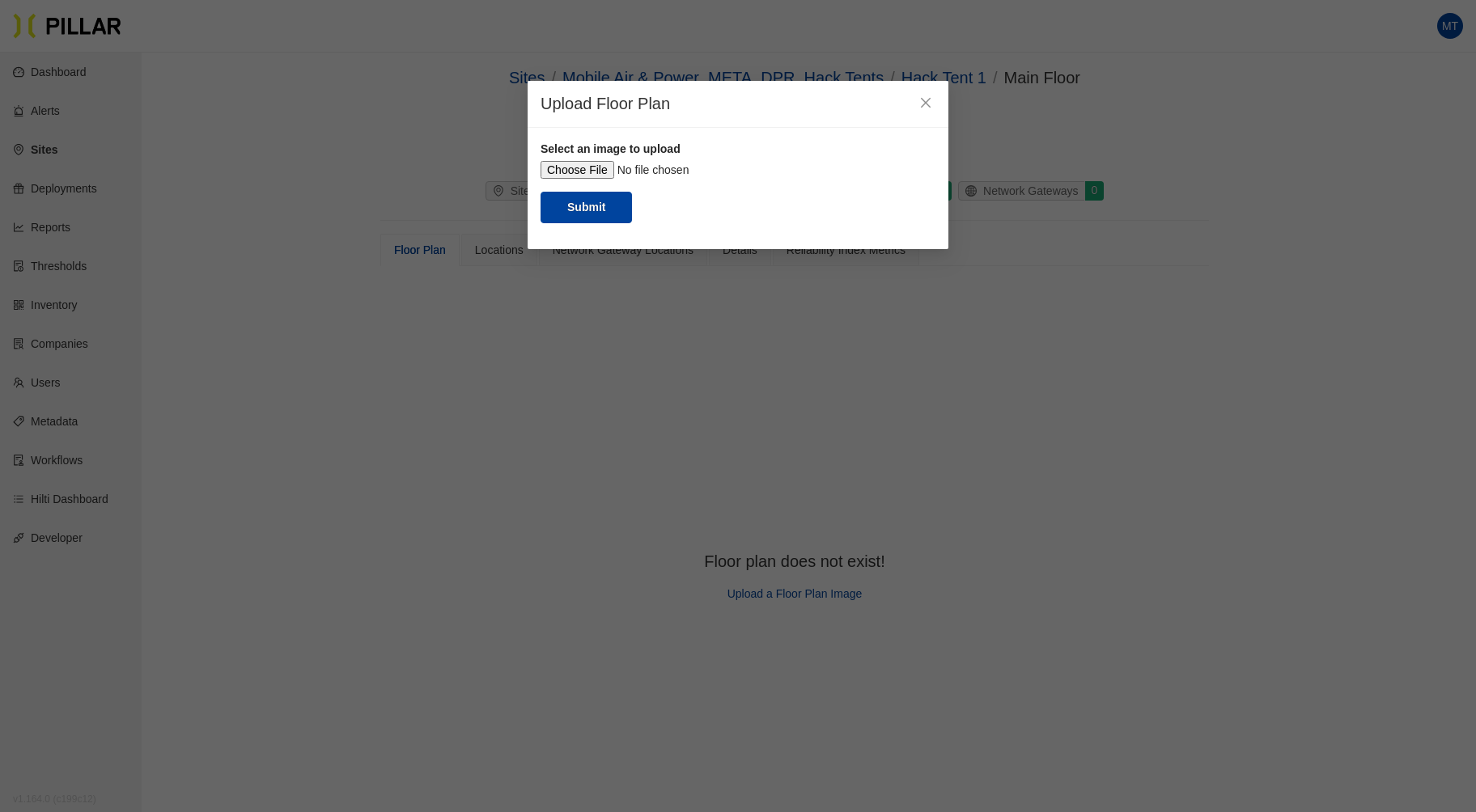
drag, startPoint x: 837, startPoint y: 325, endPoint x: 1041, endPoint y: 406, distance: 219.5
click at [1041, 406] on div "Upload Floor Plan Select an image to upload Submit" at bounding box center [738, 406] width 1476 height 812
click at [585, 223] on button "Submit" at bounding box center [586, 207] width 92 height 31
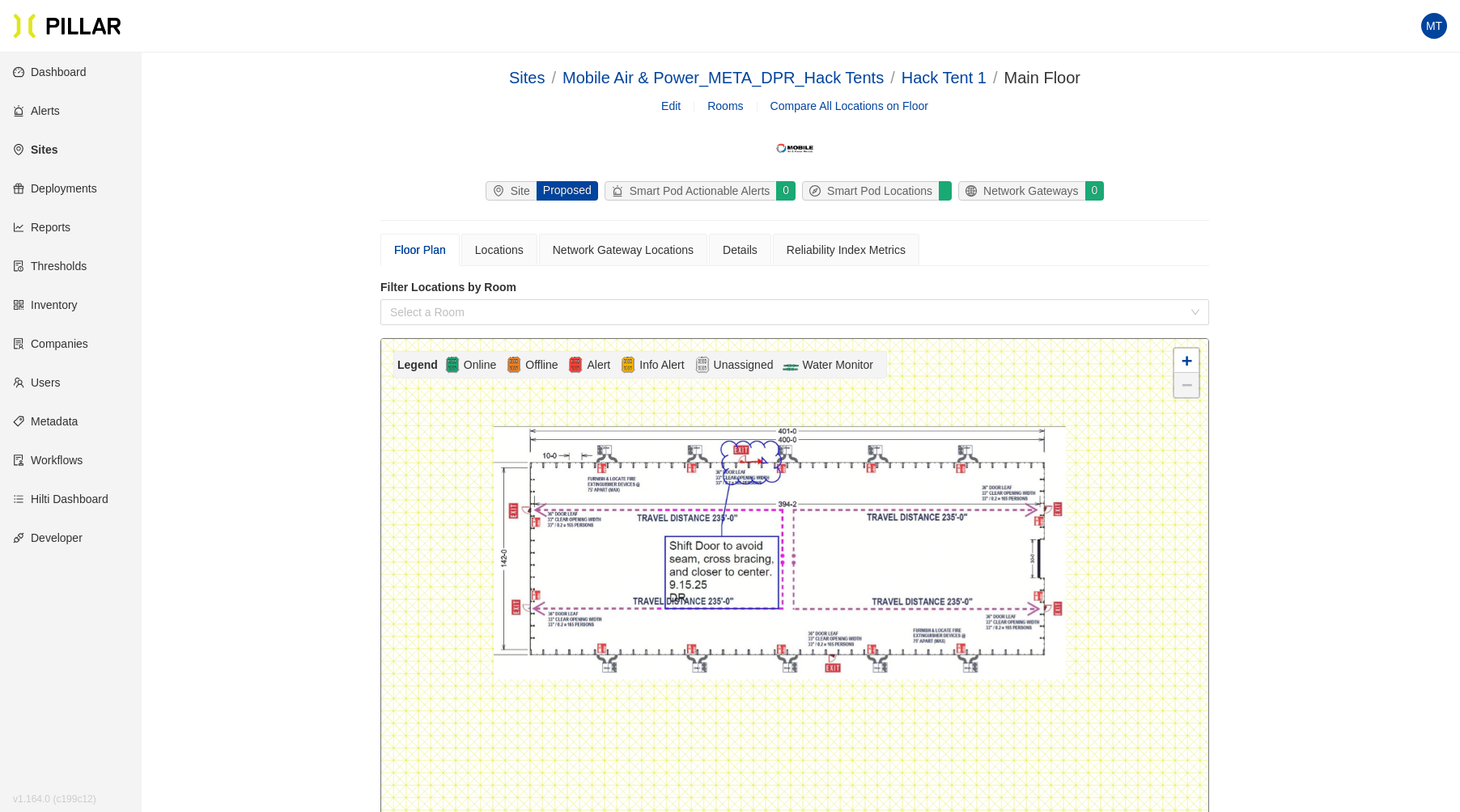
drag, startPoint x: 864, startPoint y: 453, endPoint x: 848, endPoint y: 392, distance: 63.1
click at [848, 392] on div at bounding box center [795, 642] width 827 height 607
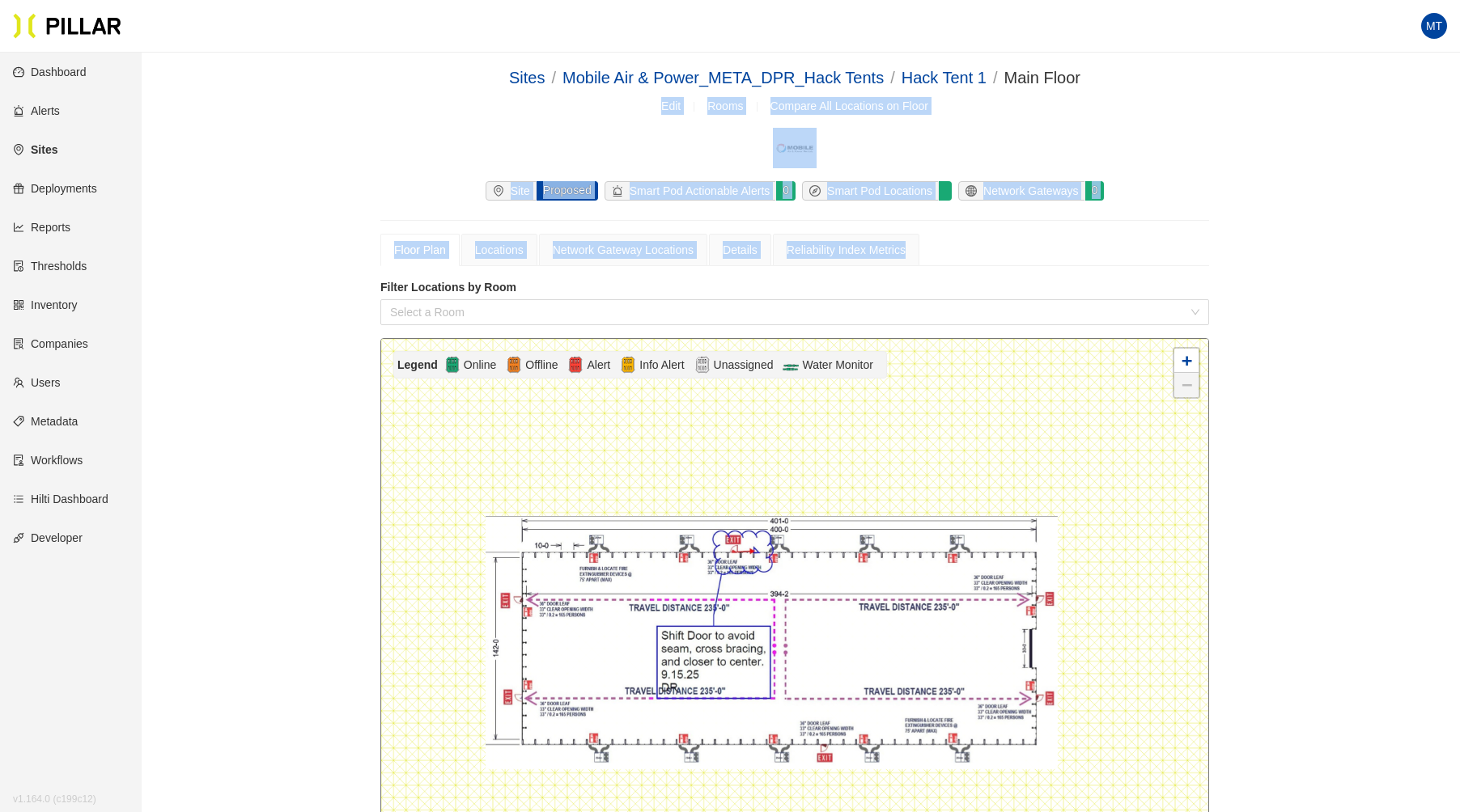
drag, startPoint x: 1057, startPoint y: 240, endPoint x: 1163, endPoint y: -25, distance: 285.4
click at [1163, 0] on html "Your current browser is not supported by Pillar. Please download a modern brows…" at bounding box center [730, 406] width 1460 height 812
click at [1123, 262] on div "Floor Plan Locations Network Gateway Locations Details Reliability Index Metrics" at bounding box center [795, 250] width 829 height 32
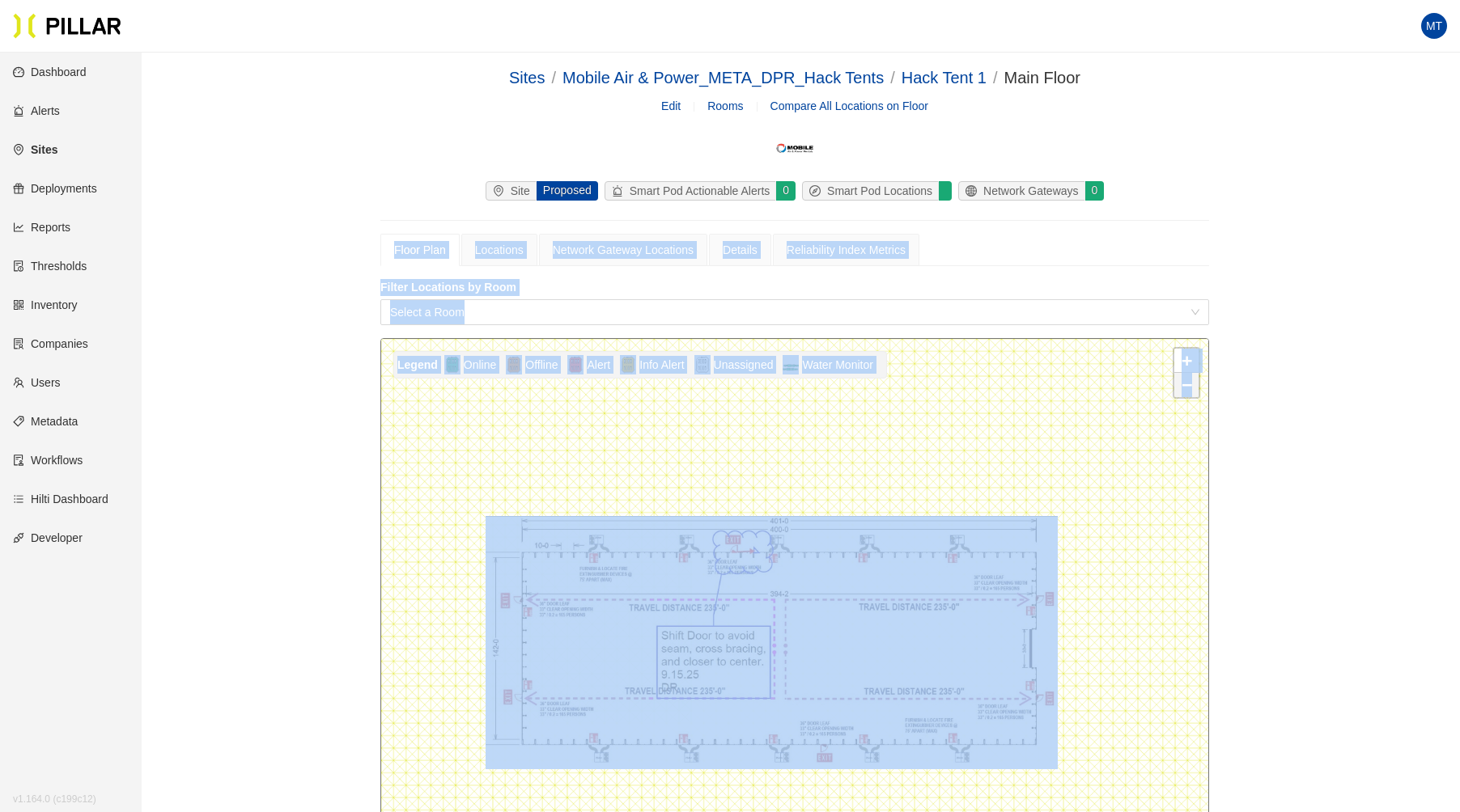
drag, startPoint x: 267, startPoint y: 395, endPoint x: 267, endPoint y: 252, distance: 143.0
click at [267, 252] on div "Sites / Mobile Air & Power_META_DPR_Hack Tents / Hack Tent 1 / Main Floor / Edi…" at bounding box center [795, 613] width 1227 height 1097
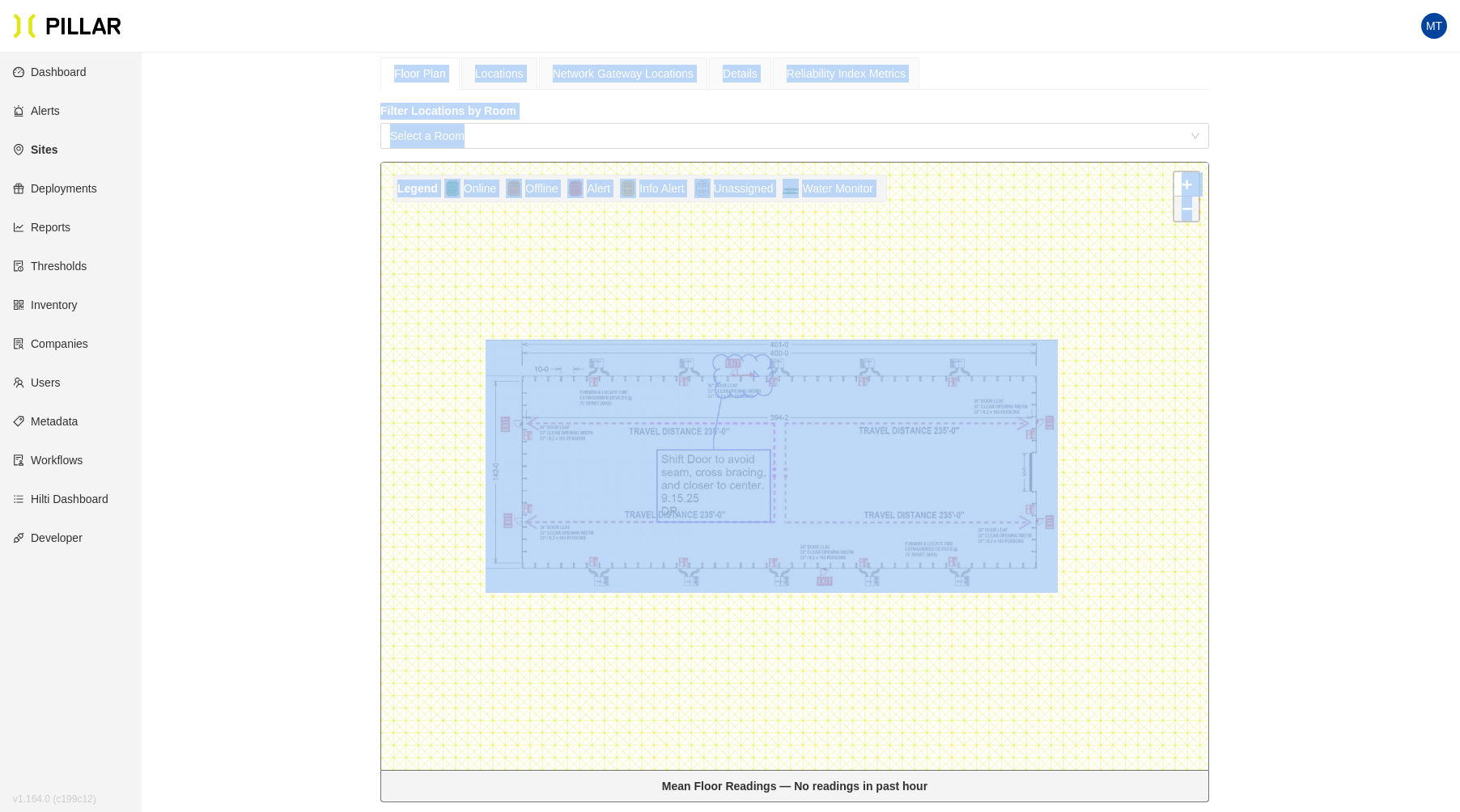
scroll to position [364, 0]
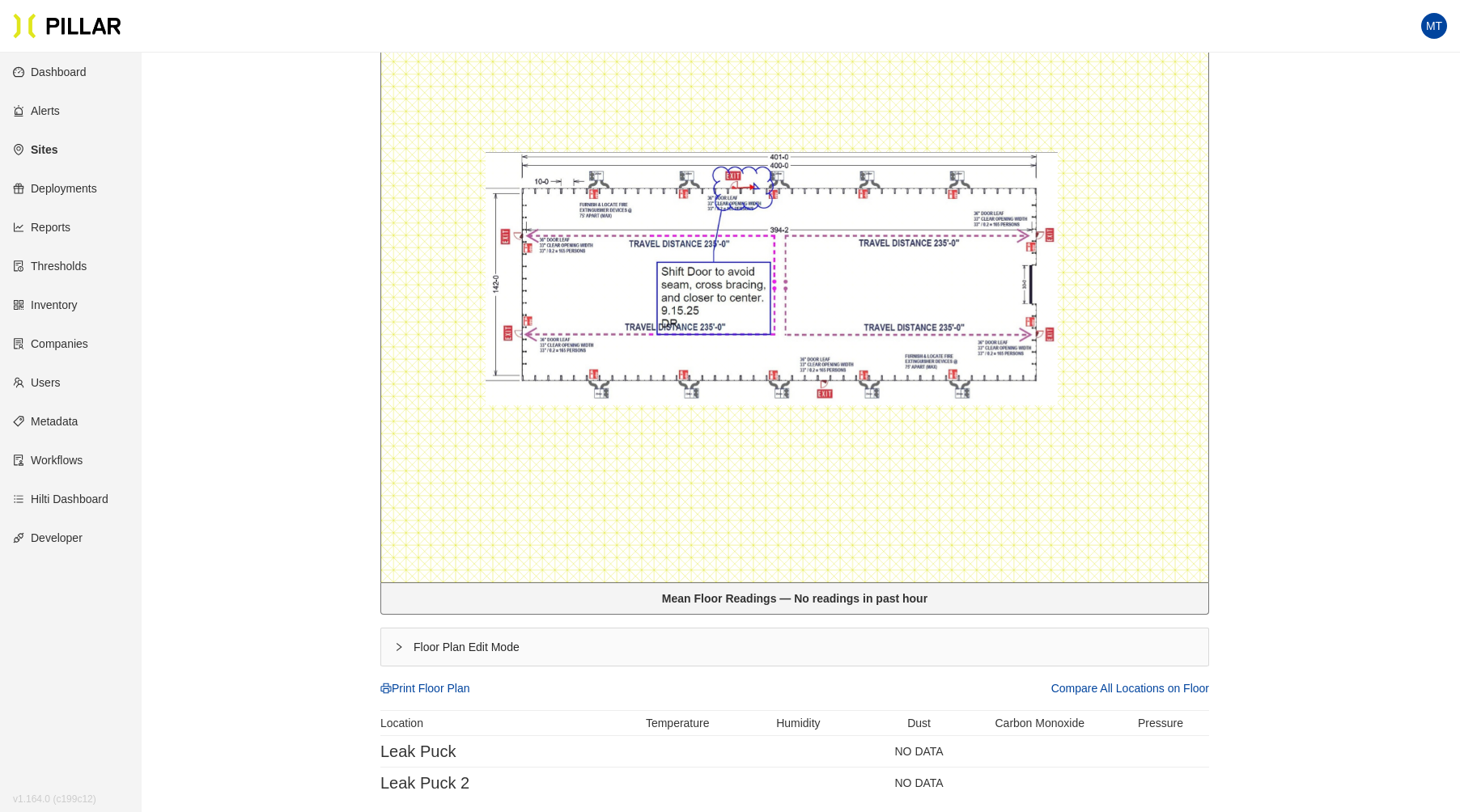
click at [400, 646] on icon "right" at bounding box center [399, 646] width 9 height 9
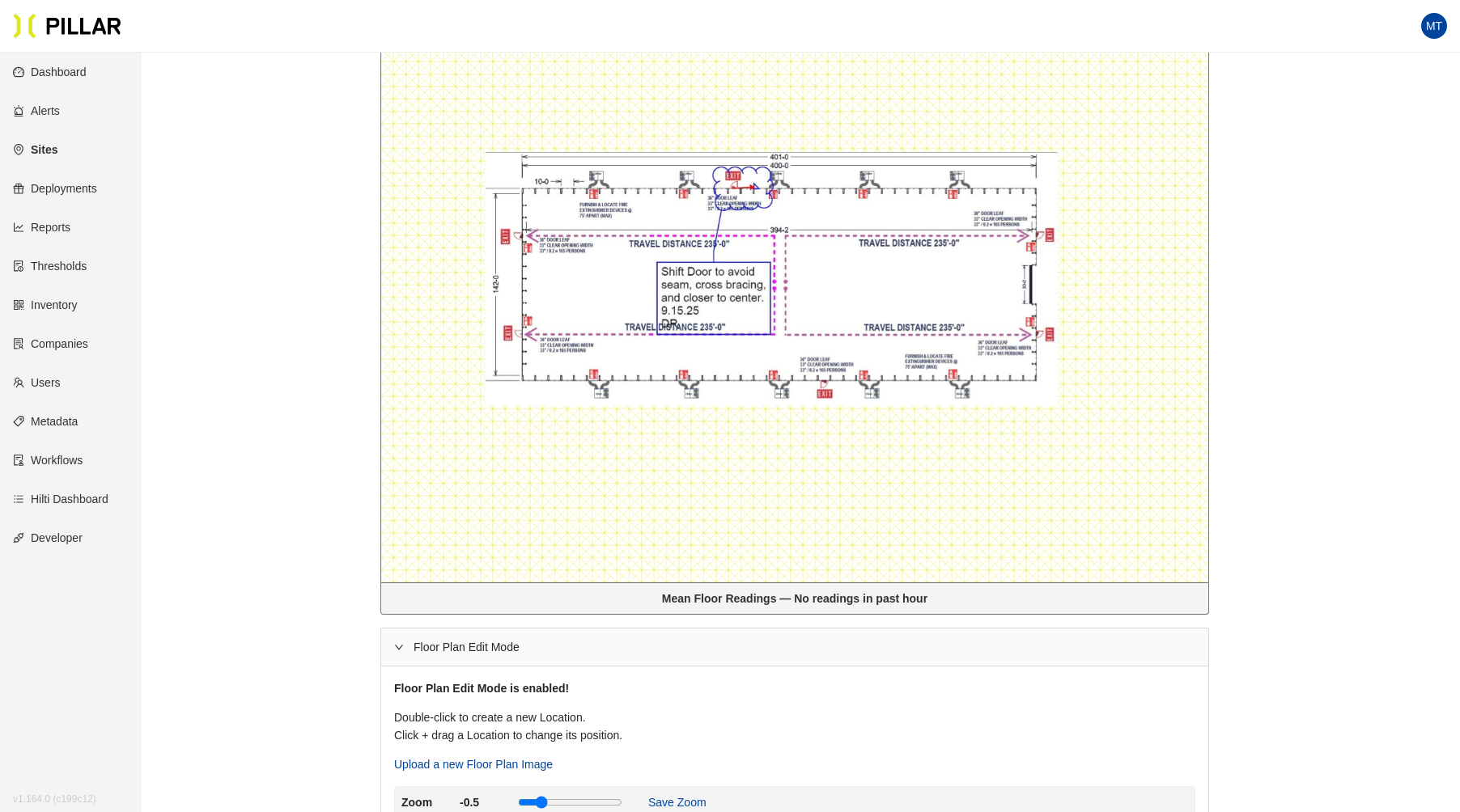
click at [613, 219] on div at bounding box center [795, 278] width 827 height 607
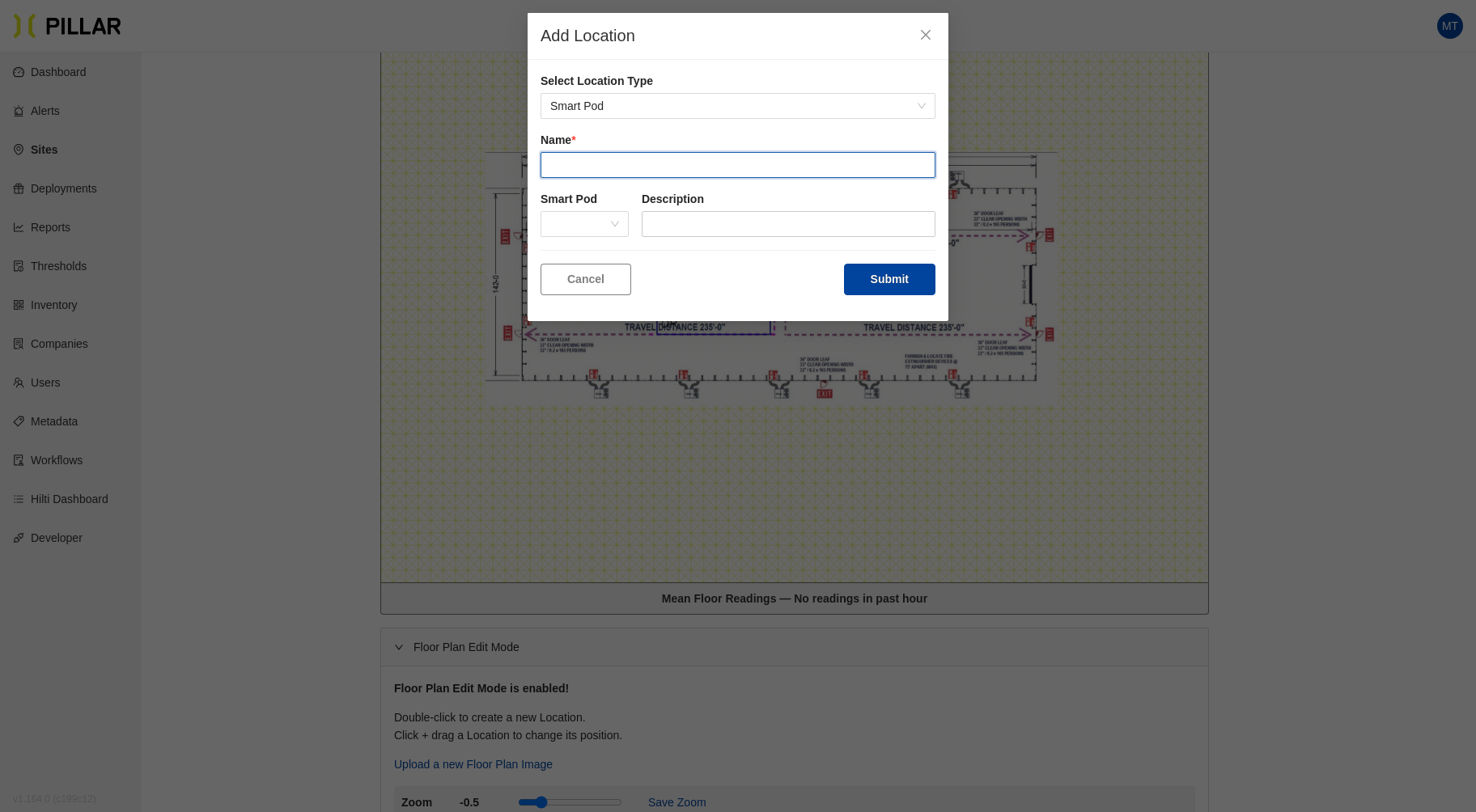
click at [614, 161] on input "text" at bounding box center [738, 165] width 395 height 25
type input "Location 1"
click at [871, 273] on button "Submit" at bounding box center [890, 279] width 92 height 31
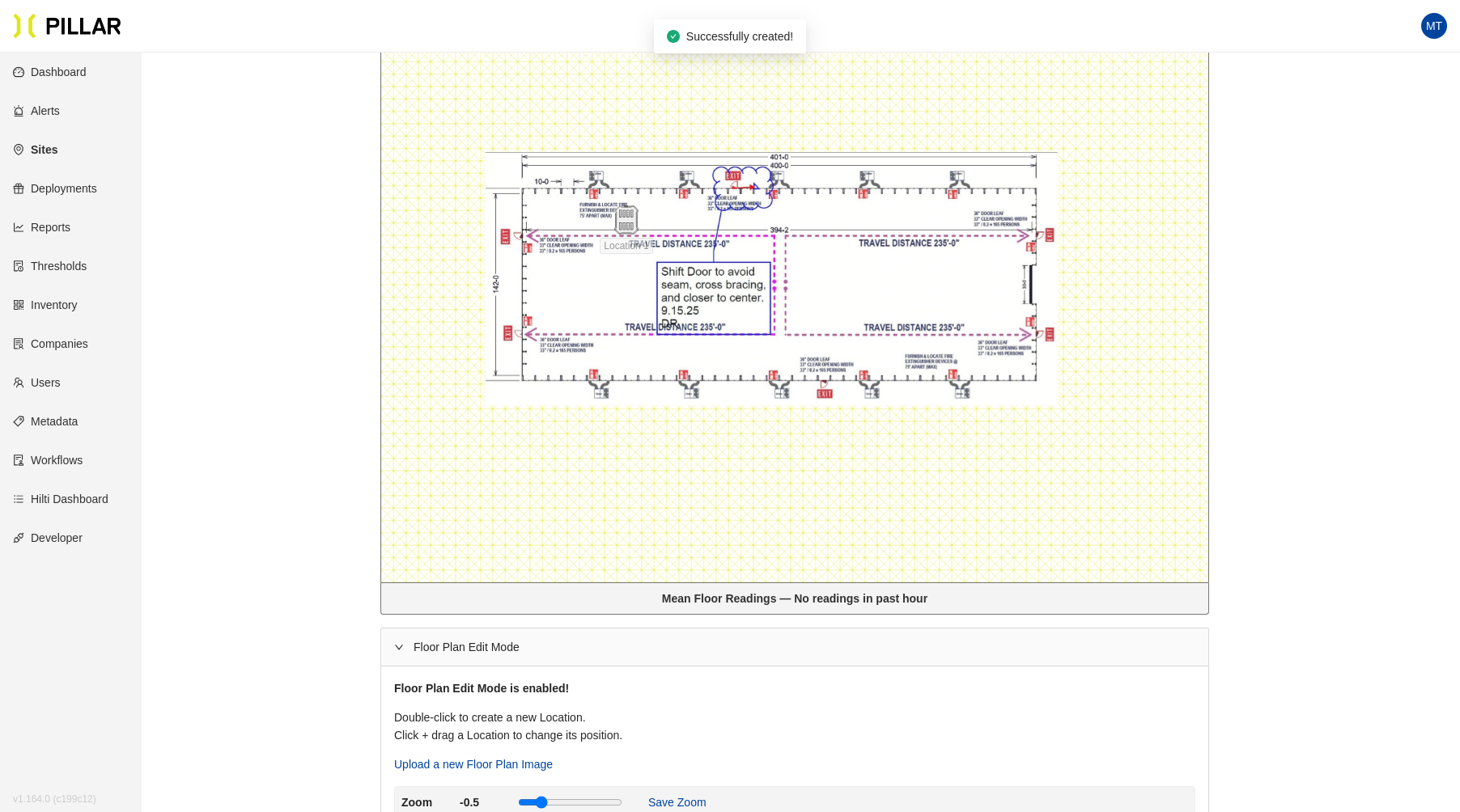
click at [923, 220] on div at bounding box center [795, 278] width 827 height 607
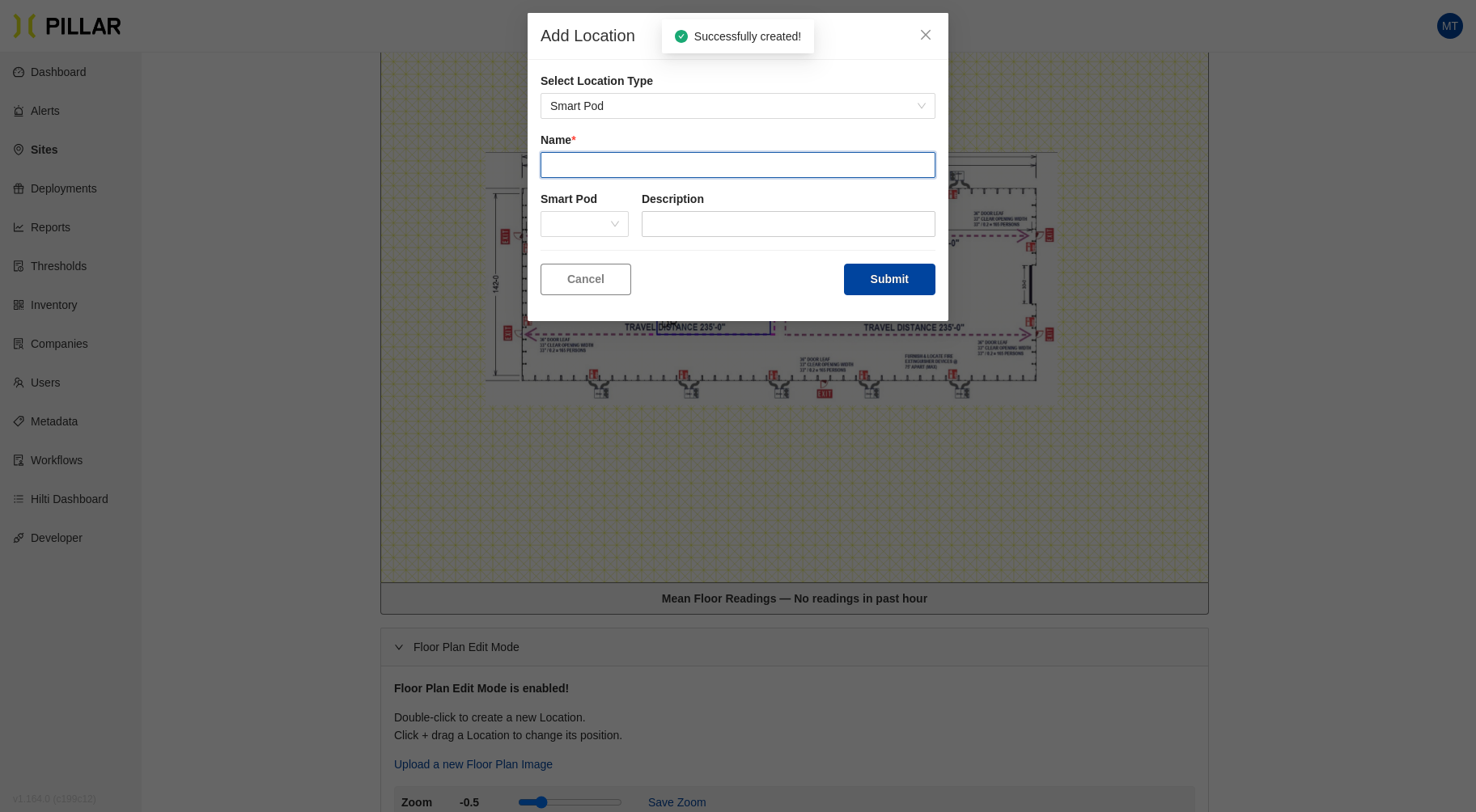
click at [625, 161] on input "text" at bounding box center [738, 165] width 395 height 25
type input "Location 2"
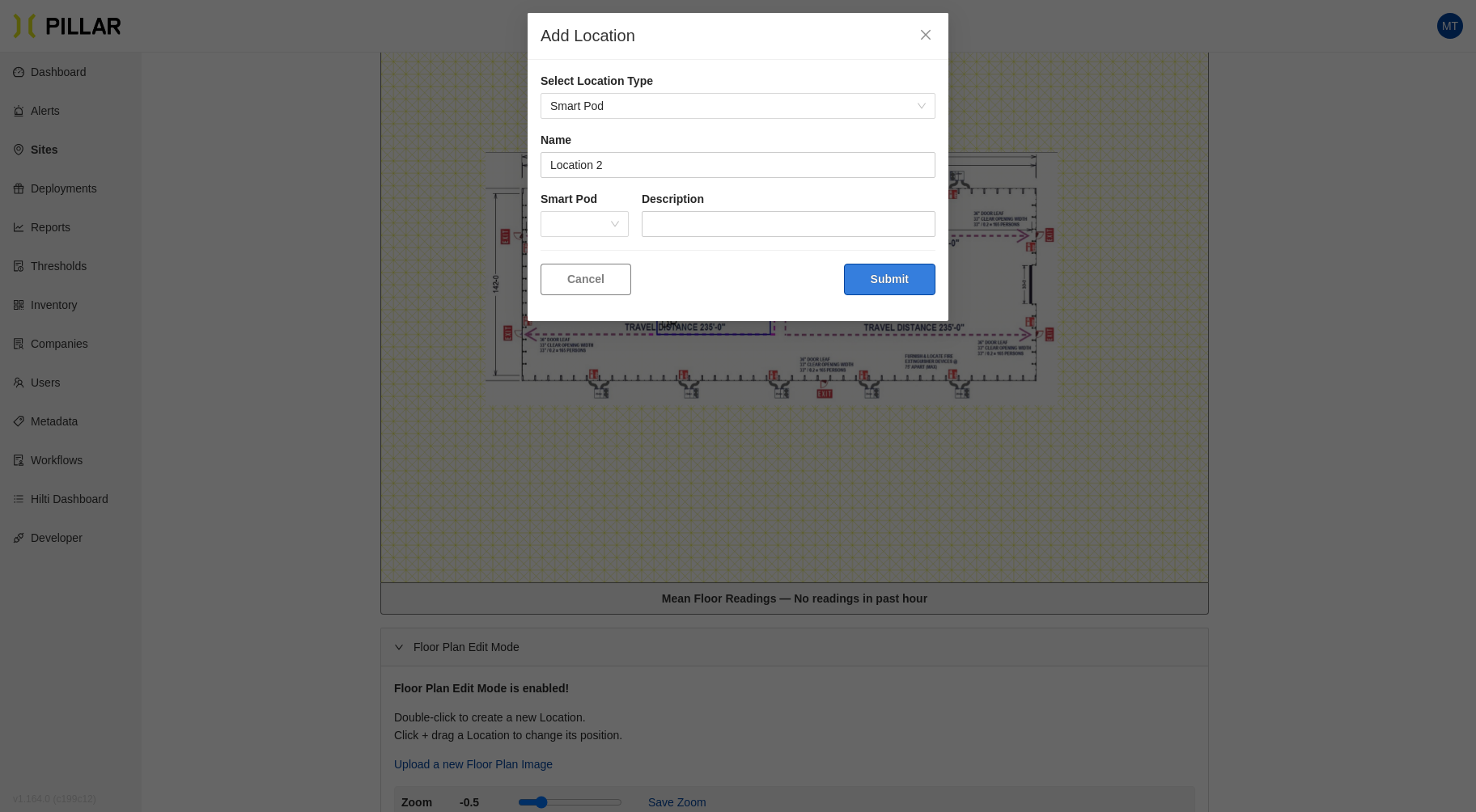
click at [870, 275] on button "Submit" at bounding box center [890, 279] width 92 height 31
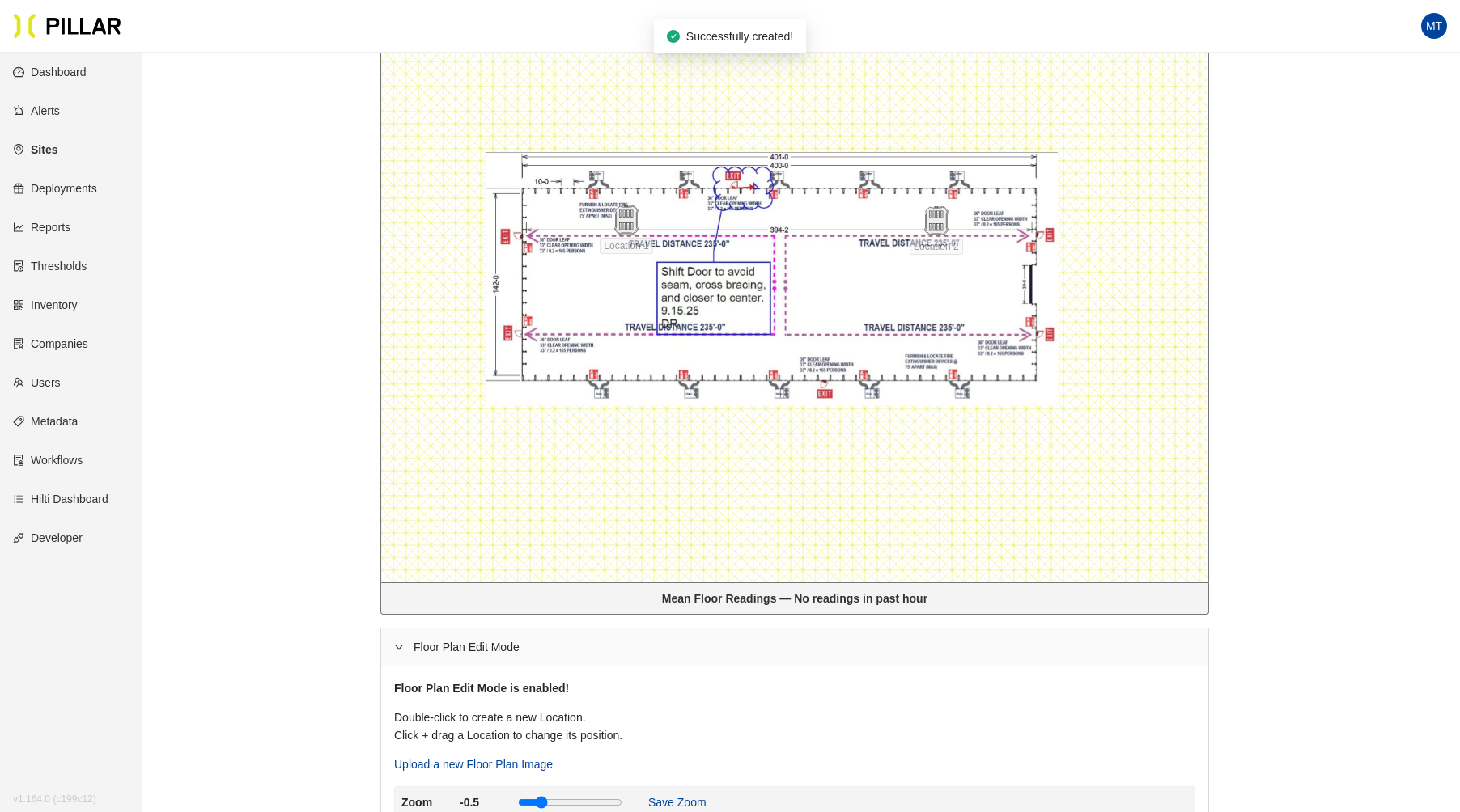
click at [620, 337] on div at bounding box center [795, 278] width 827 height 607
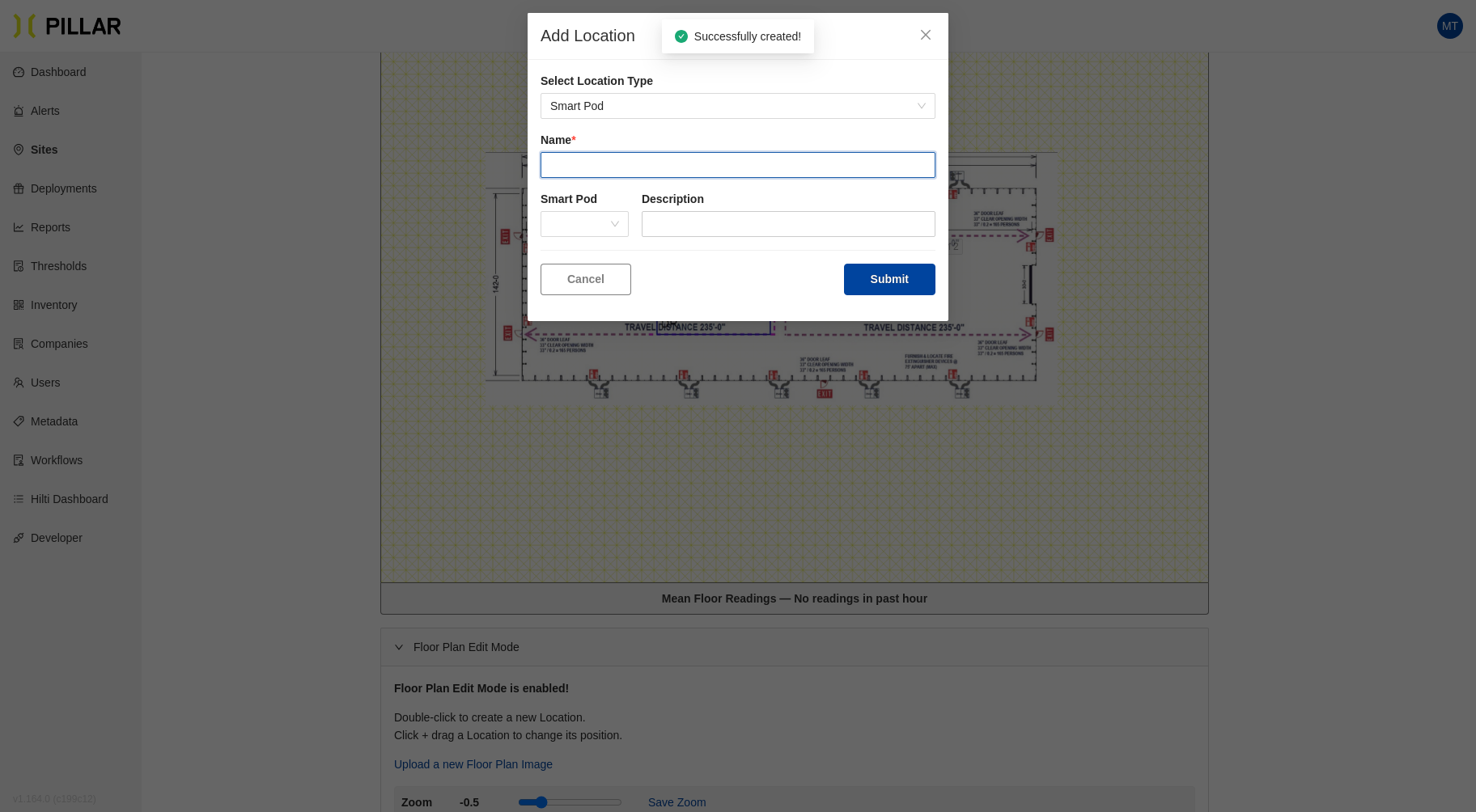
click at [585, 165] on input "text" at bounding box center [738, 165] width 395 height 25
type input "Location 3"
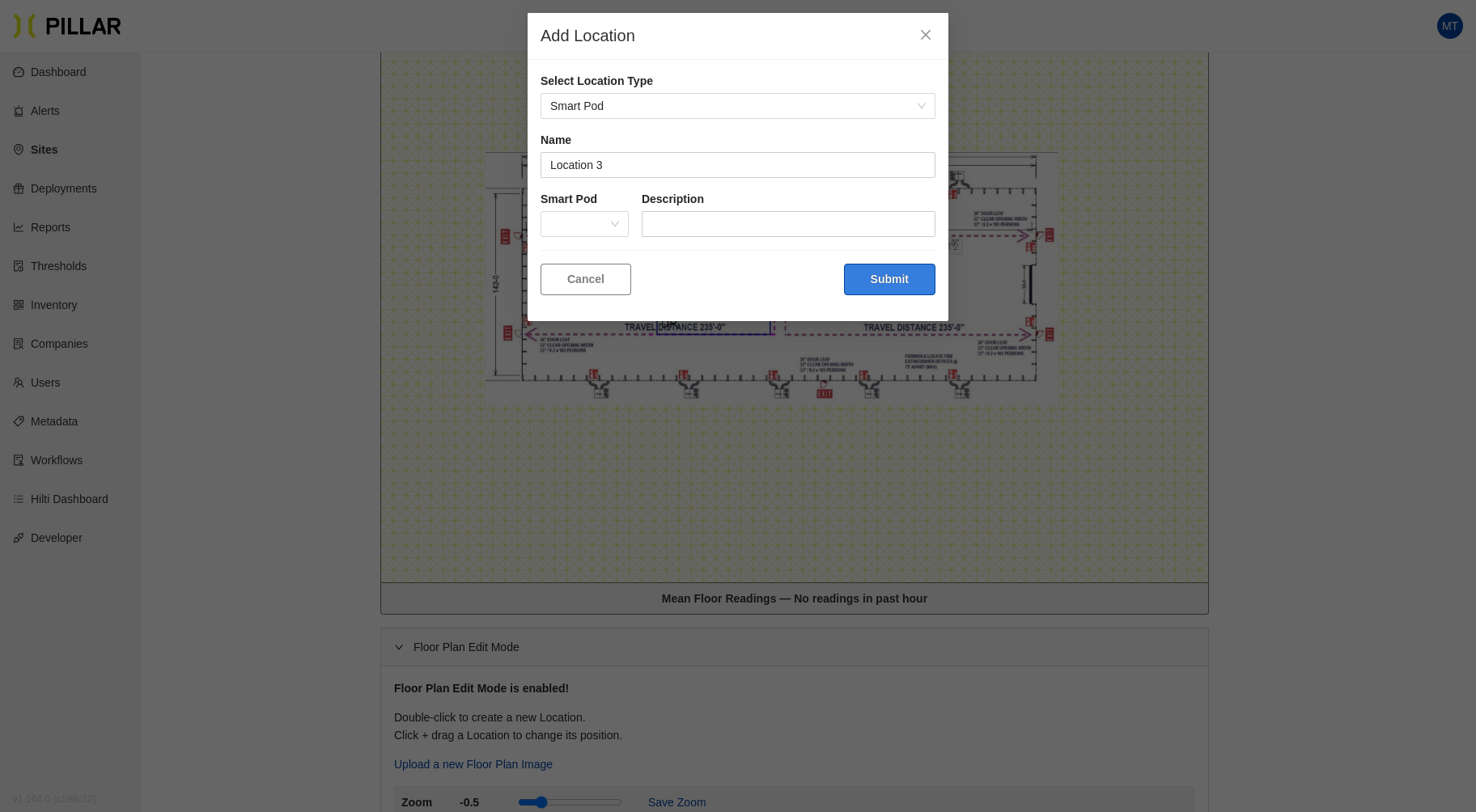
click at [891, 276] on button "Submit" at bounding box center [890, 279] width 92 height 31
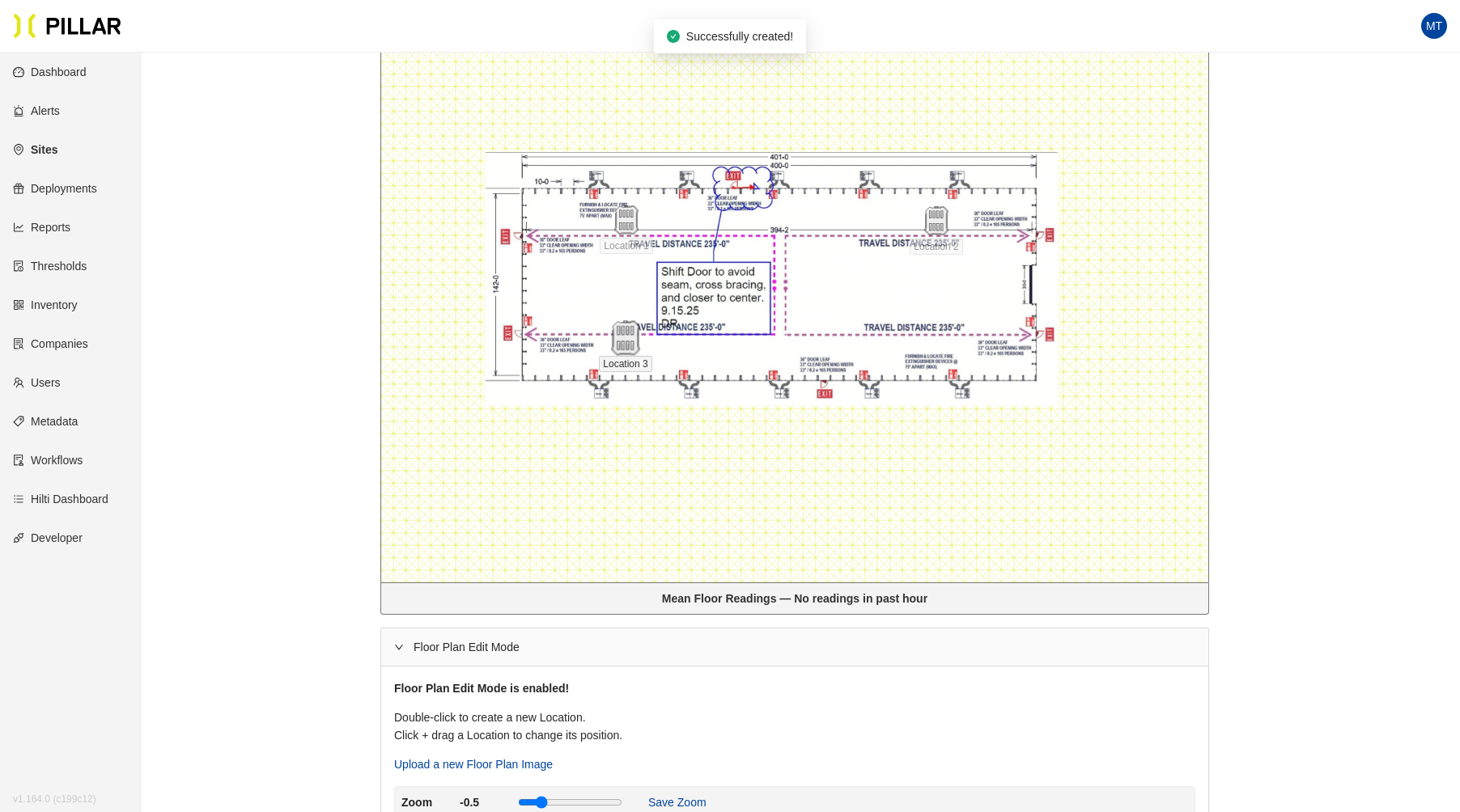
drag, startPoint x: 639, startPoint y: 343, endPoint x: 631, endPoint y: 343, distance: 8.0
click at [631, 343] on img at bounding box center [625, 338] width 35 height 35
click at [942, 346] on div at bounding box center [795, 278] width 827 height 607
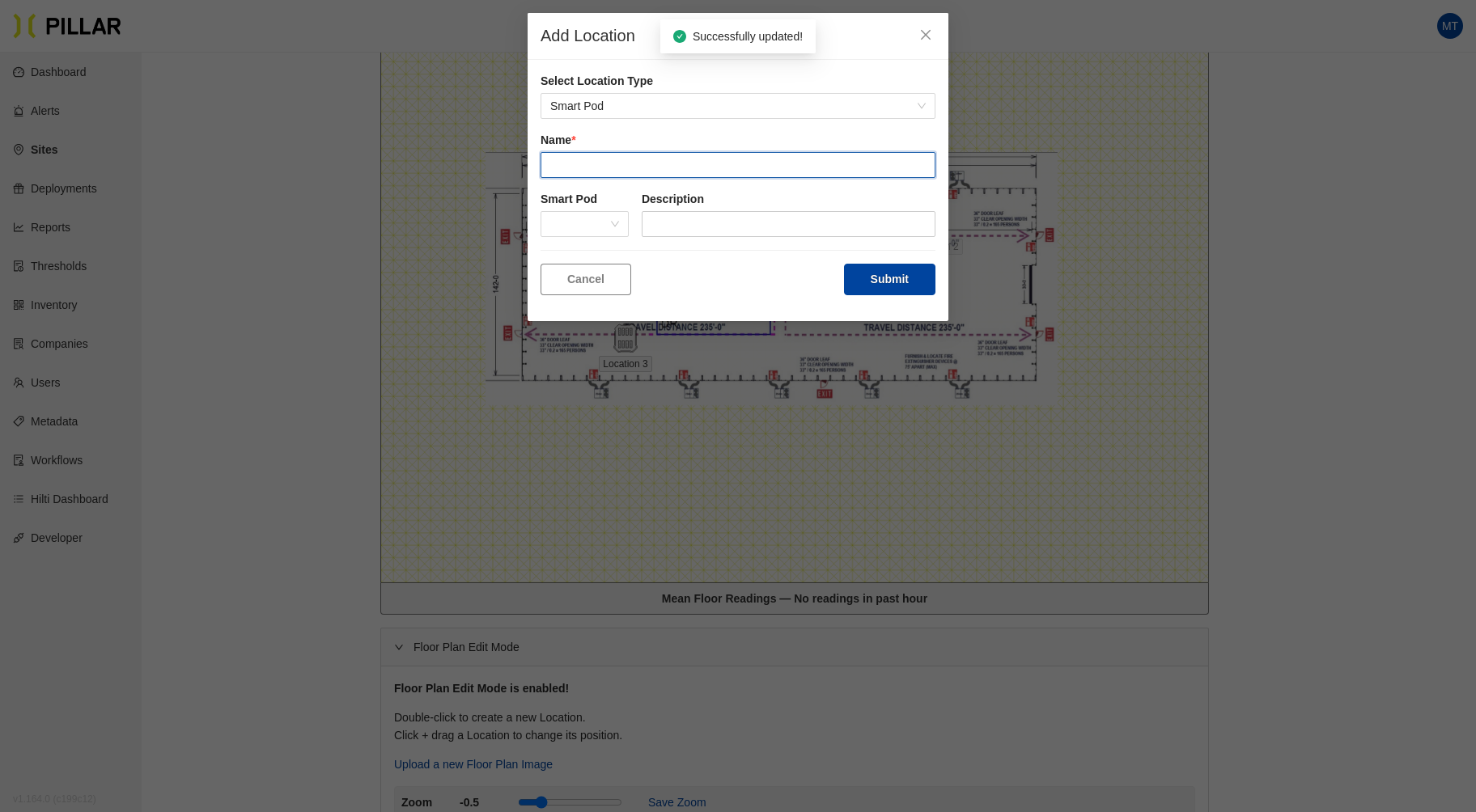
click at [653, 161] on input "text" at bounding box center [738, 165] width 395 height 25
type input "Location 4"
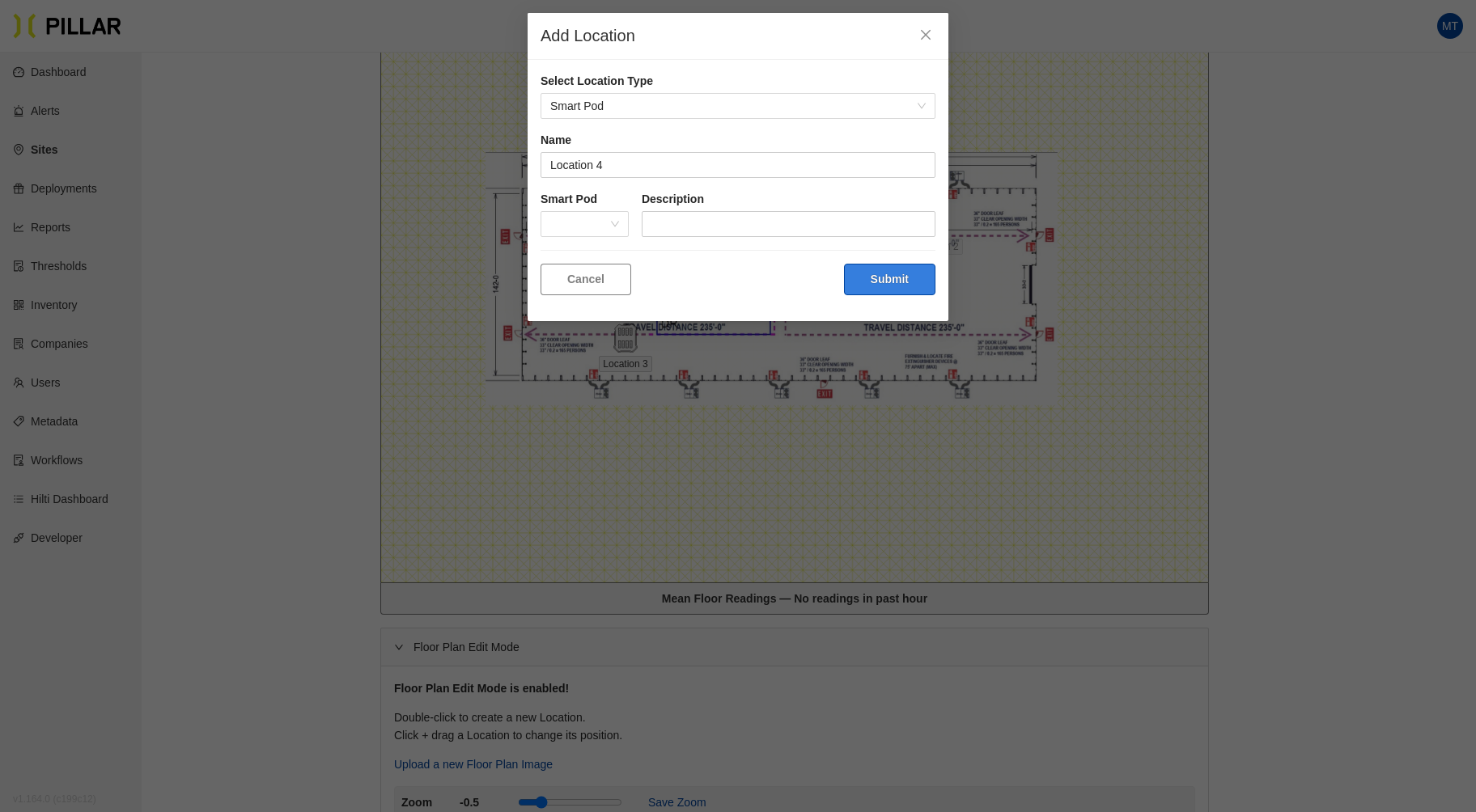
click at [910, 273] on button "Submit" at bounding box center [890, 279] width 92 height 31
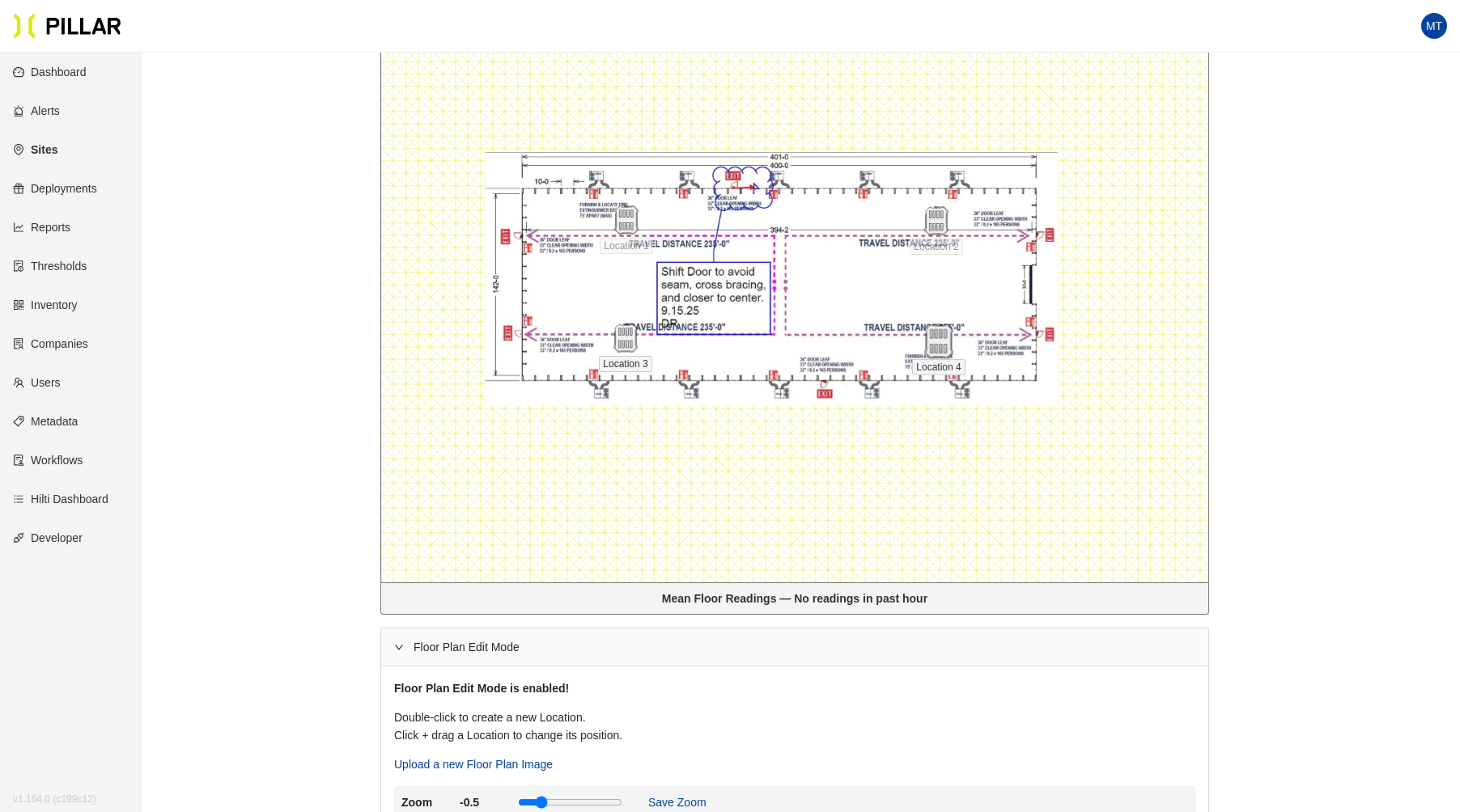
drag, startPoint x: 950, startPoint y: 352, endPoint x: 933, endPoint y: 347, distance: 17.7
click at [933, 347] on img at bounding box center [938, 341] width 35 height 35
click at [396, 643] on icon "right" at bounding box center [399, 646] width 9 height 9
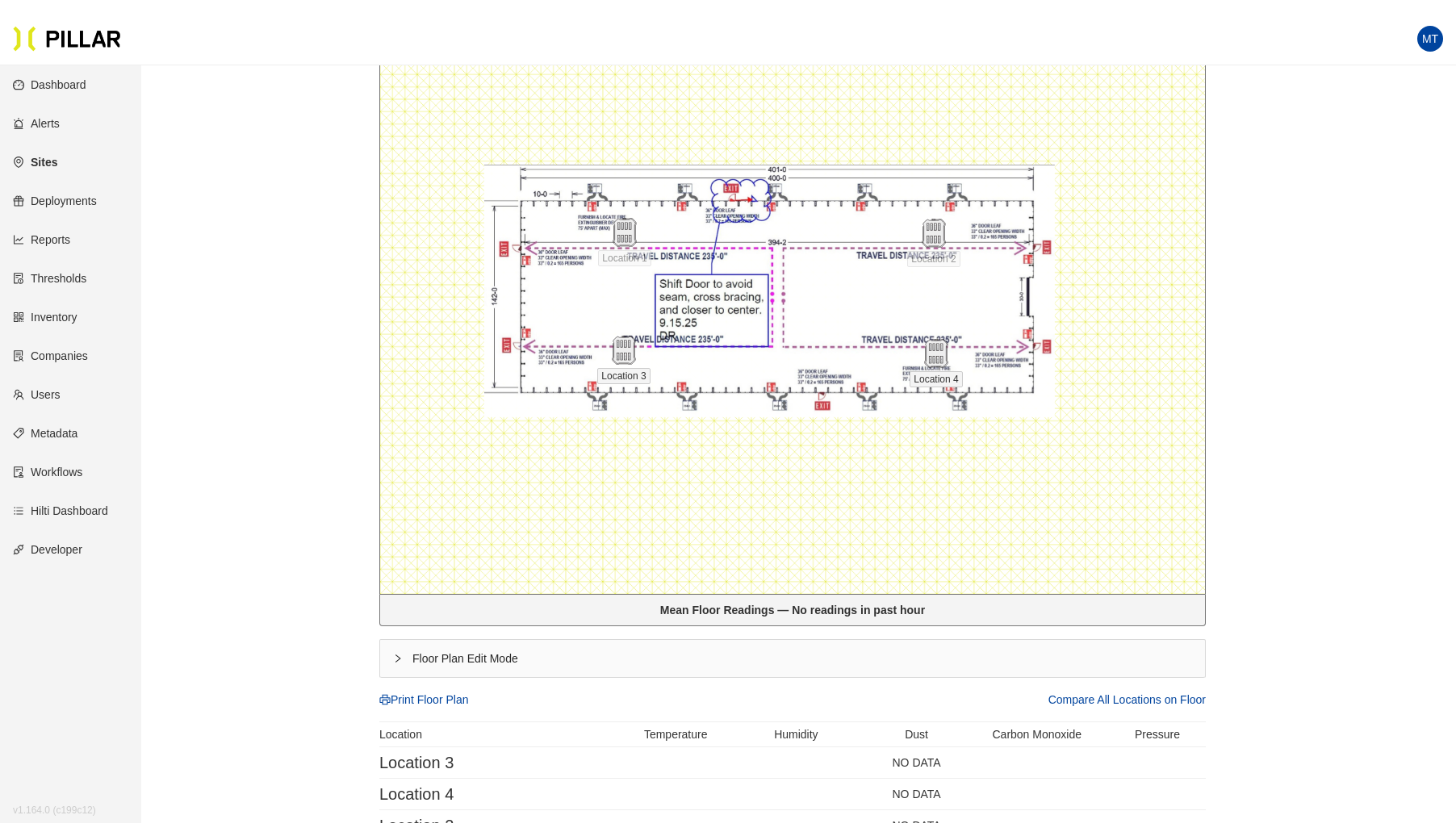
scroll to position [0, 0]
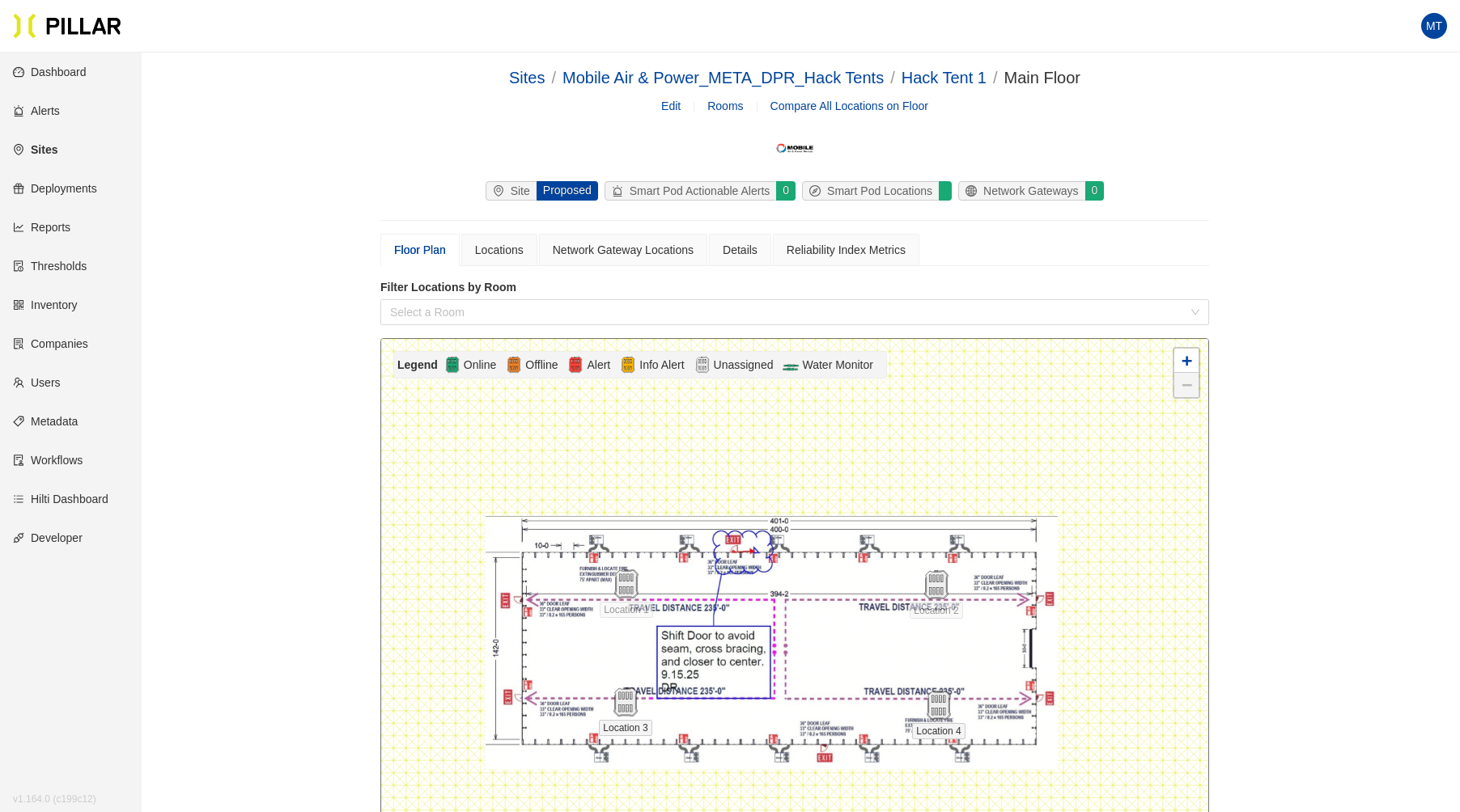
click at [501, 529] on div at bounding box center [795, 642] width 827 height 607
click at [604, 71] on link "Mobile Air & Power_META_DPR_Hack Tents" at bounding box center [723, 77] width 321 height 18
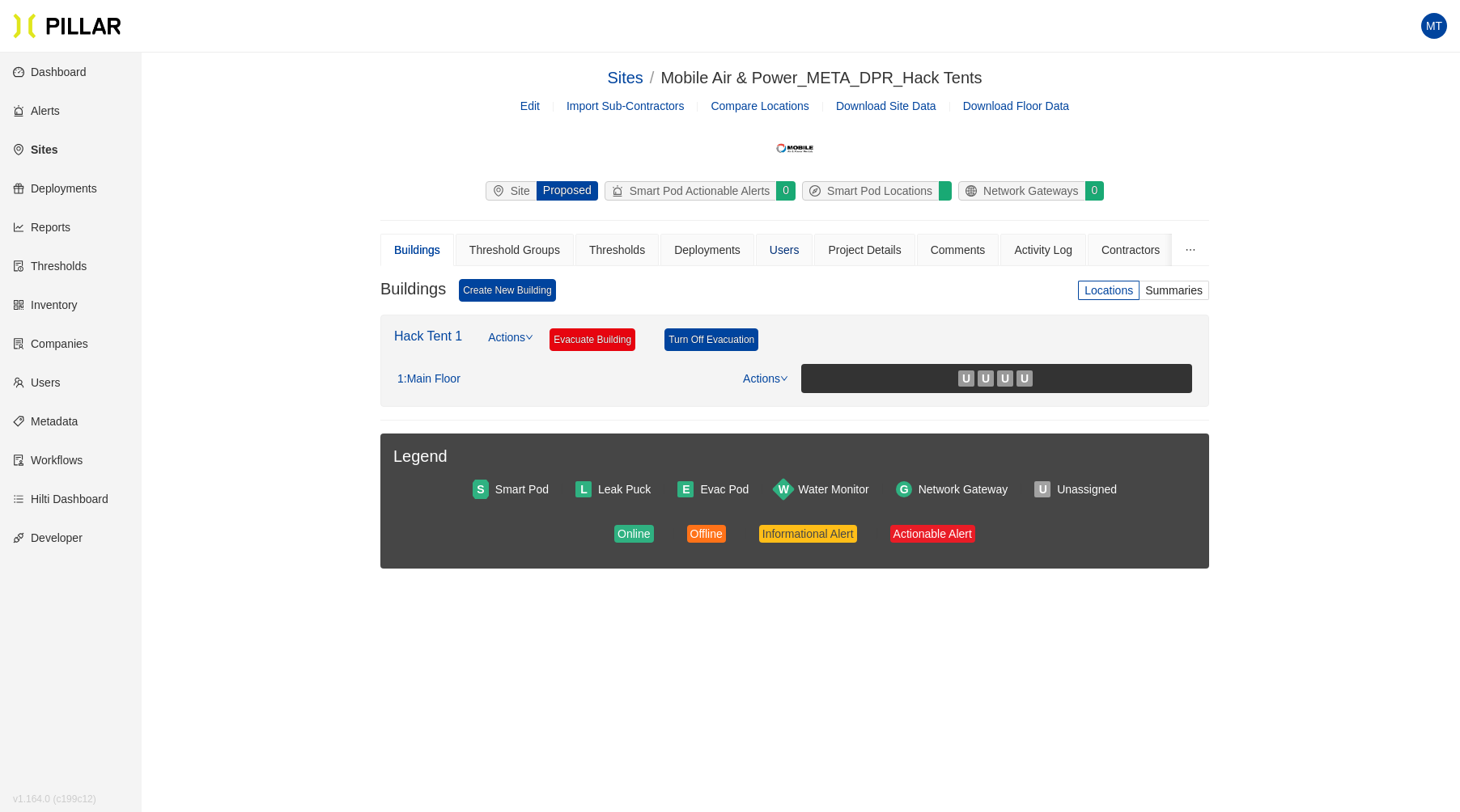
click at [784, 248] on div "Users" at bounding box center [784, 250] width 30 height 18
